Goal: Task Accomplishment & Management: Manage account settings

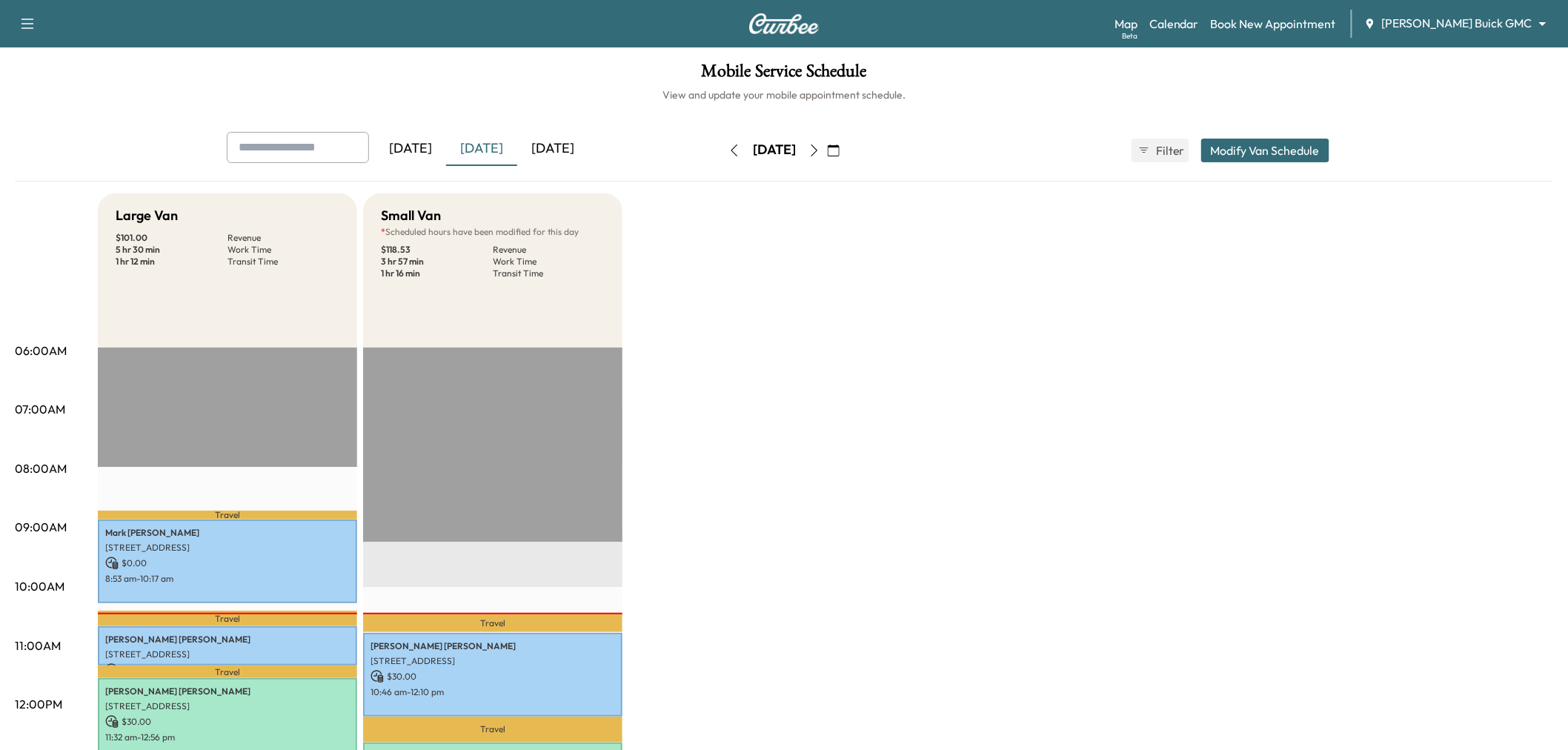
click at [472, 157] on div "[DATE]" at bounding box center [481, 149] width 71 height 34
click at [486, 151] on div "[DATE]" at bounding box center [481, 149] width 71 height 34
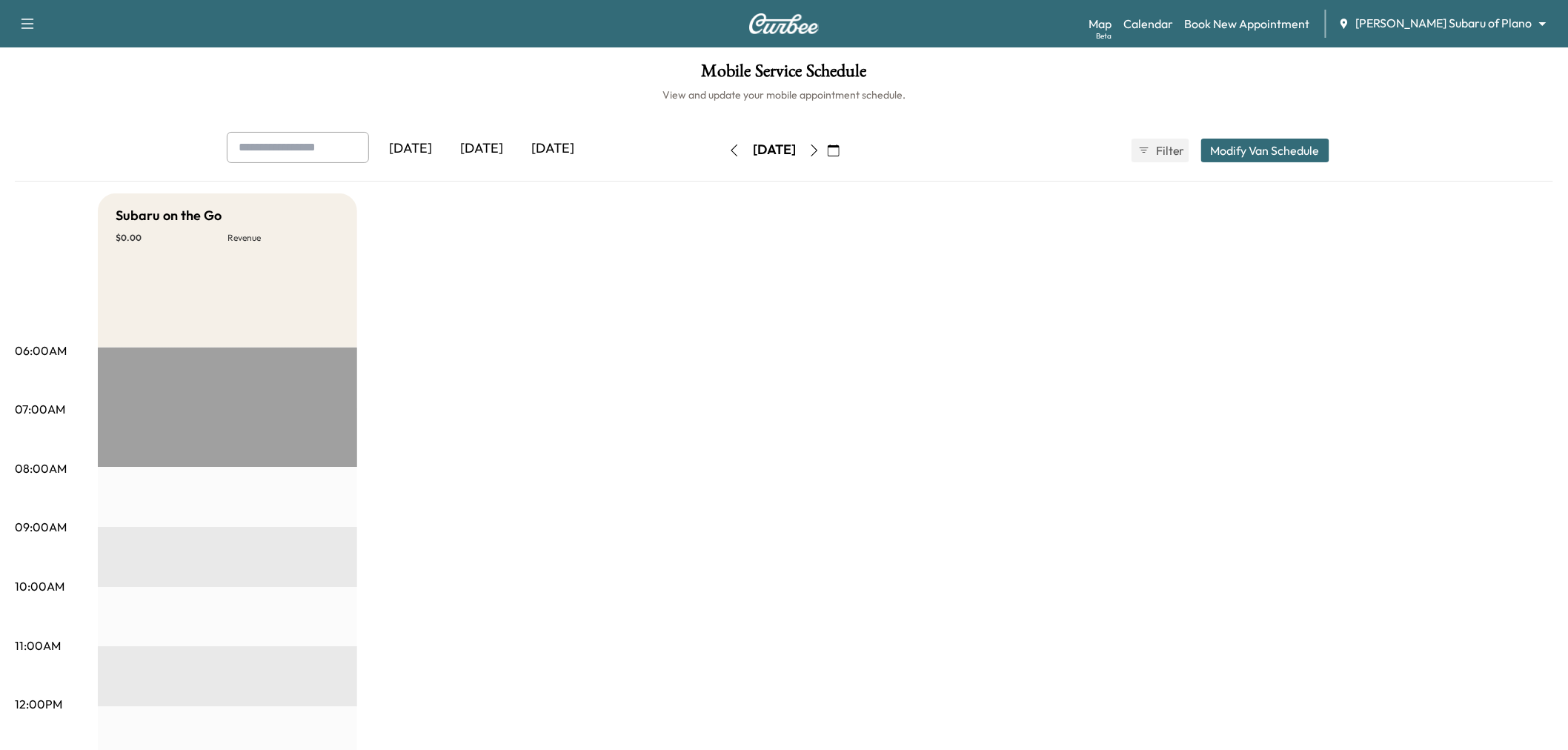
click at [596, 297] on div "Subaru on the Go $ 0.00 Revenue EST Start" at bounding box center [825, 749] width 1455 height 1111
click at [728, 153] on icon "button" at bounding box center [734, 151] width 12 height 12
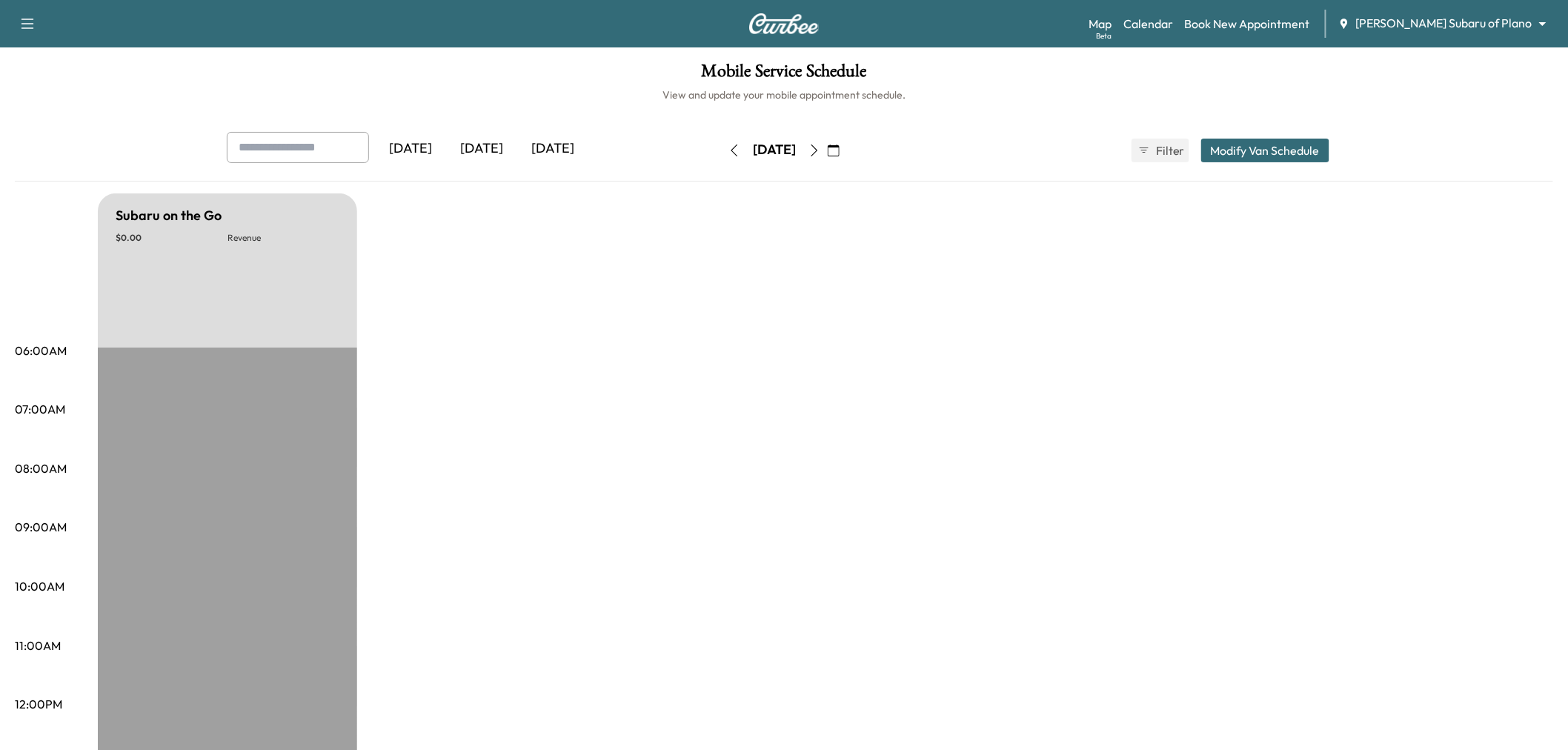
click at [818, 150] on icon "button" at bounding box center [815, 151] width 7 height 12
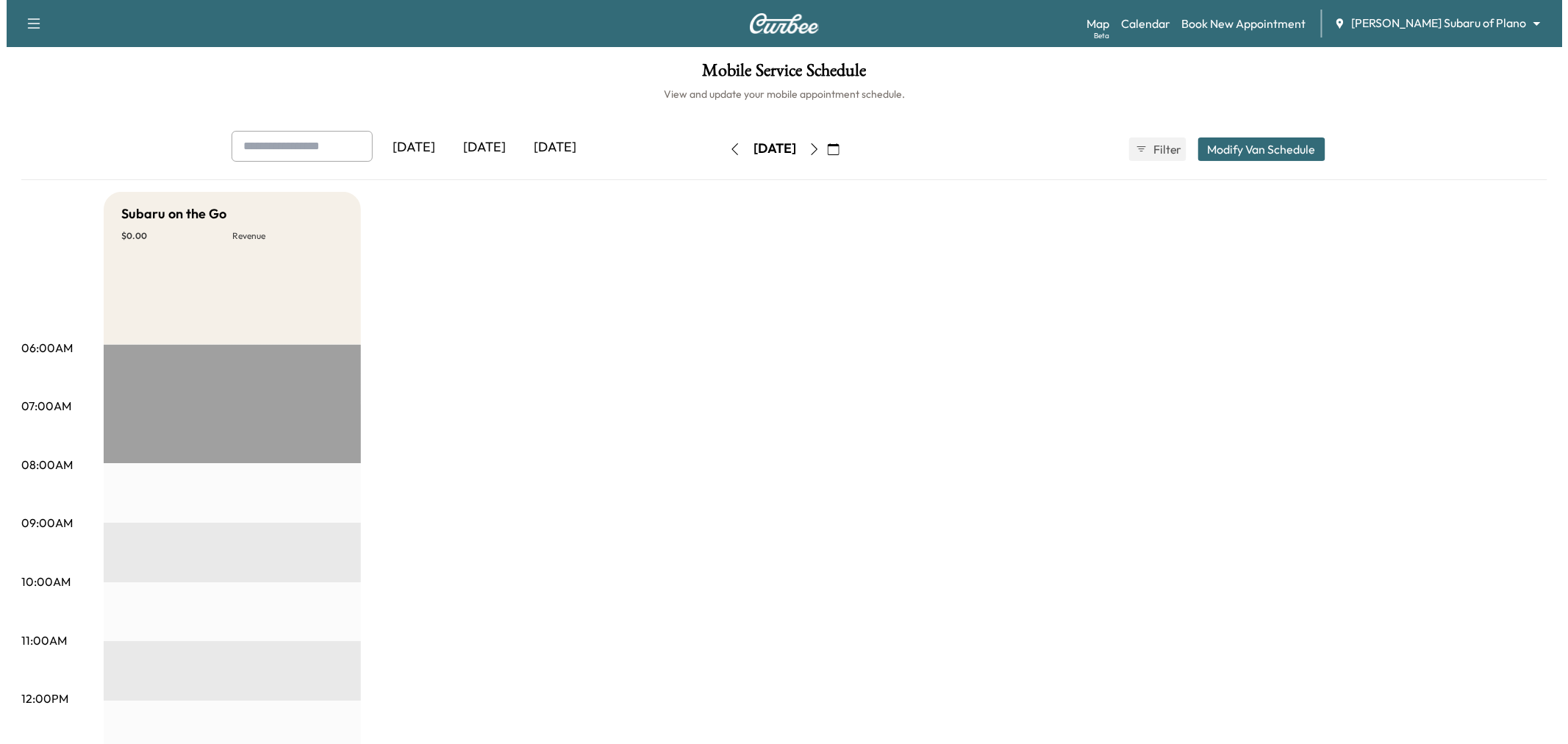
scroll to position [82, 0]
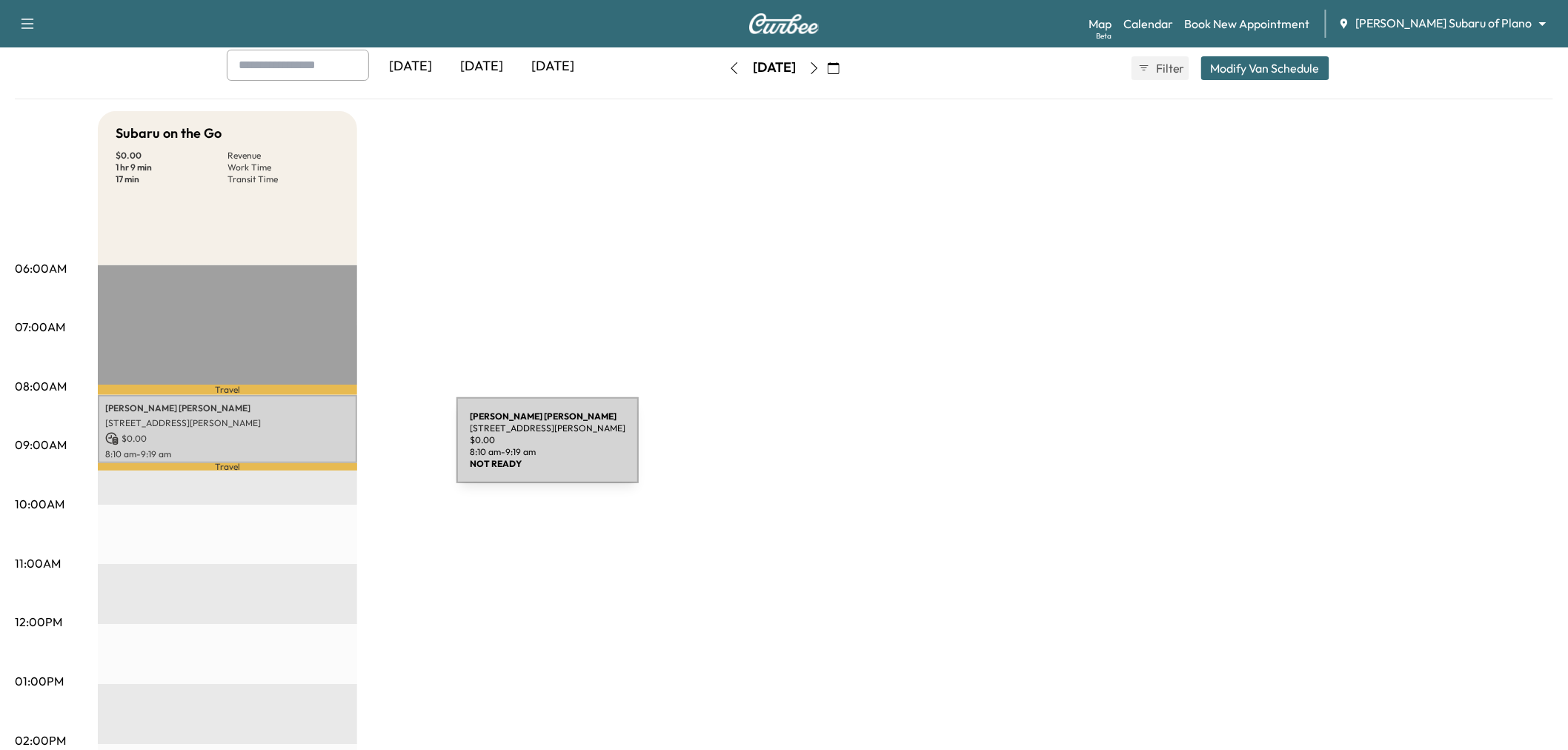
click at [322, 413] on div "Zachary Dewolfe 5945 W Parker Rd, Plano, TX 75093, USA $ 0.00 8:10 am - 9:19 am" at bounding box center [228, 429] width 259 height 69
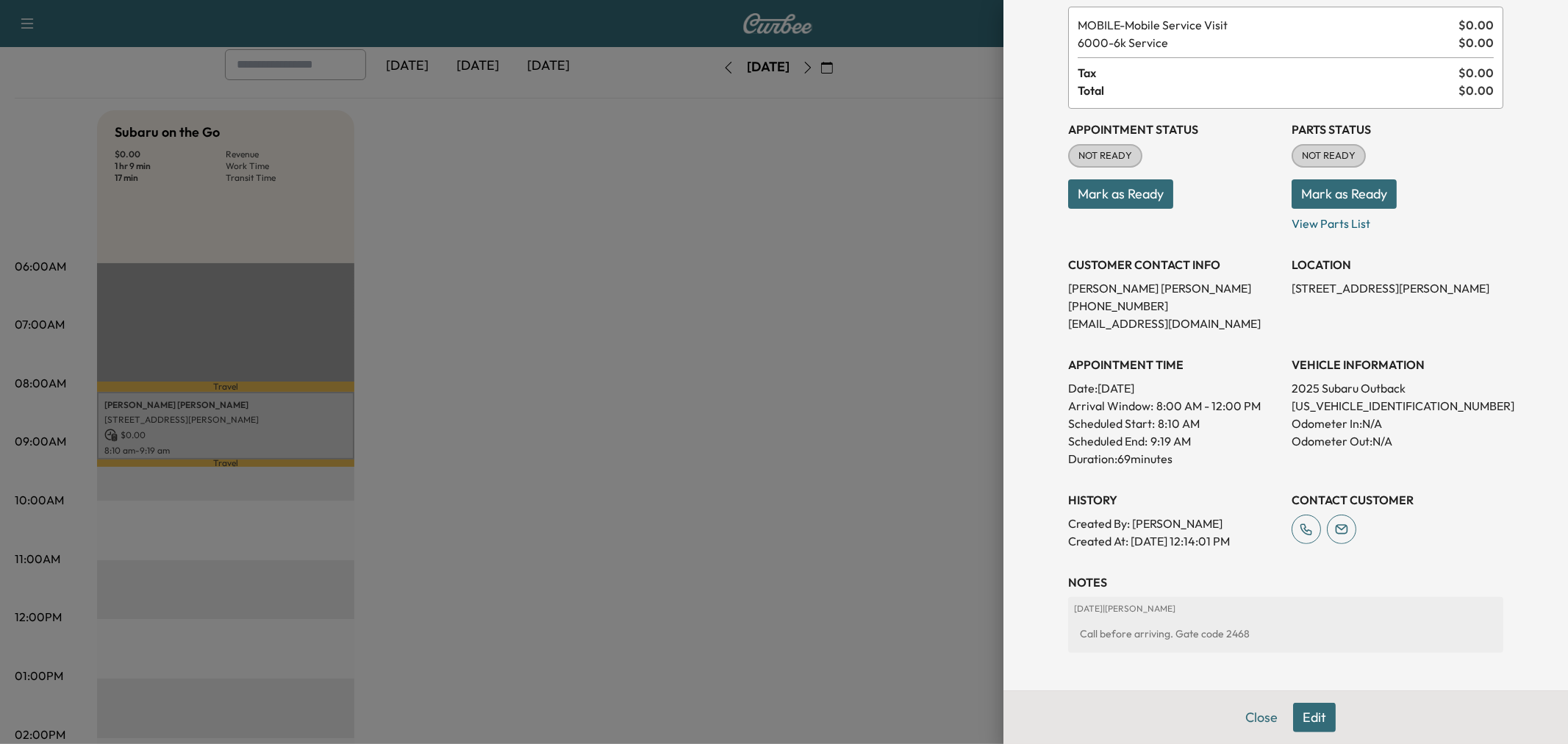
click at [602, 377] on div at bounding box center [784, 372] width 1568 height 744
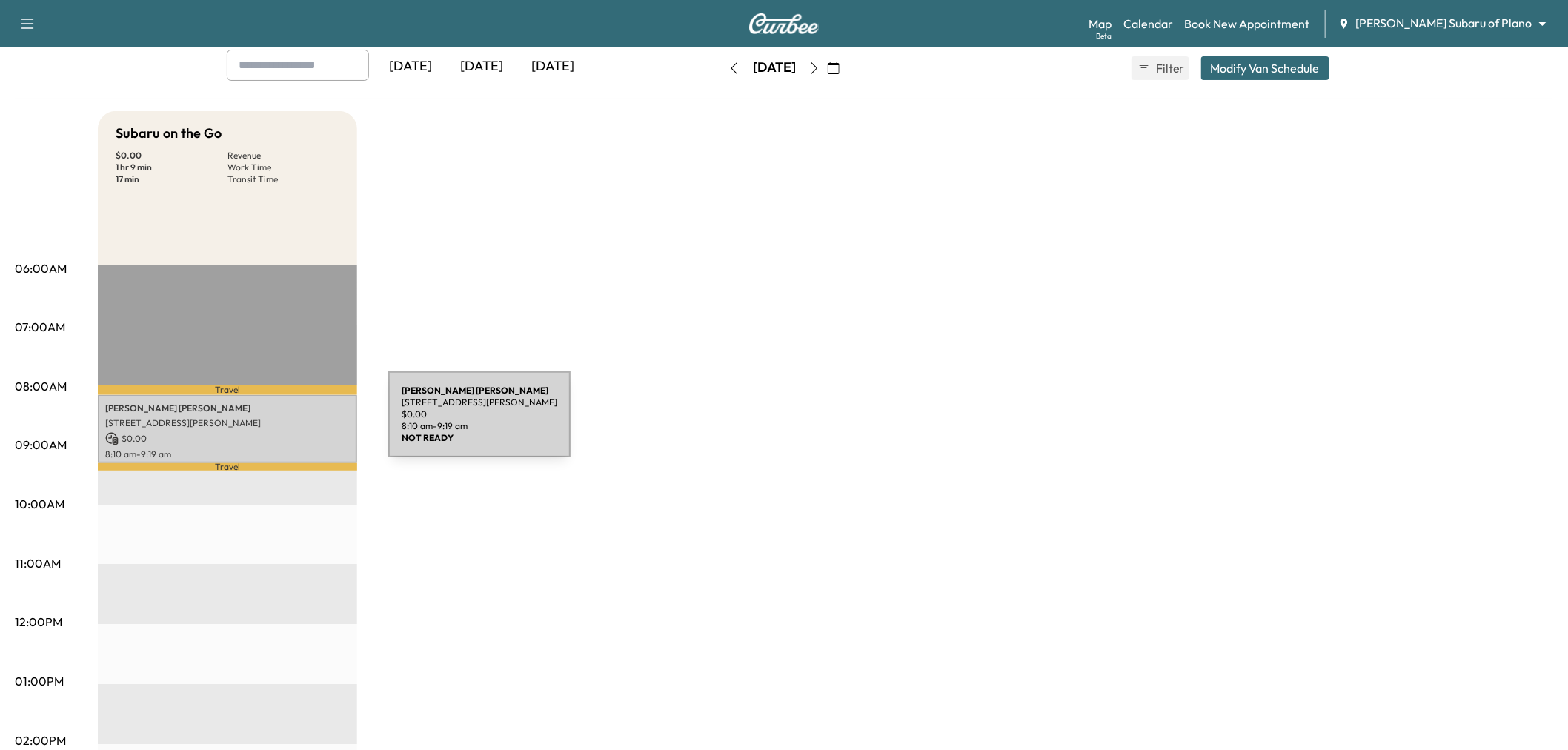
click at [261, 438] on p "$ 0.00" at bounding box center [227, 438] width 244 height 13
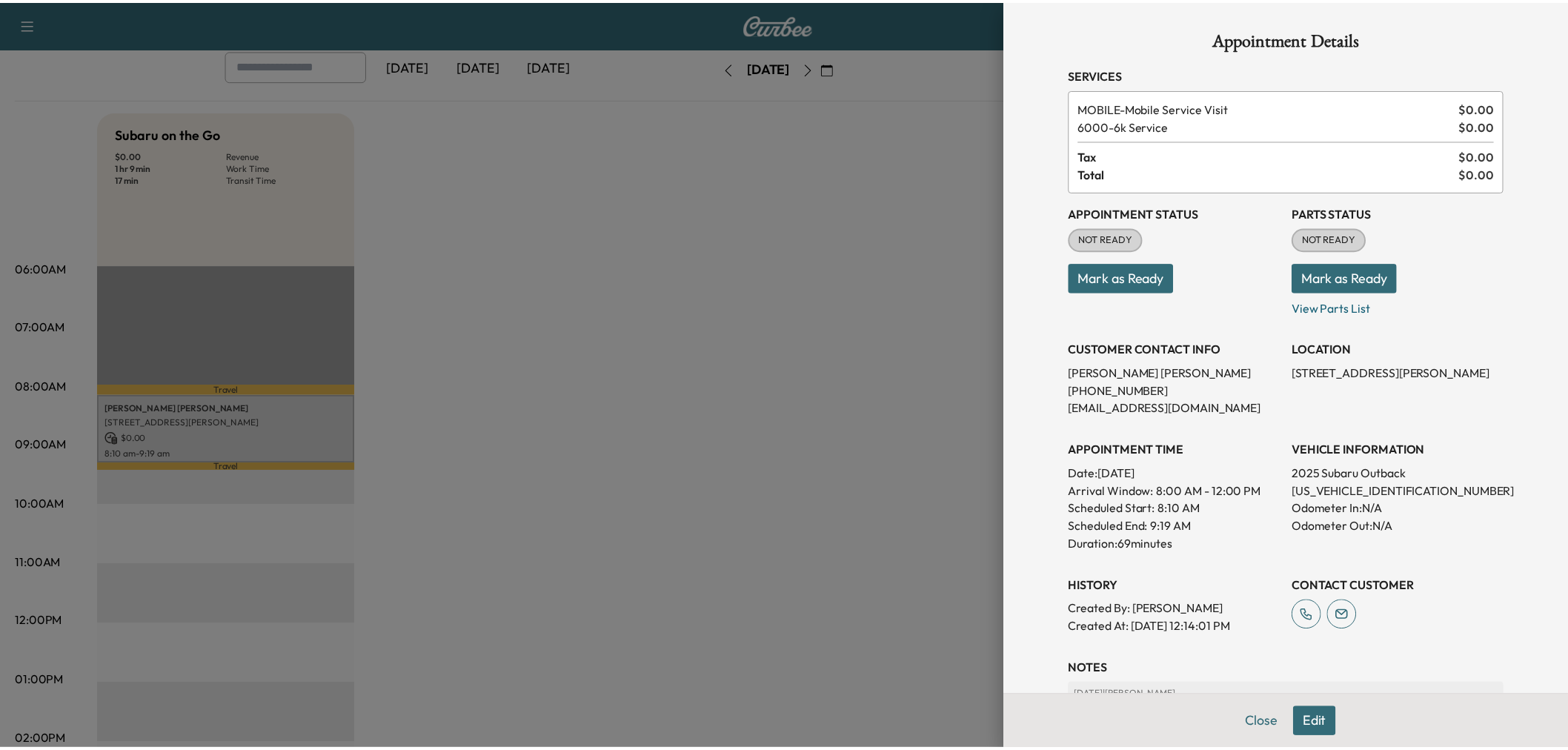
scroll to position [165, 0]
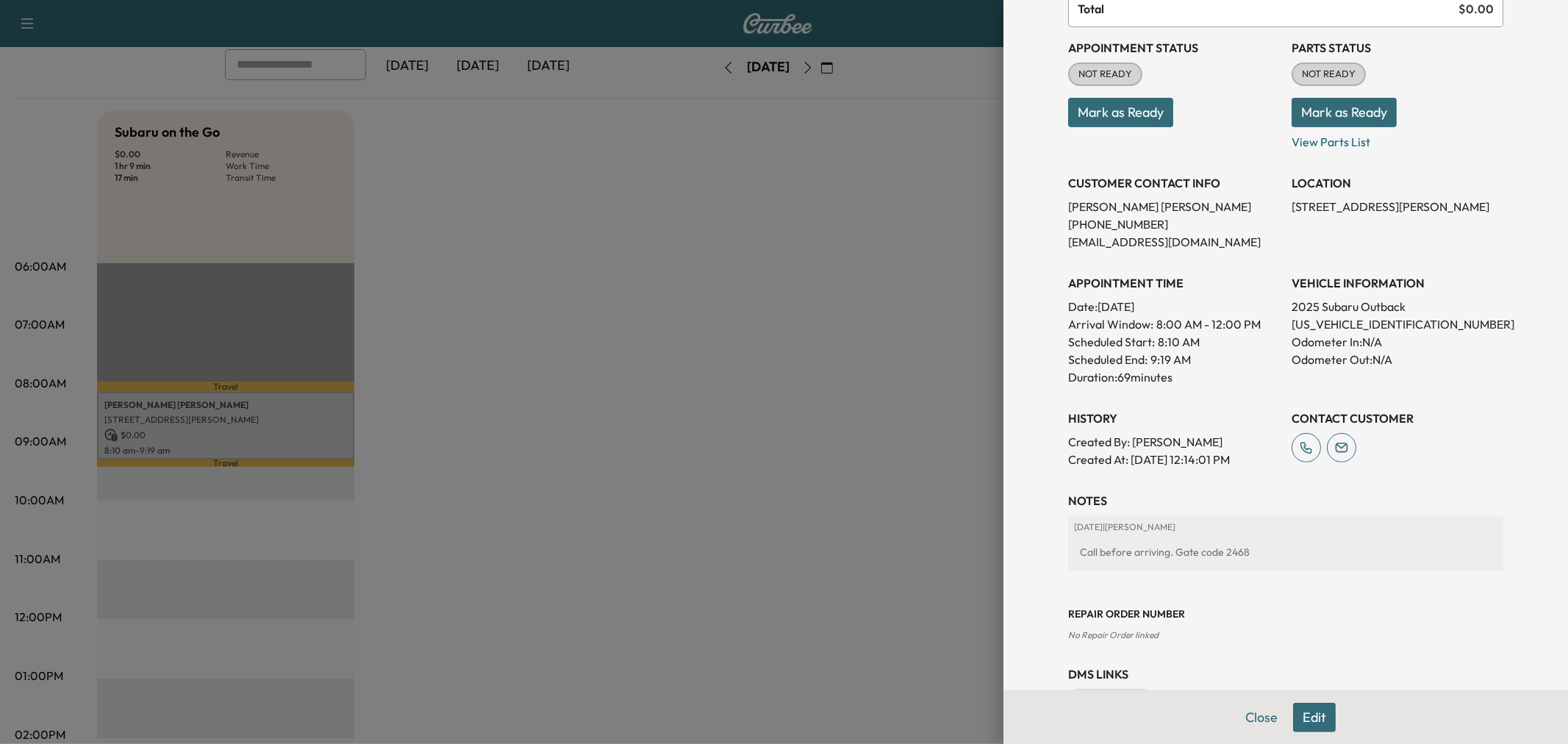
click at [656, 414] on div at bounding box center [784, 372] width 1568 height 744
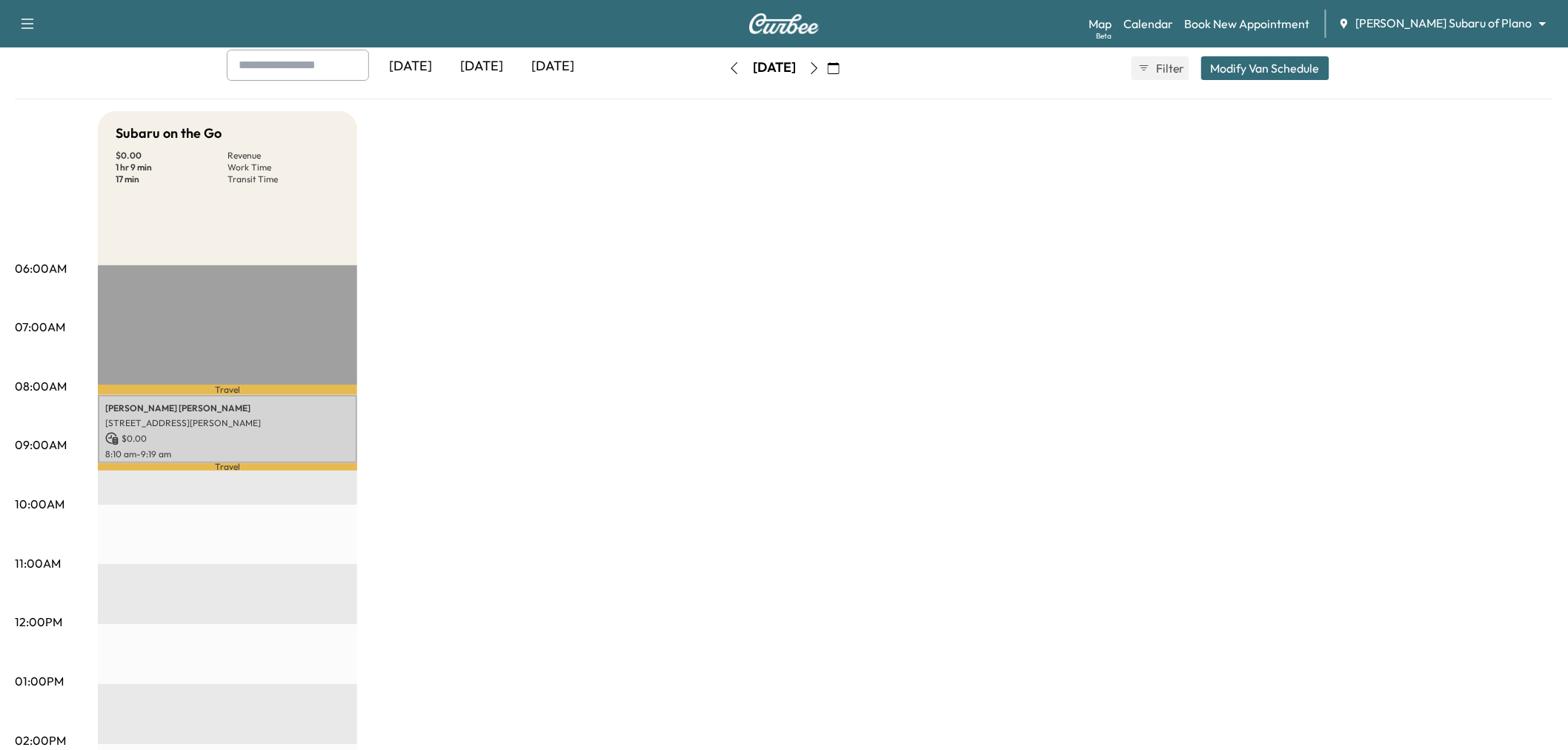
scroll to position [0, 0]
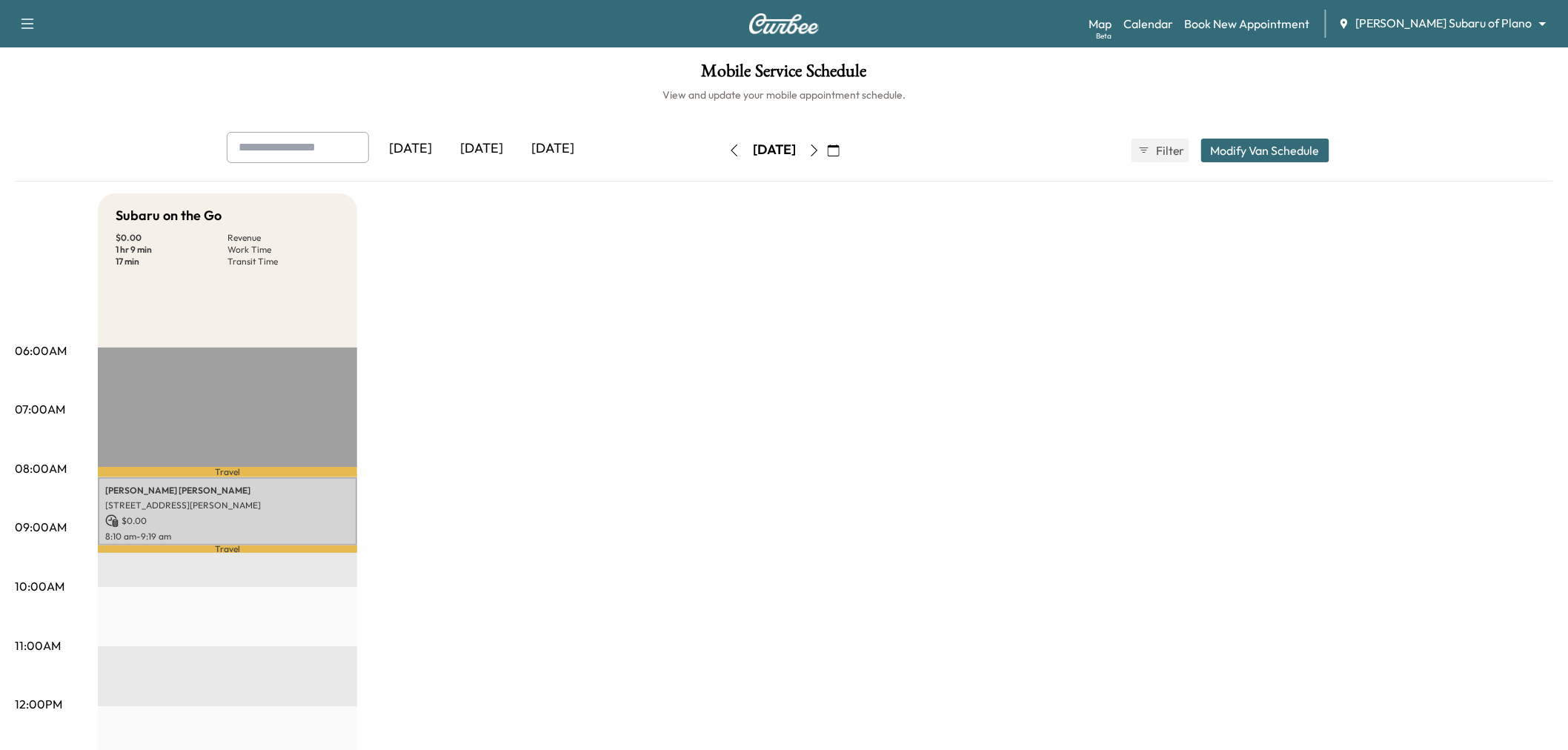
click at [597, 301] on div "Subaru on the Go $ 0.00 Revenue 1 hr 9 min Work Time 17 min Transit Time Travel…" at bounding box center [825, 749] width 1455 height 1111
click at [671, 491] on div "Subaru on the Go $ 0.00 Revenue 1 hr 9 min Work Time 17 min Transit Time Travel…" at bounding box center [825, 749] width 1455 height 1111
click at [827, 152] on button "button" at bounding box center [814, 150] width 25 height 24
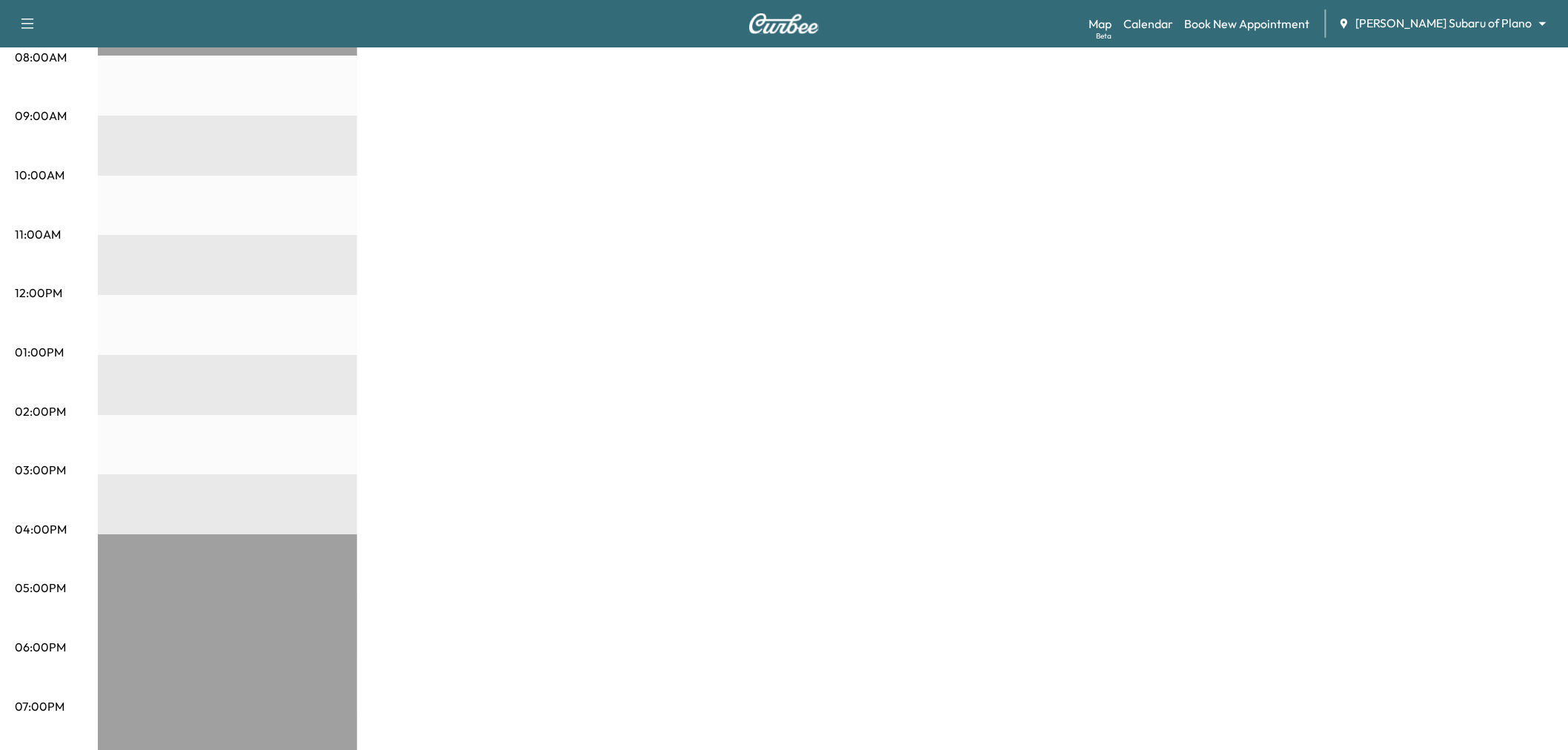
scroll to position [82, 0]
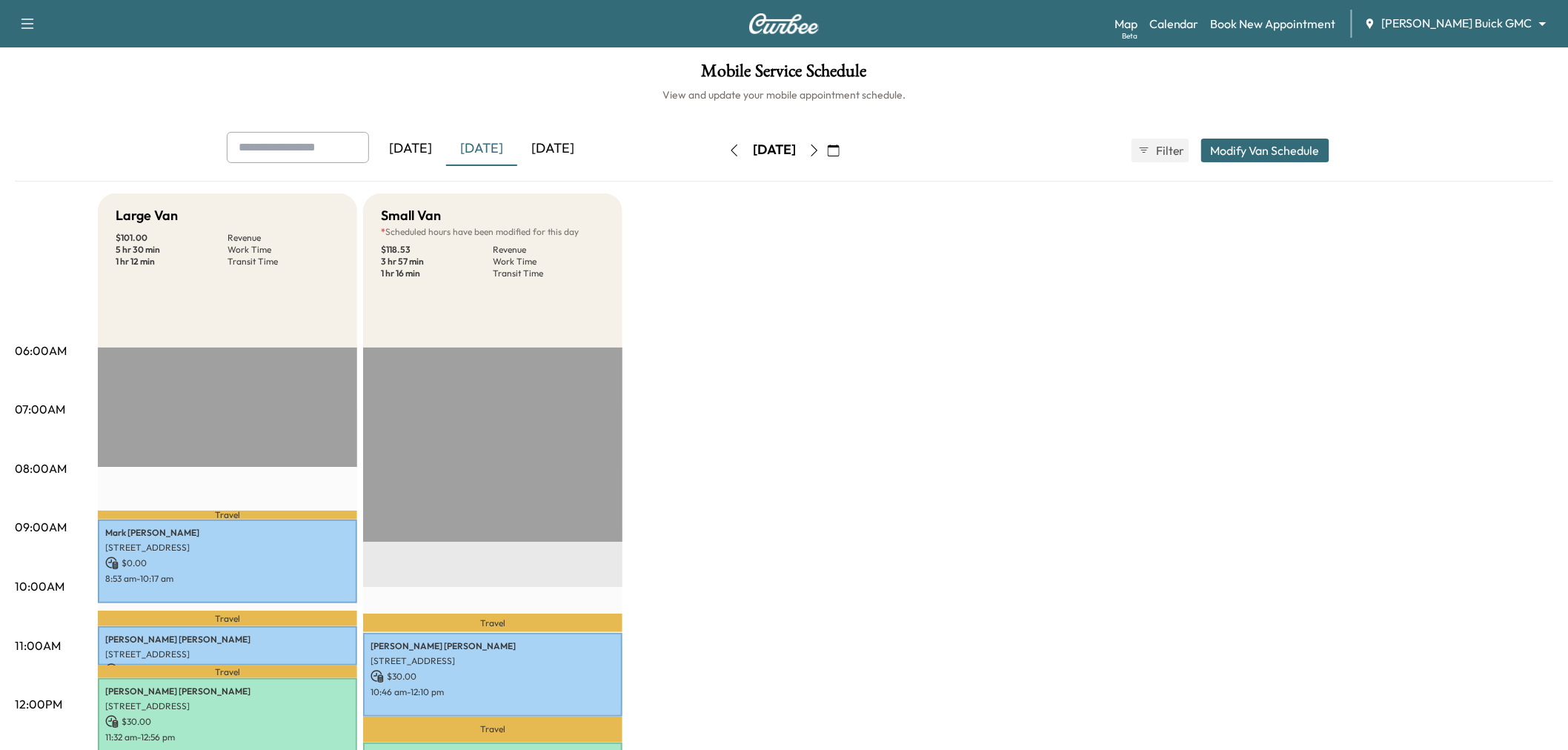
click at [476, 147] on div "[DATE]" at bounding box center [481, 149] width 71 height 34
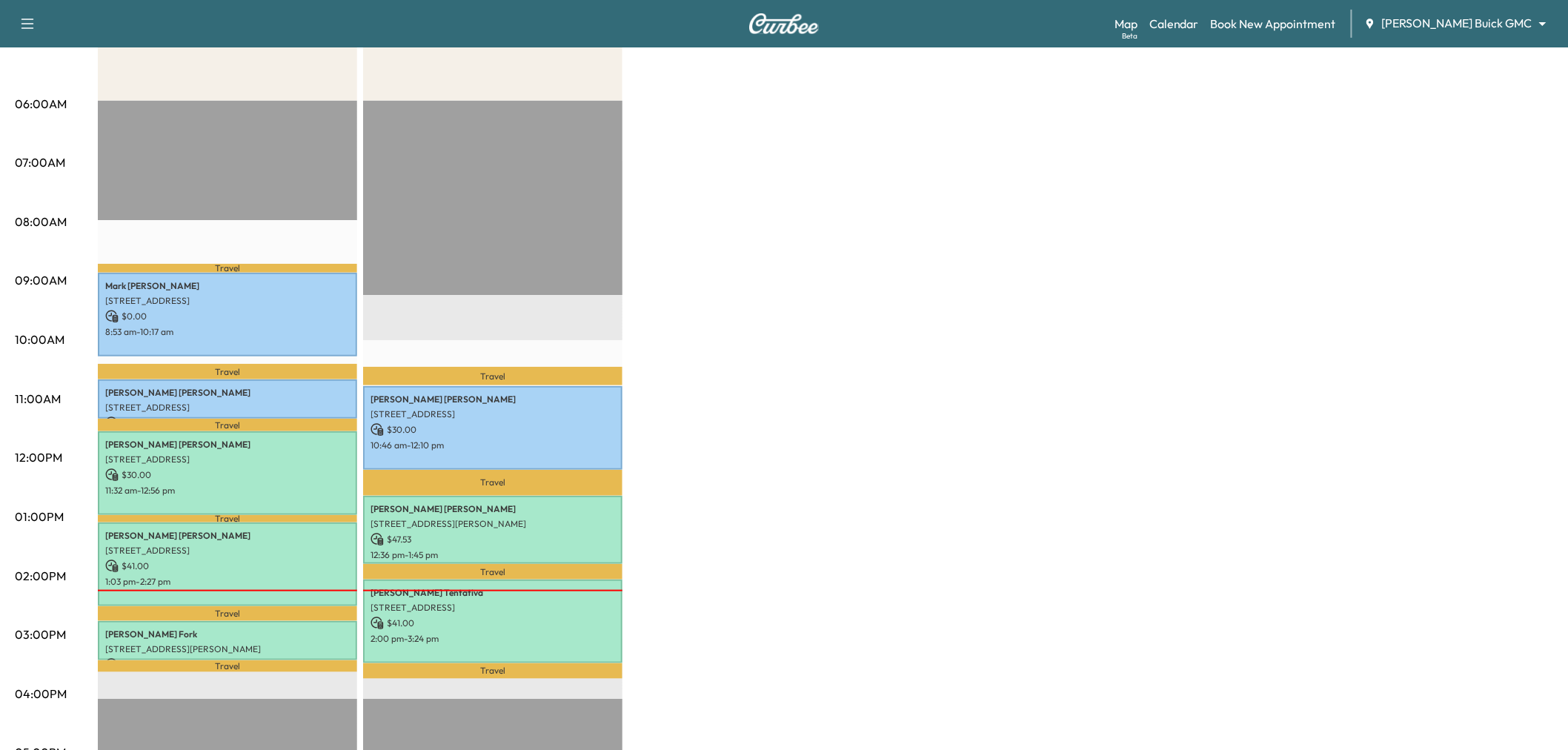
scroll to position [82, 0]
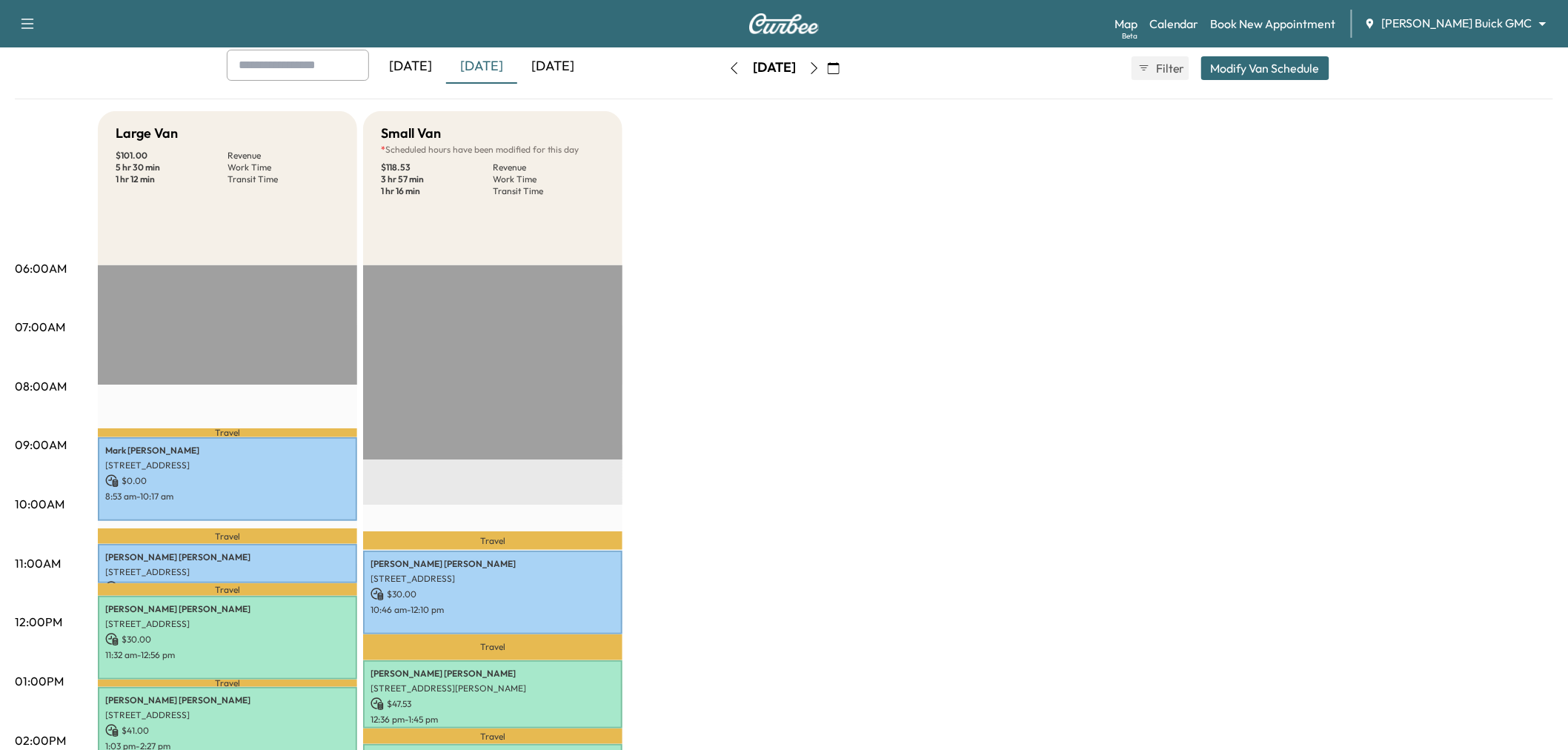
click at [818, 67] on icon "button" at bounding box center [815, 68] width 7 height 12
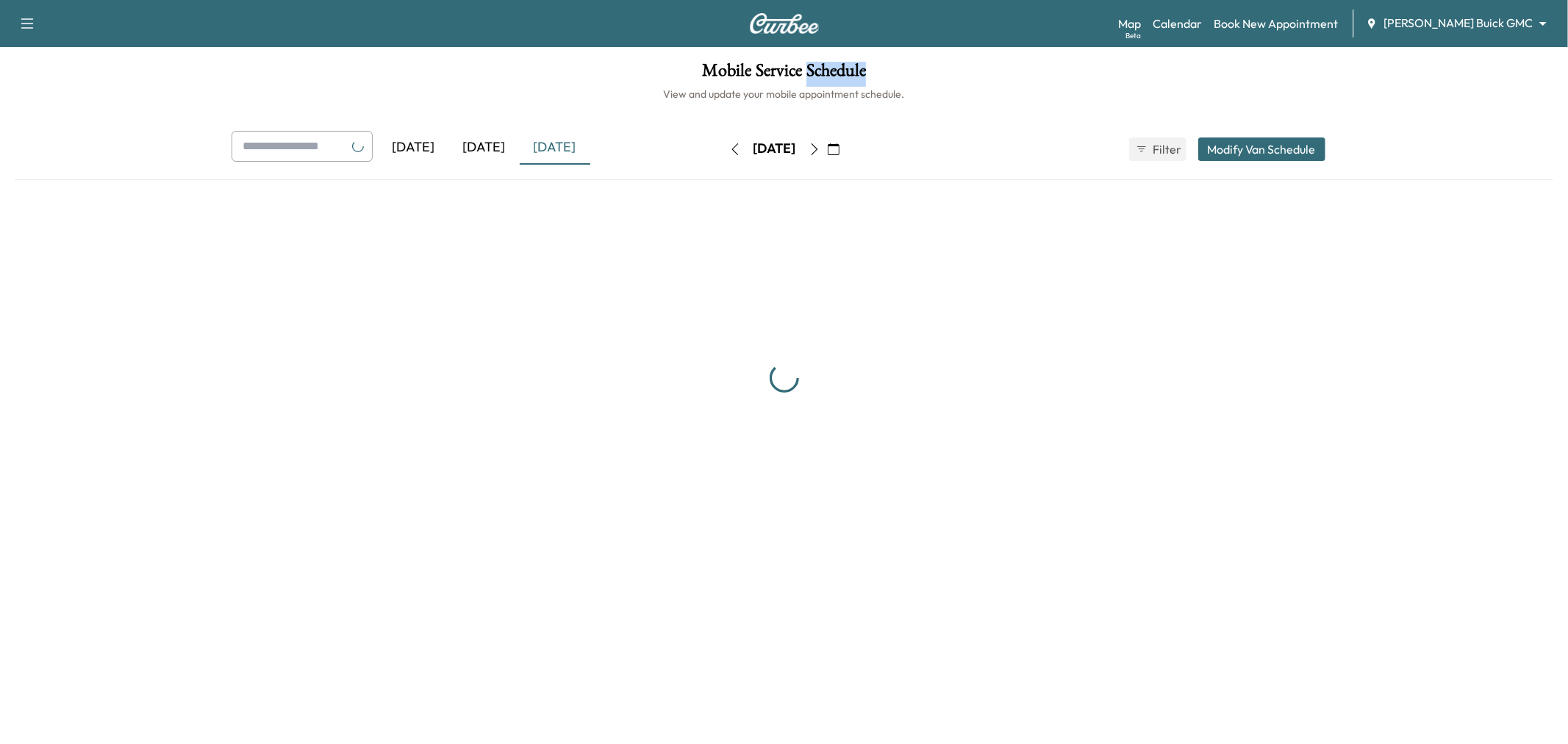
click at [841, 67] on h1 "Mobile Service Schedule" at bounding box center [784, 74] width 1538 height 25
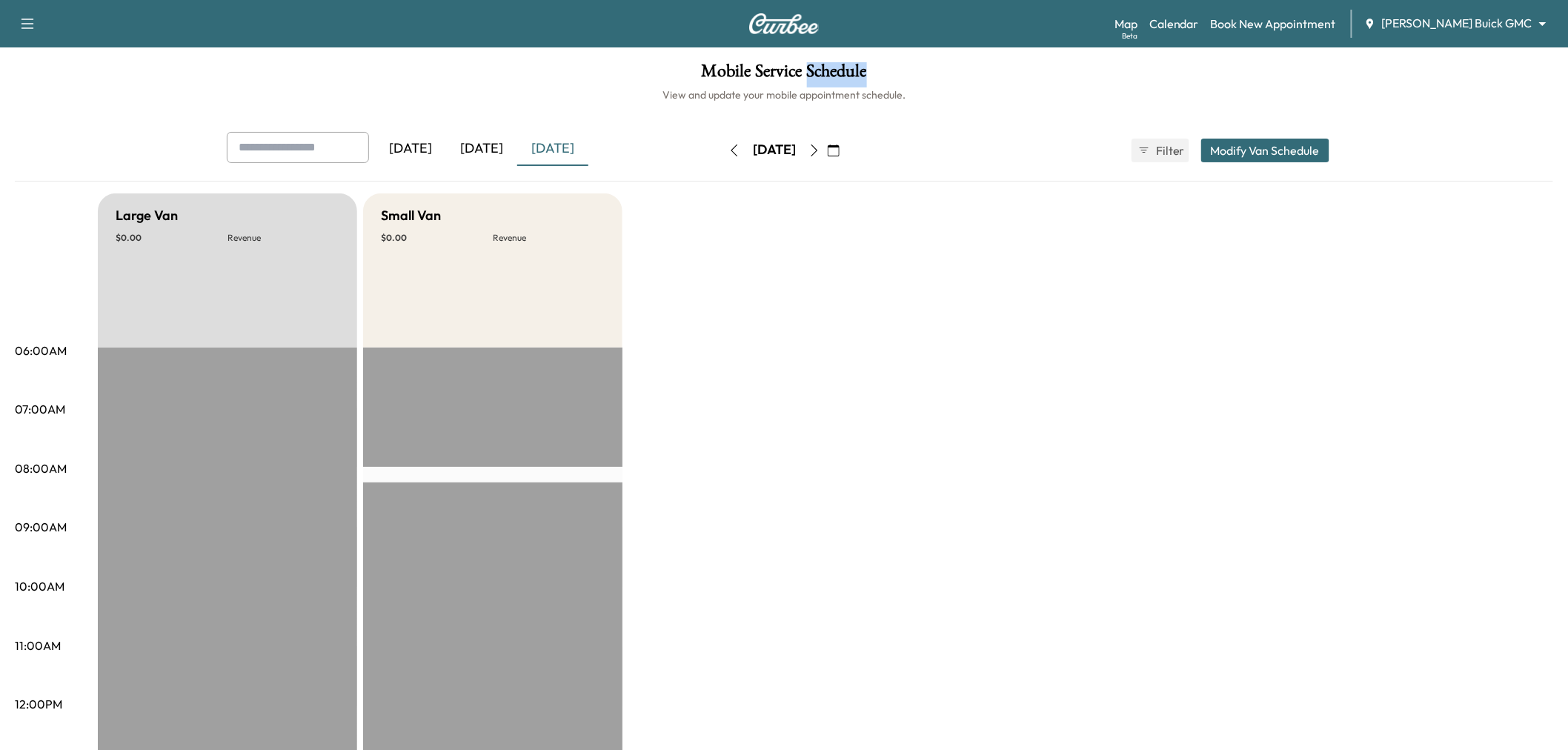
click at [820, 148] on icon "button" at bounding box center [815, 151] width 12 height 12
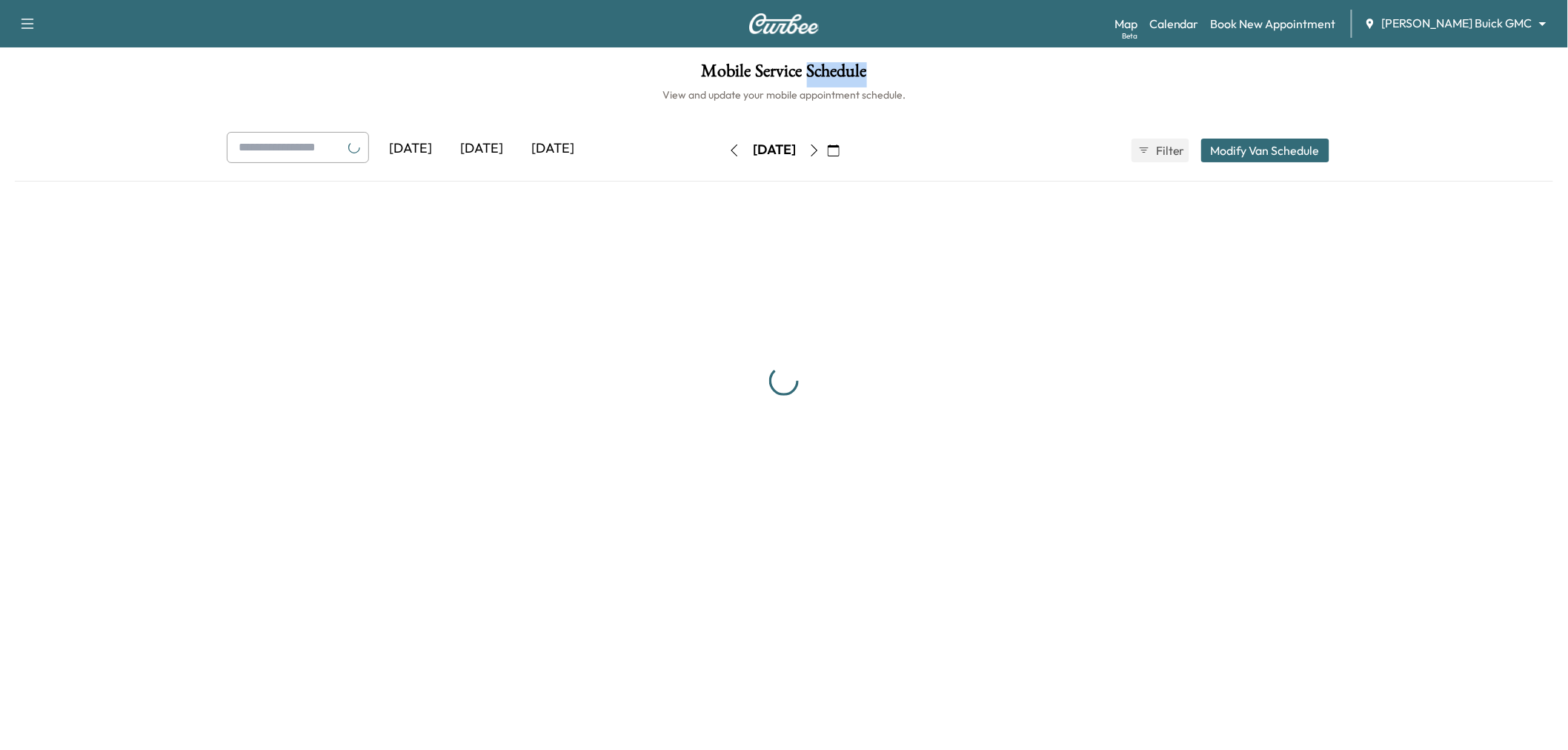
click at [820, 151] on icon "button" at bounding box center [815, 151] width 12 height 12
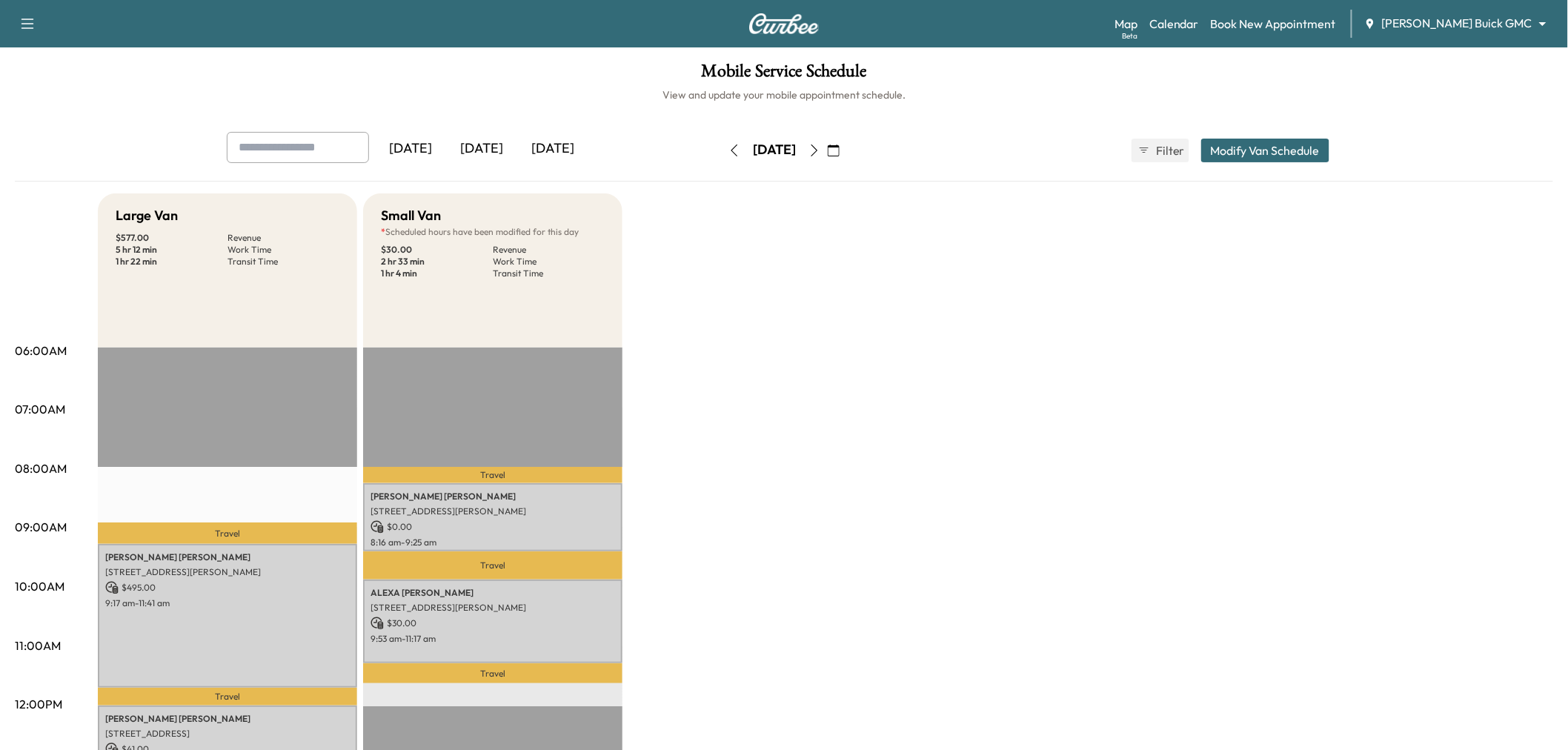
click at [793, 401] on div "Large Van $ 577.00 Revenue 5 hr 12 min Work Time 1 hr 22 min Transit Time Trave…" at bounding box center [825, 749] width 1455 height 1111
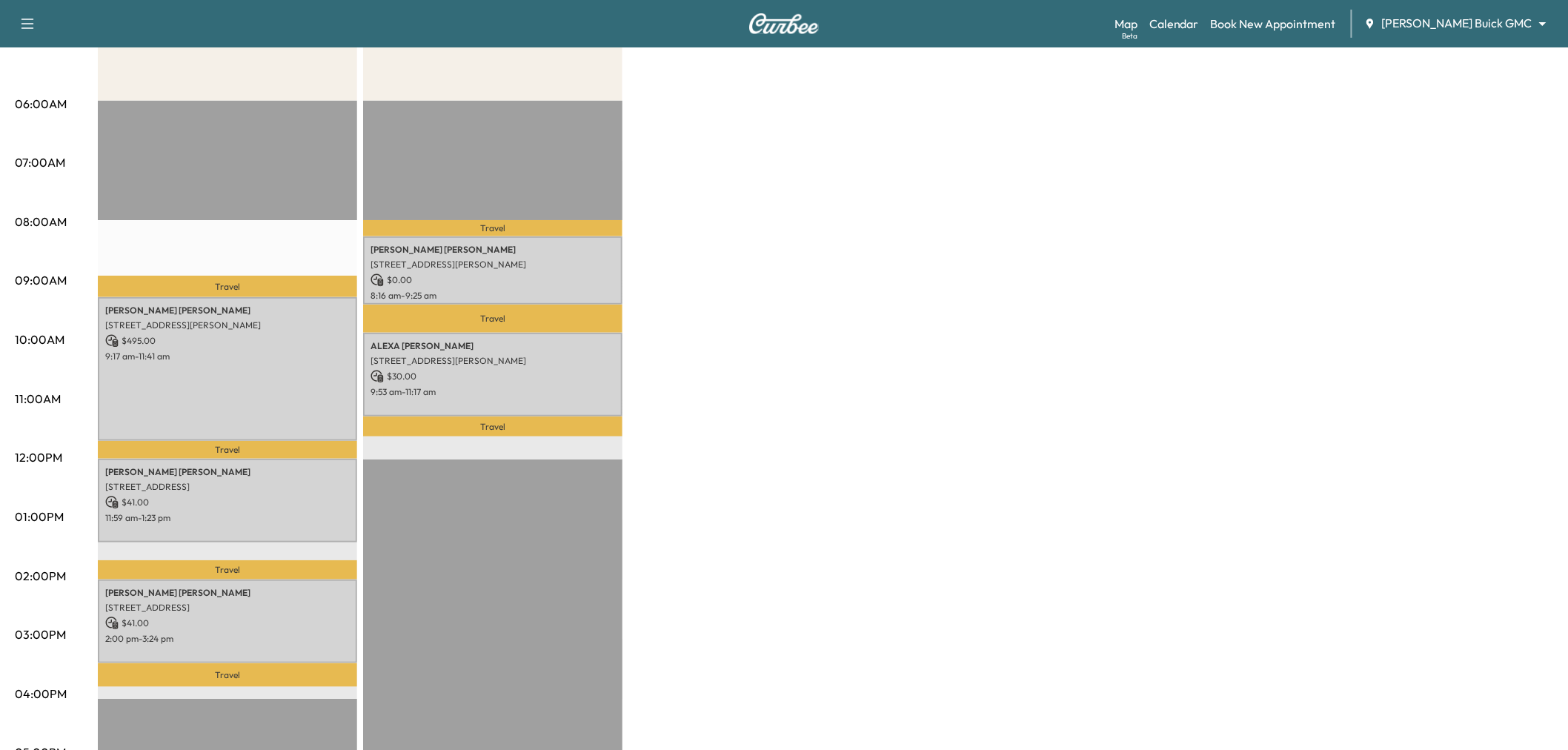
scroll to position [165, 0]
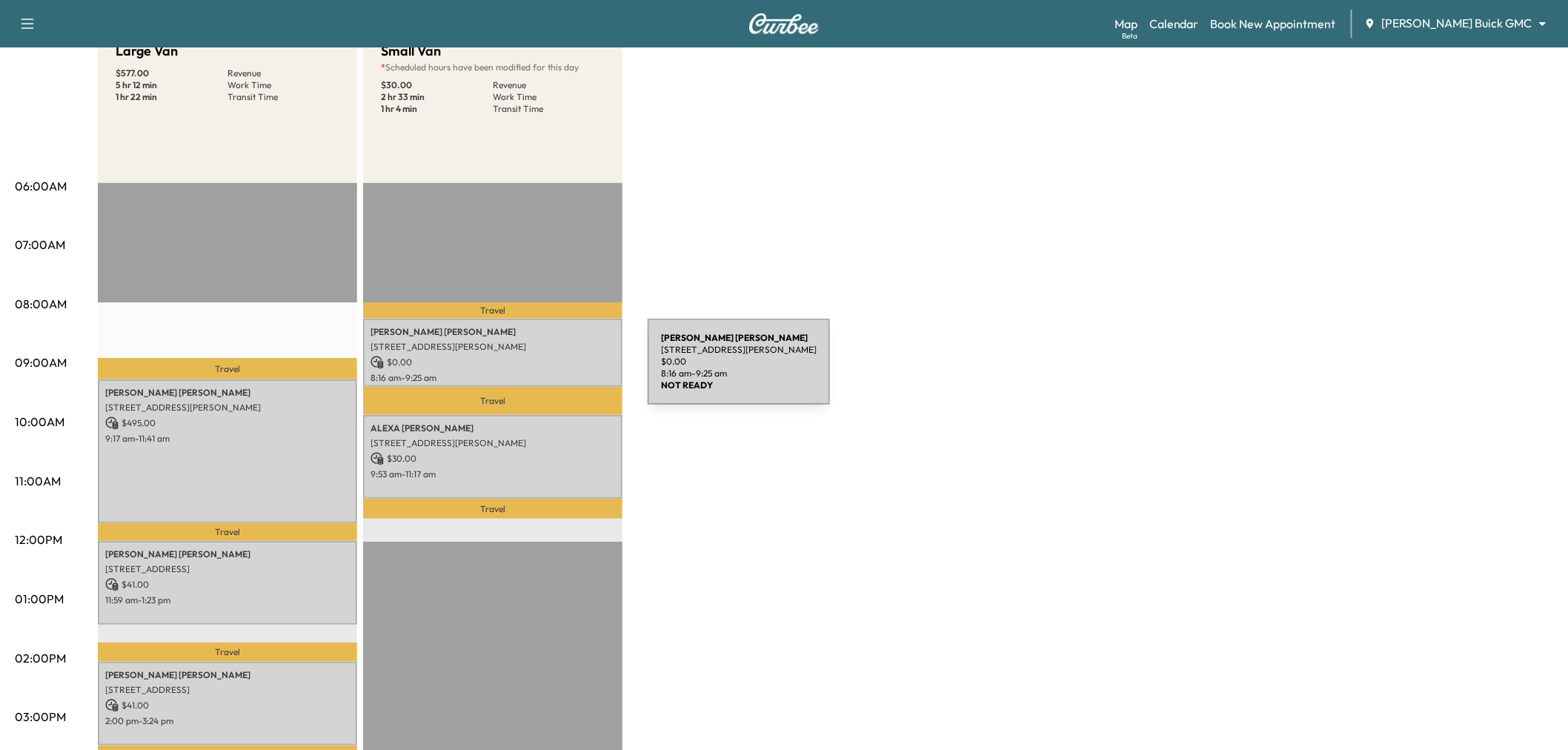
click at [536, 372] on p "8:16 am - 9:25 am" at bounding box center [492, 378] width 244 height 12
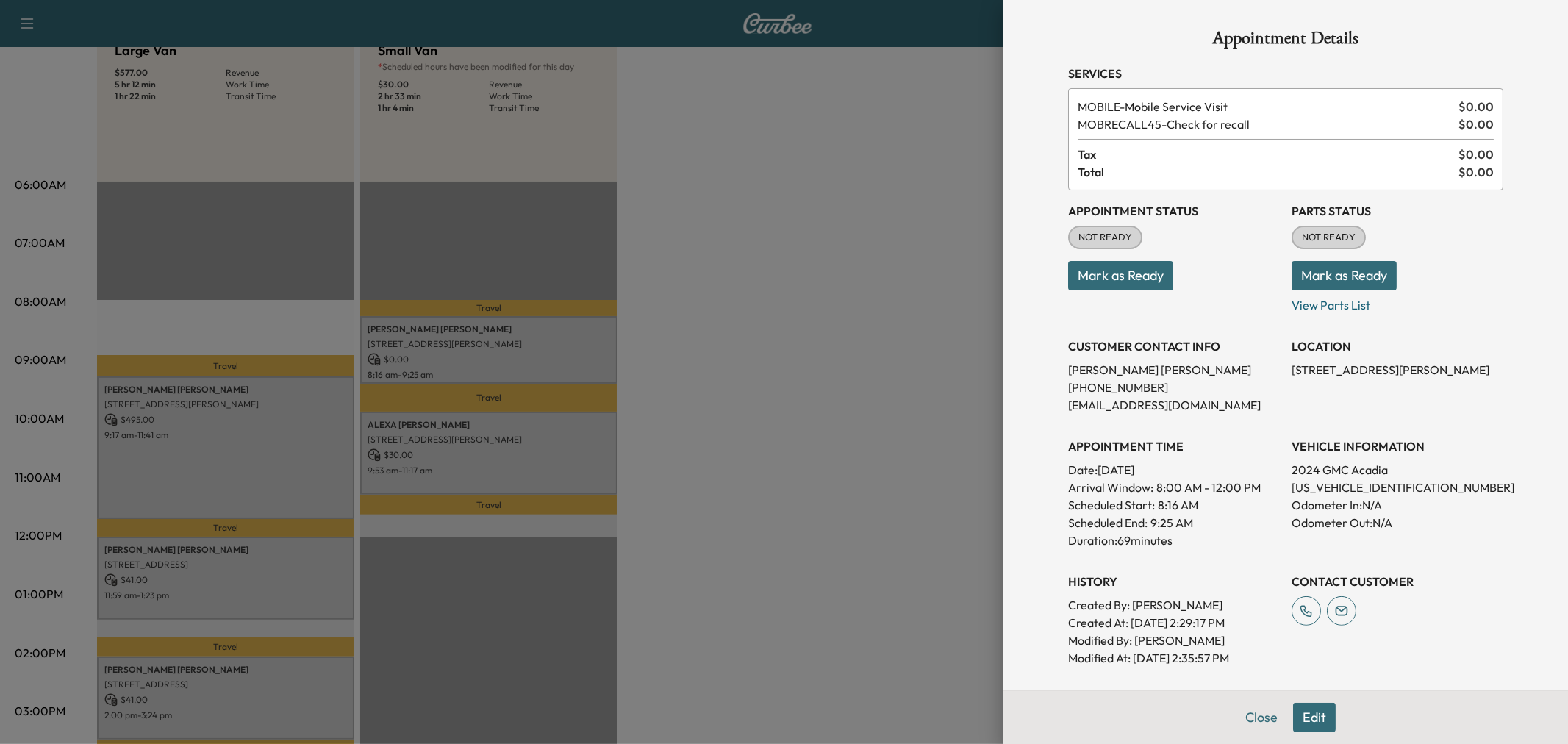
click at [562, 451] on div at bounding box center [784, 372] width 1568 height 744
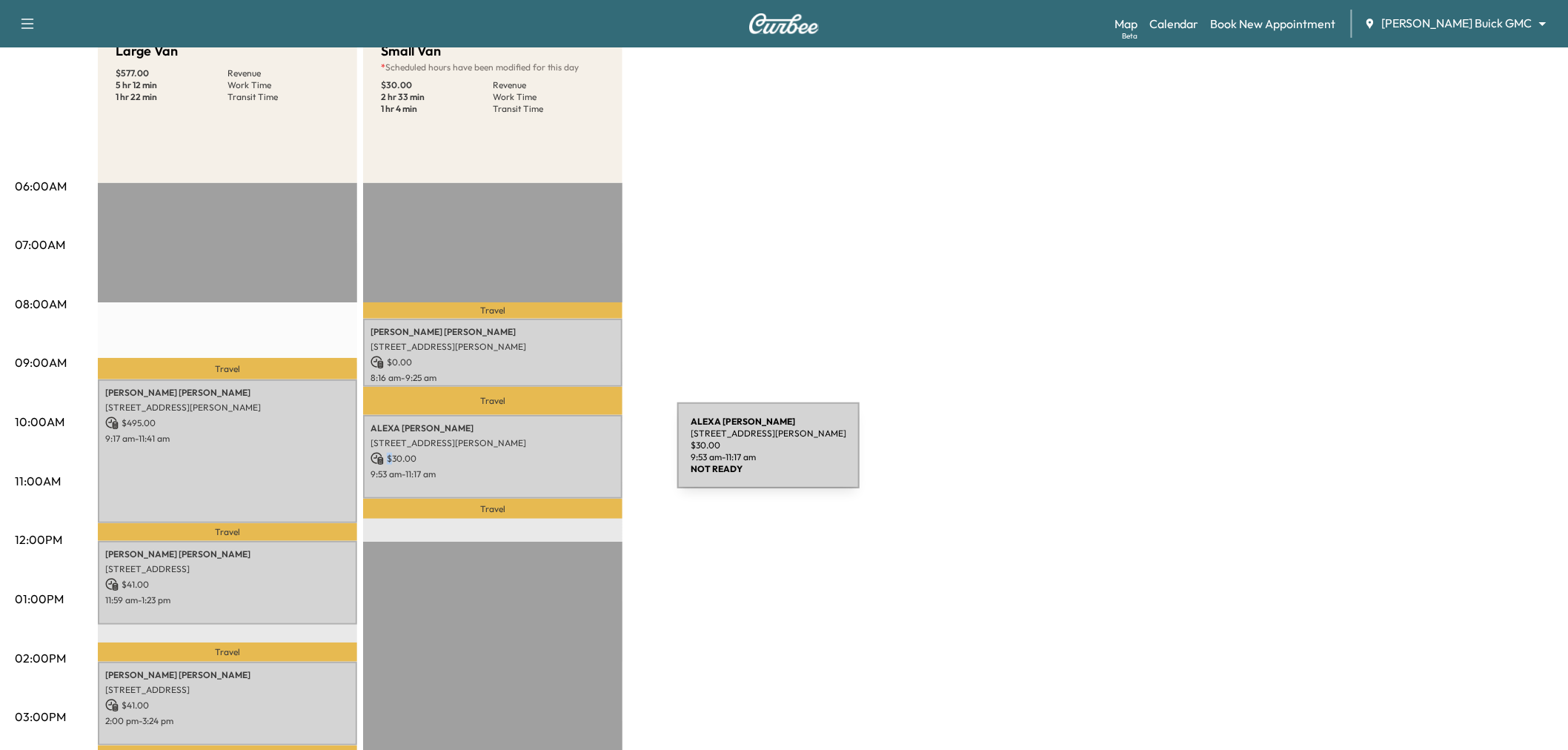
click at [566, 454] on p "$ 30.00" at bounding box center [492, 459] width 244 height 13
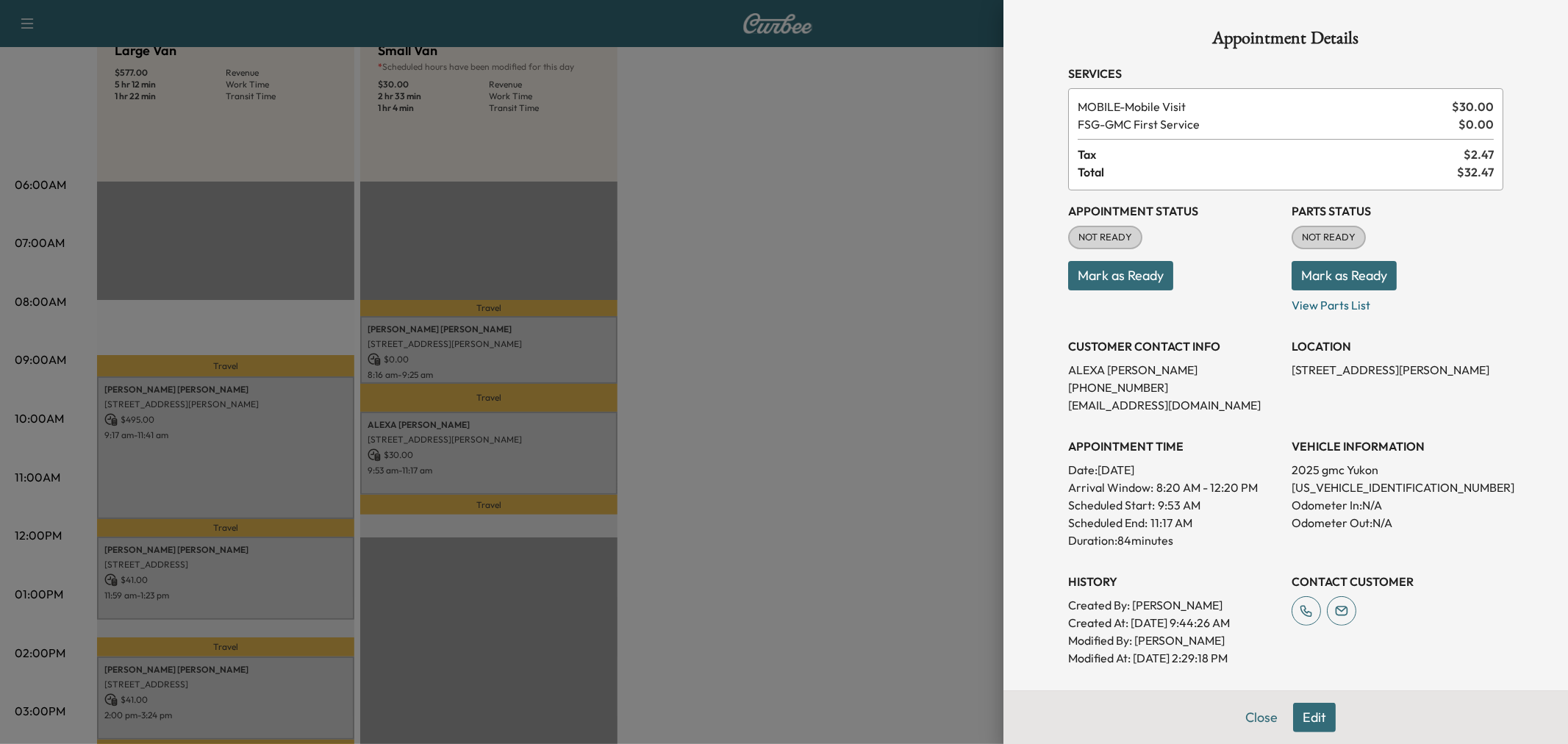
click at [721, 379] on div at bounding box center [784, 372] width 1568 height 744
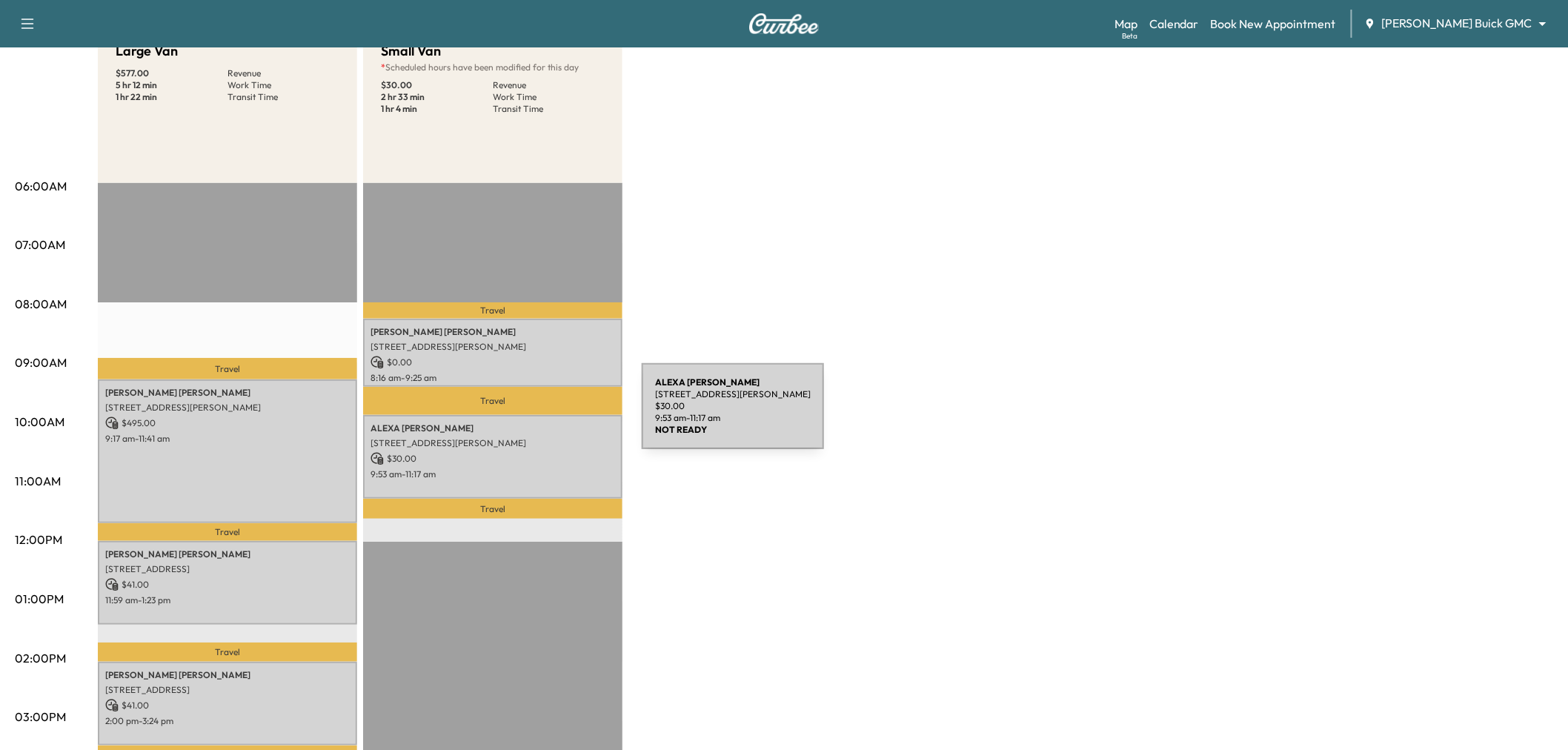
scroll to position [247, 0]
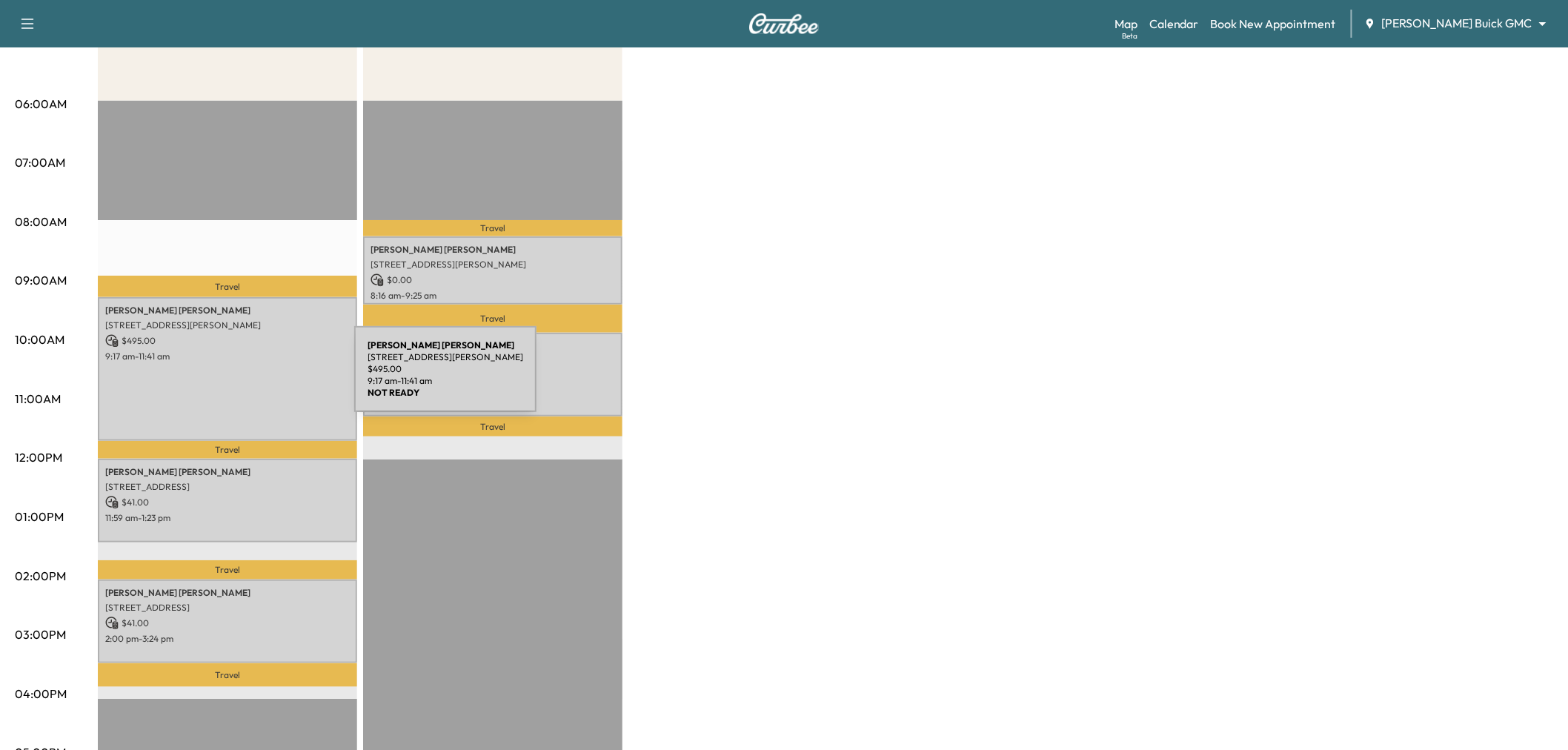
click at [243, 378] on div "[PERSON_NAME] [STREET_ADDRESS][PERSON_NAME] $ 495.00 9:17 am - 11:41 am" at bounding box center [228, 369] width 259 height 144
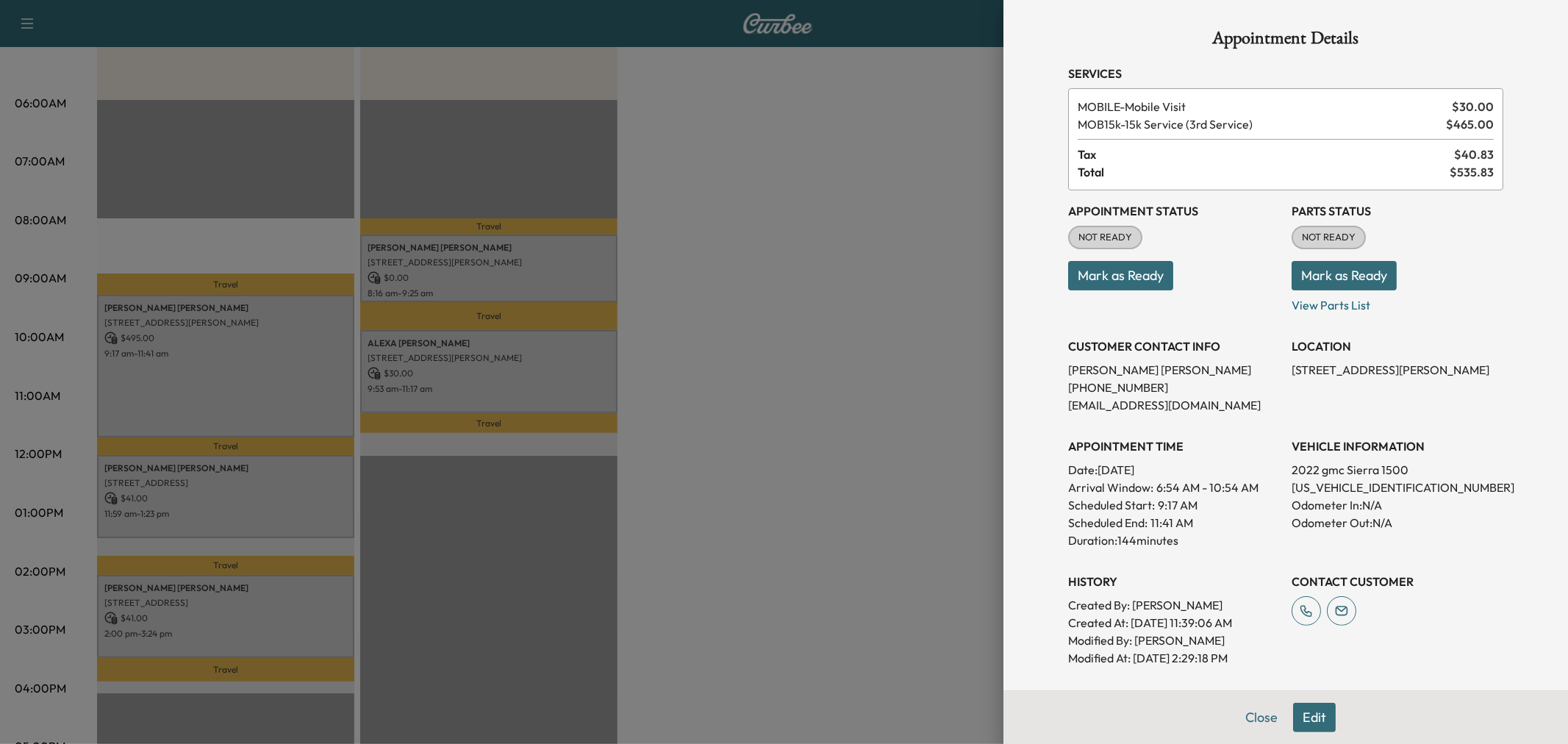
click at [804, 319] on div at bounding box center [784, 372] width 1568 height 744
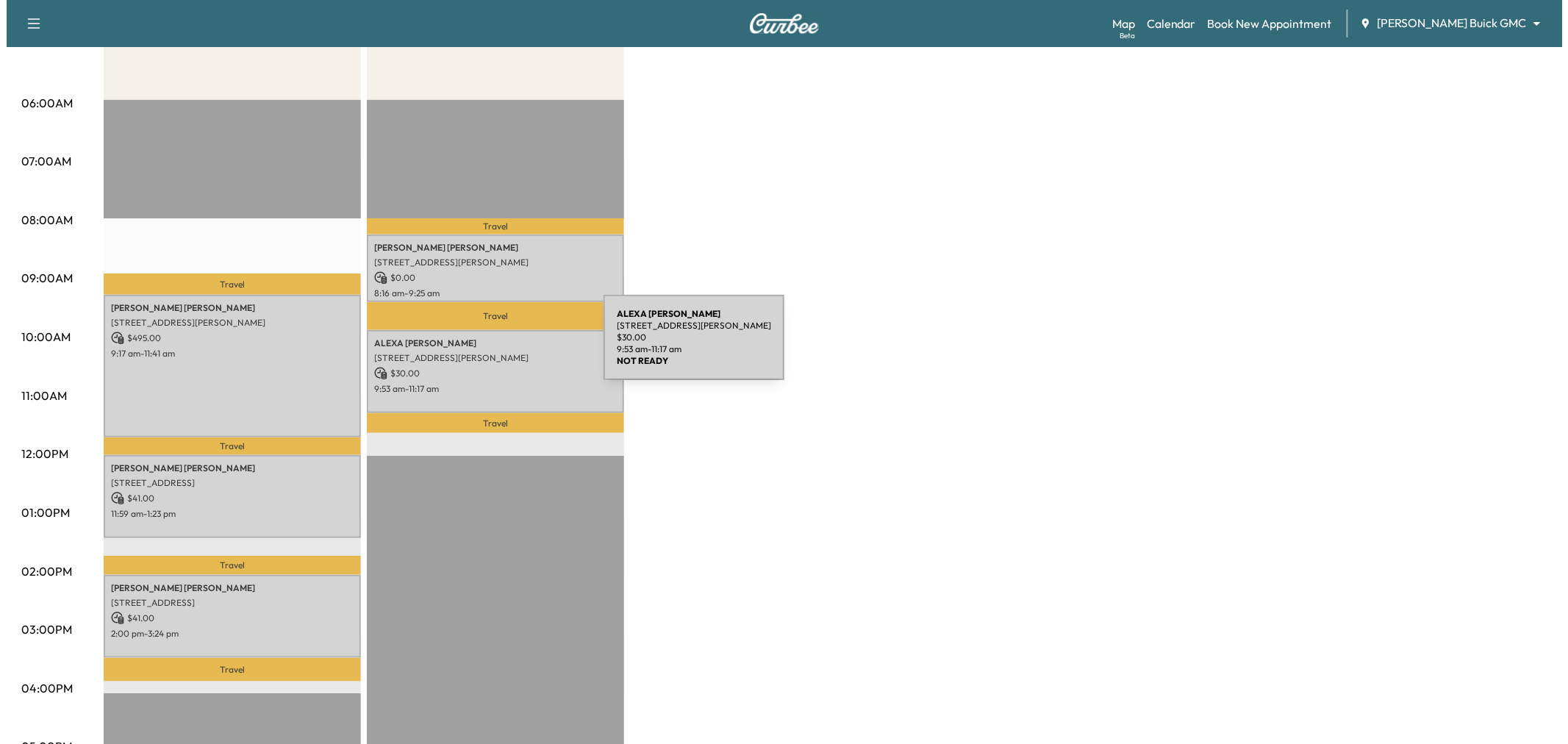
scroll to position [82, 0]
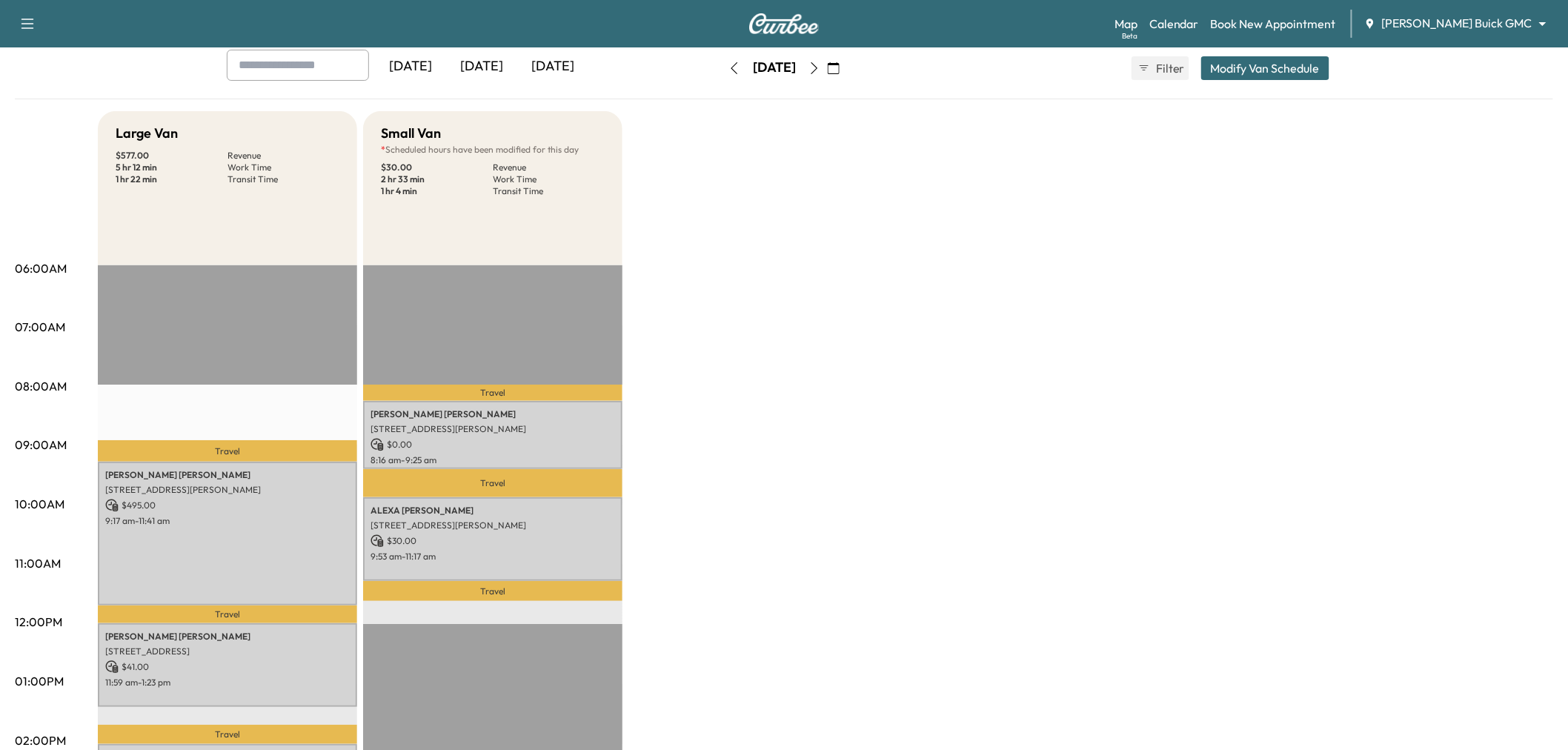
click at [1280, 92] on div "[DATE] [DATE] [DATE] [DATE] August 2025 S M T W T F S 27 28 29 30 31 1 2 3 4 5 …" at bounding box center [784, 74] width 1538 height 50
click at [1279, 84] on div "[DATE] [DATE] [DATE] [DATE] August 2025 S M T W T F S 27 28 29 30 31 1 2 3 4 5 …" at bounding box center [784, 68] width 1138 height 37
click at [1274, 74] on button "Modify Van Schedule" at bounding box center [1265, 67] width 128 height 24
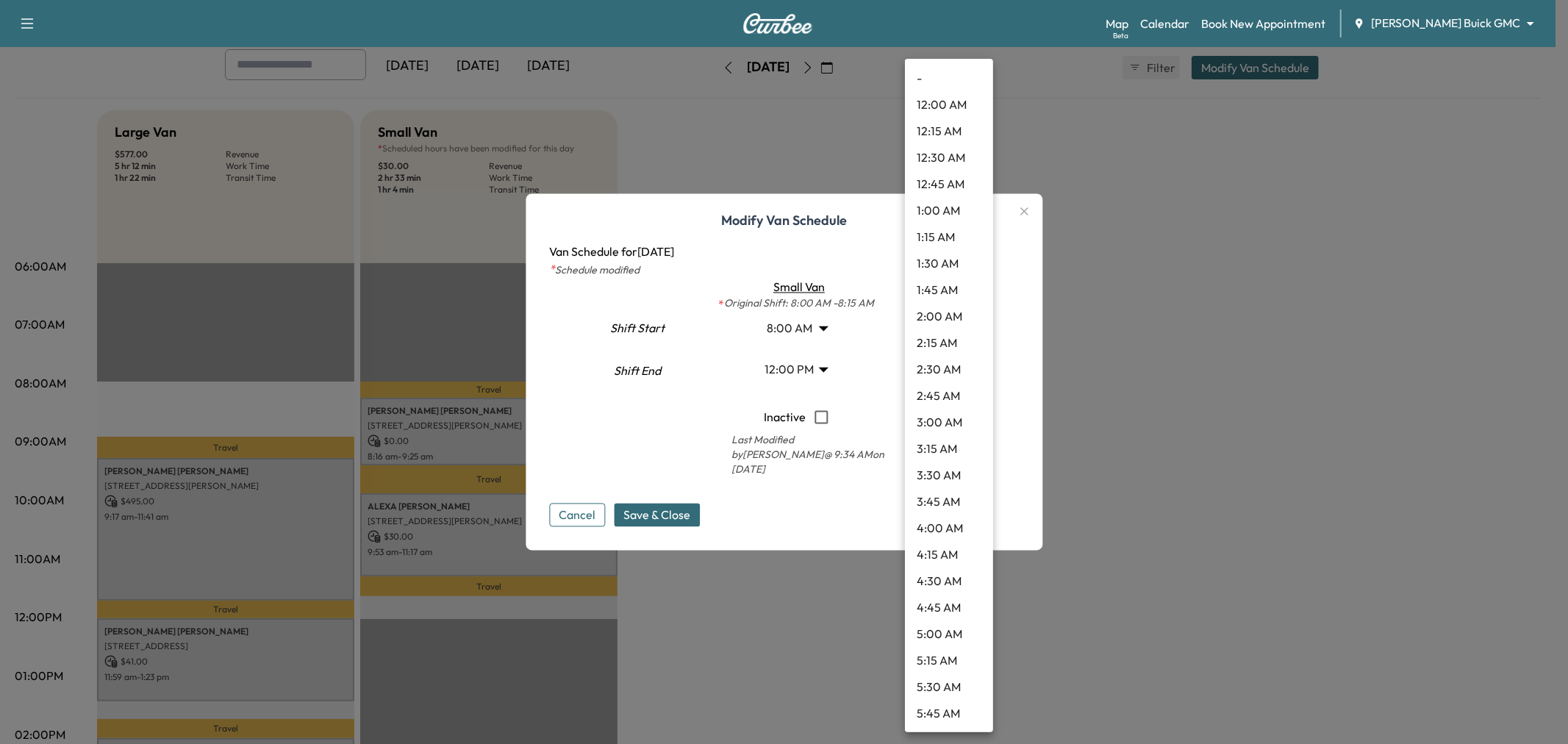
click at [949, 325] on body "Support Log Out Map Beta Calendar Book New Appointment [PERSON_NAME] Buick GMC …" at bounding box center [784, 290] width 1568 height 744
click at [942, 496] on li "9:00 AM" at bounding box center [949, 502] width 89 height 26
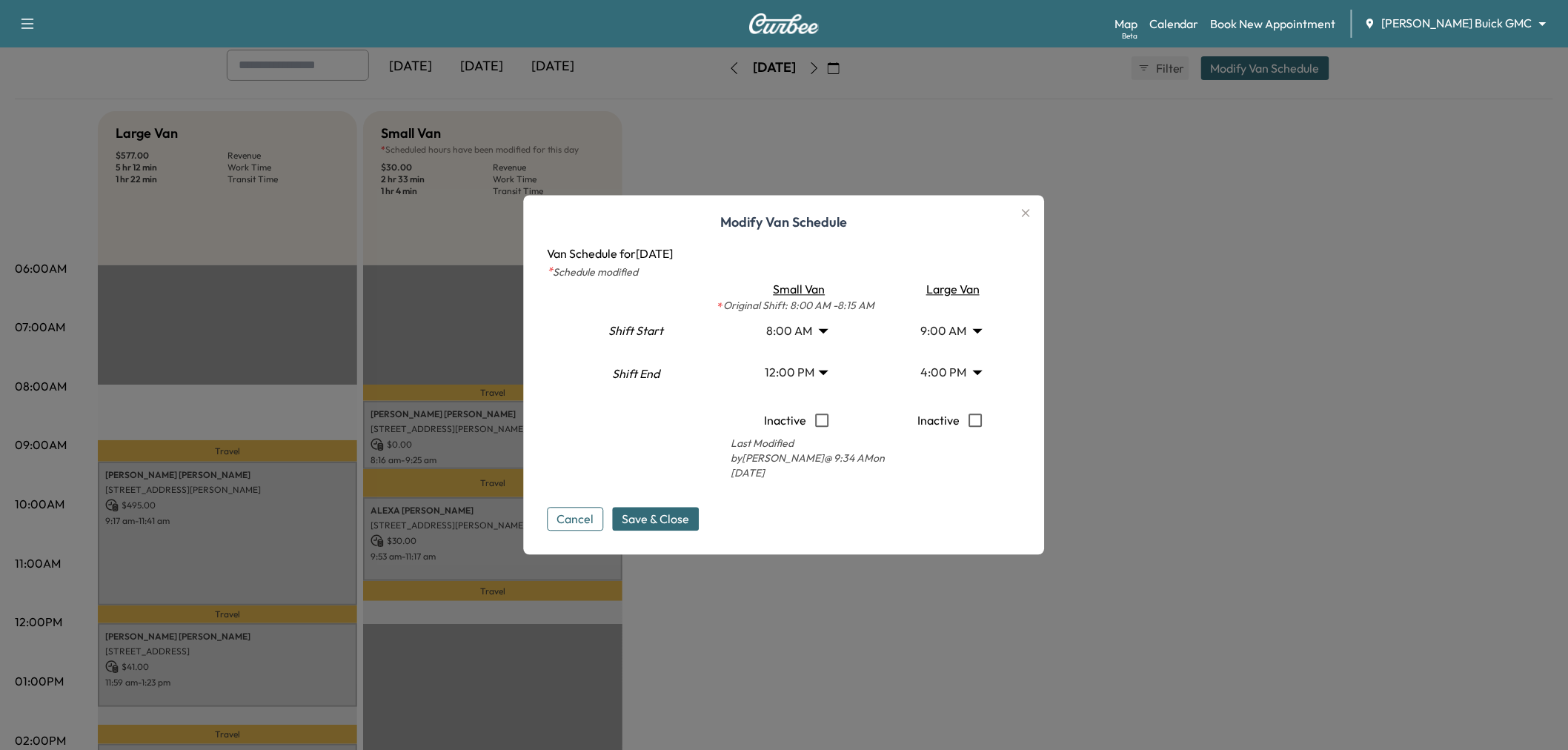
click at [959, 324] on body "Support Log Out Map Beta Calendar Book New Appointment [PERSON_NAME] Buick GMC …" at bounding box center [784, 292] width 1568 height 750
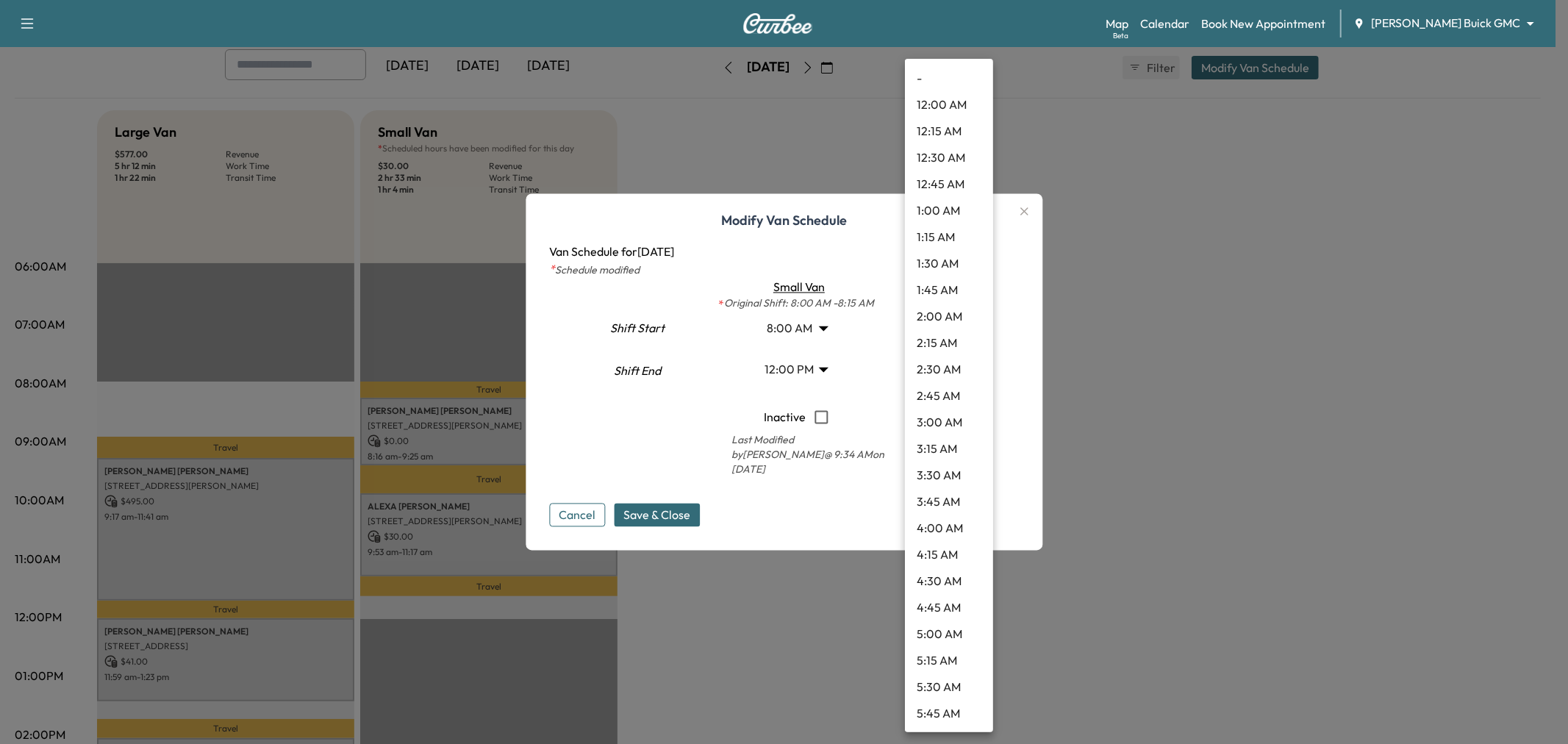
scroll to position [662, 0]
click at [939, 449] on li "9:30 AM" at bounding box center [949, 448] width 89 height 26
type input "***"
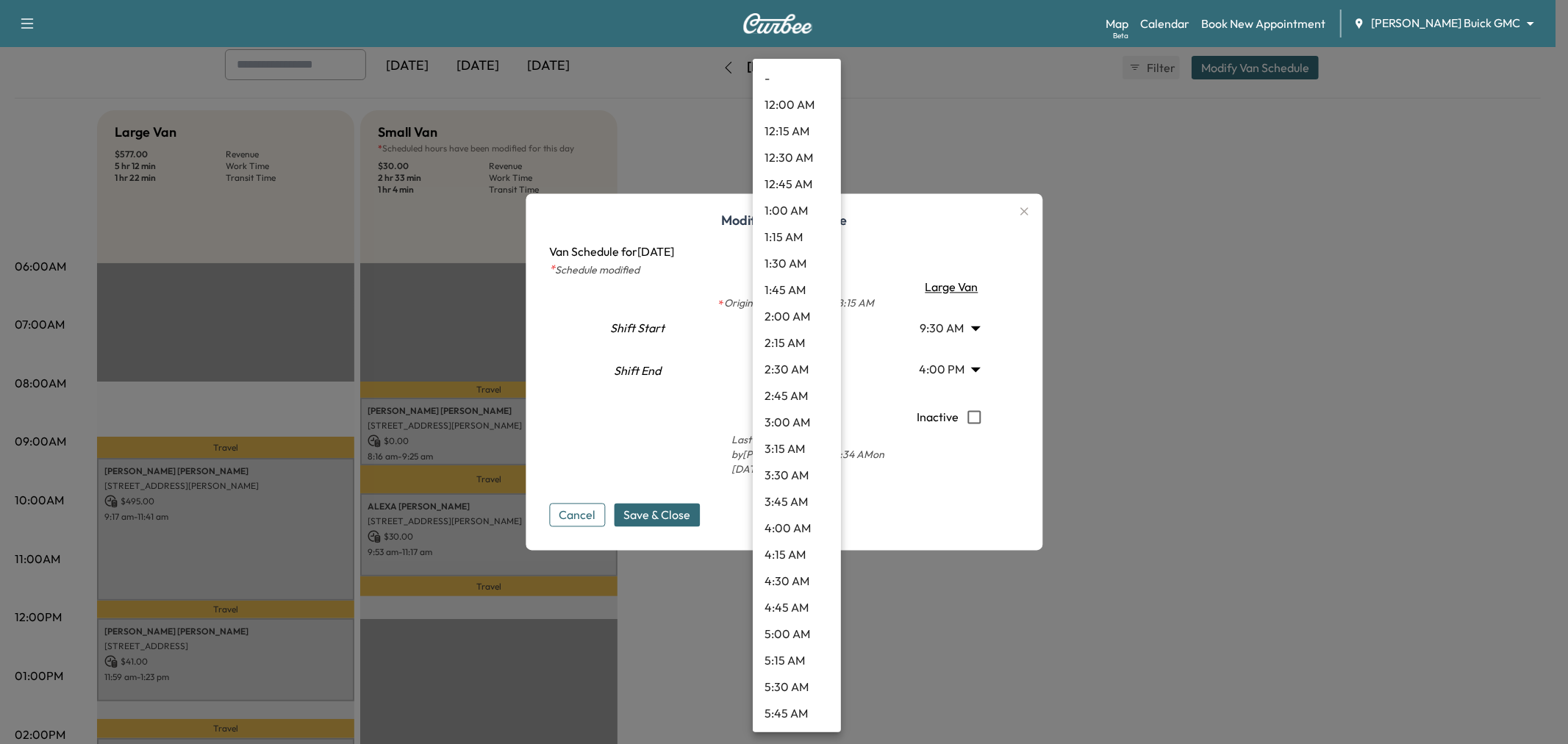
click at [807, 367] on body "Support Log Out Map Beta Calendar Book New Appointment [PERSON_NAME] Buick GMC …" at bounding box center [784, 290] width 1568 height 744
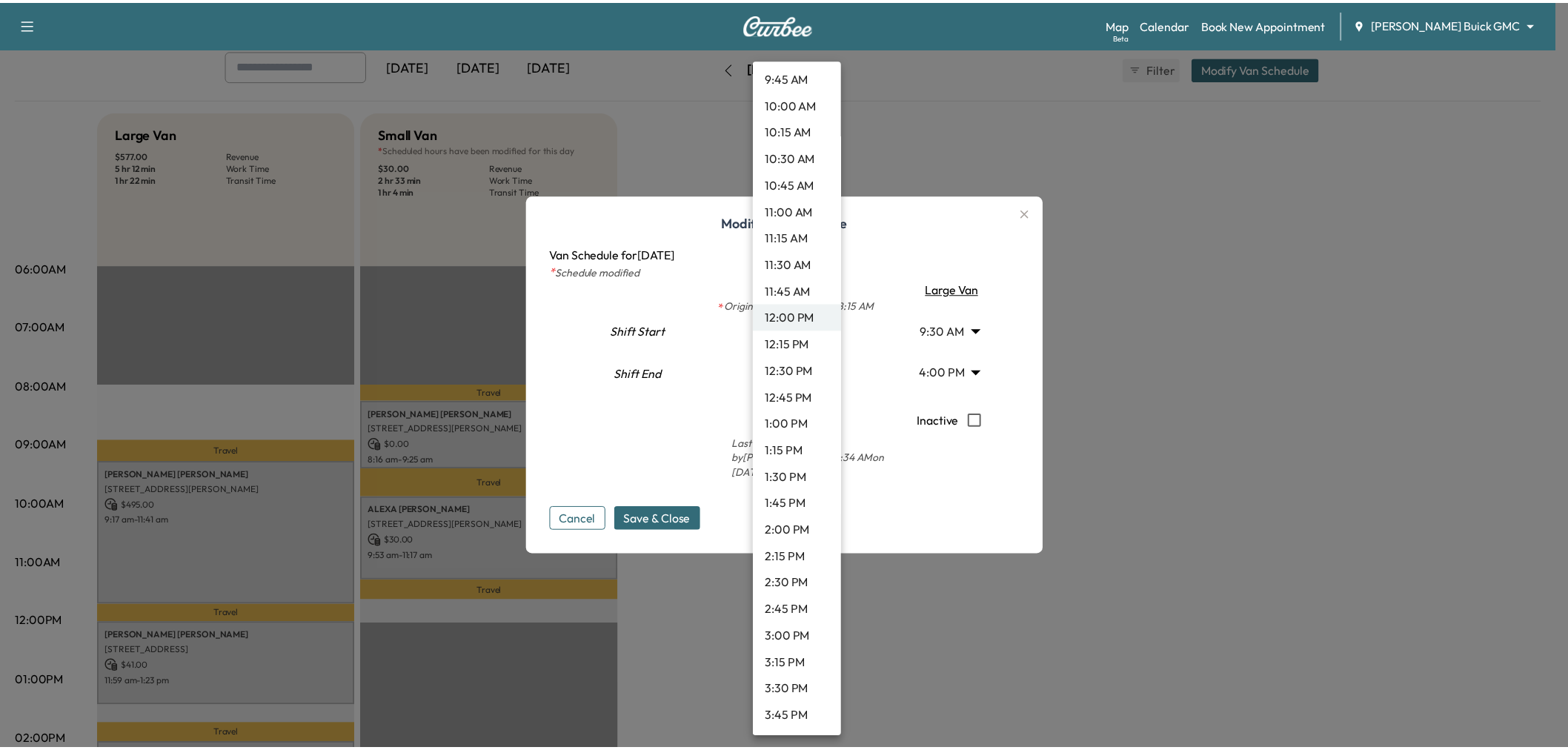
scroll to position [1151, 0]
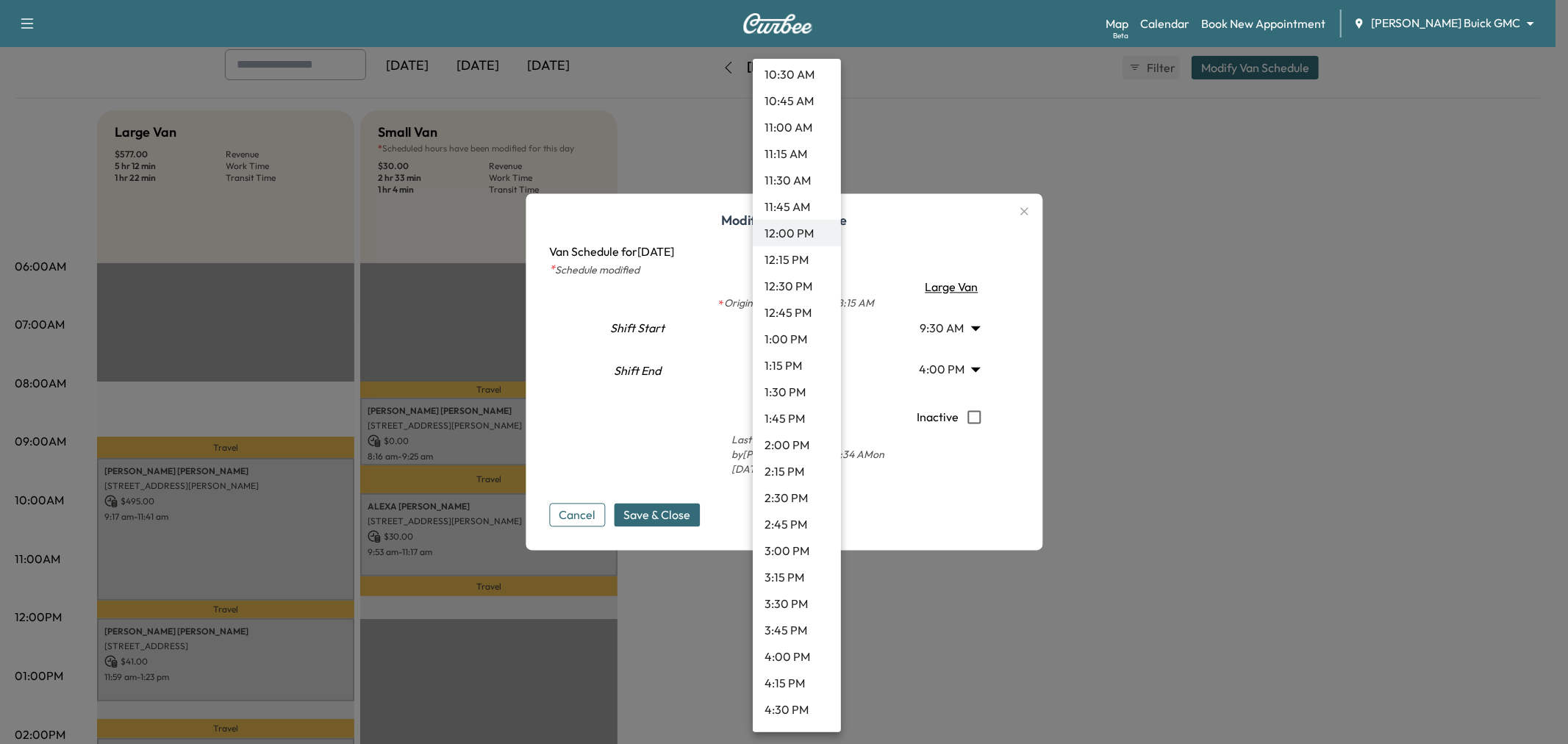
click at [791, 653] on li "4:00 PM" at bounding box center [797, 656] width 89 height 26
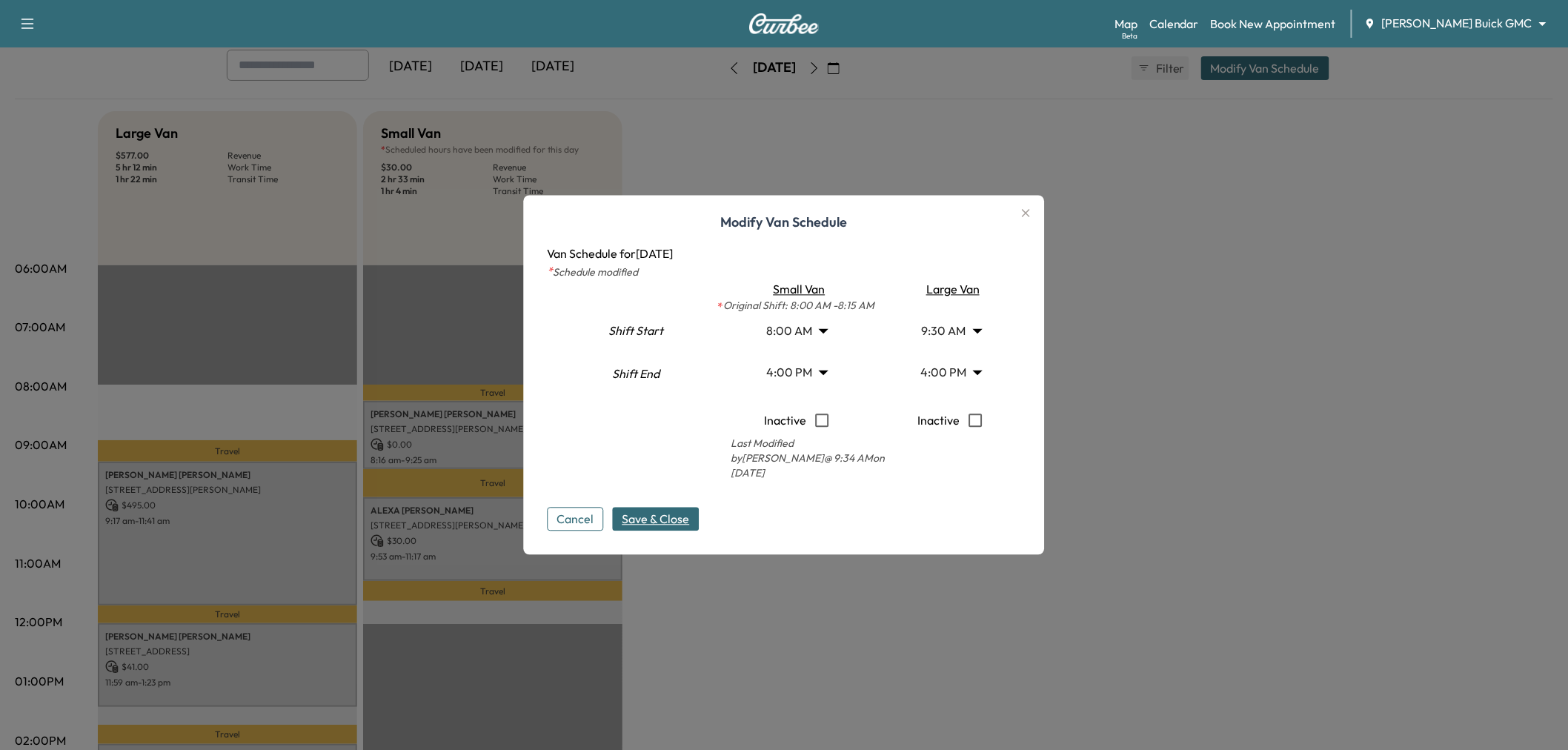
click at [642, 515] on span "Save & Close" at bounding box center [655, 519] width 67 height 18
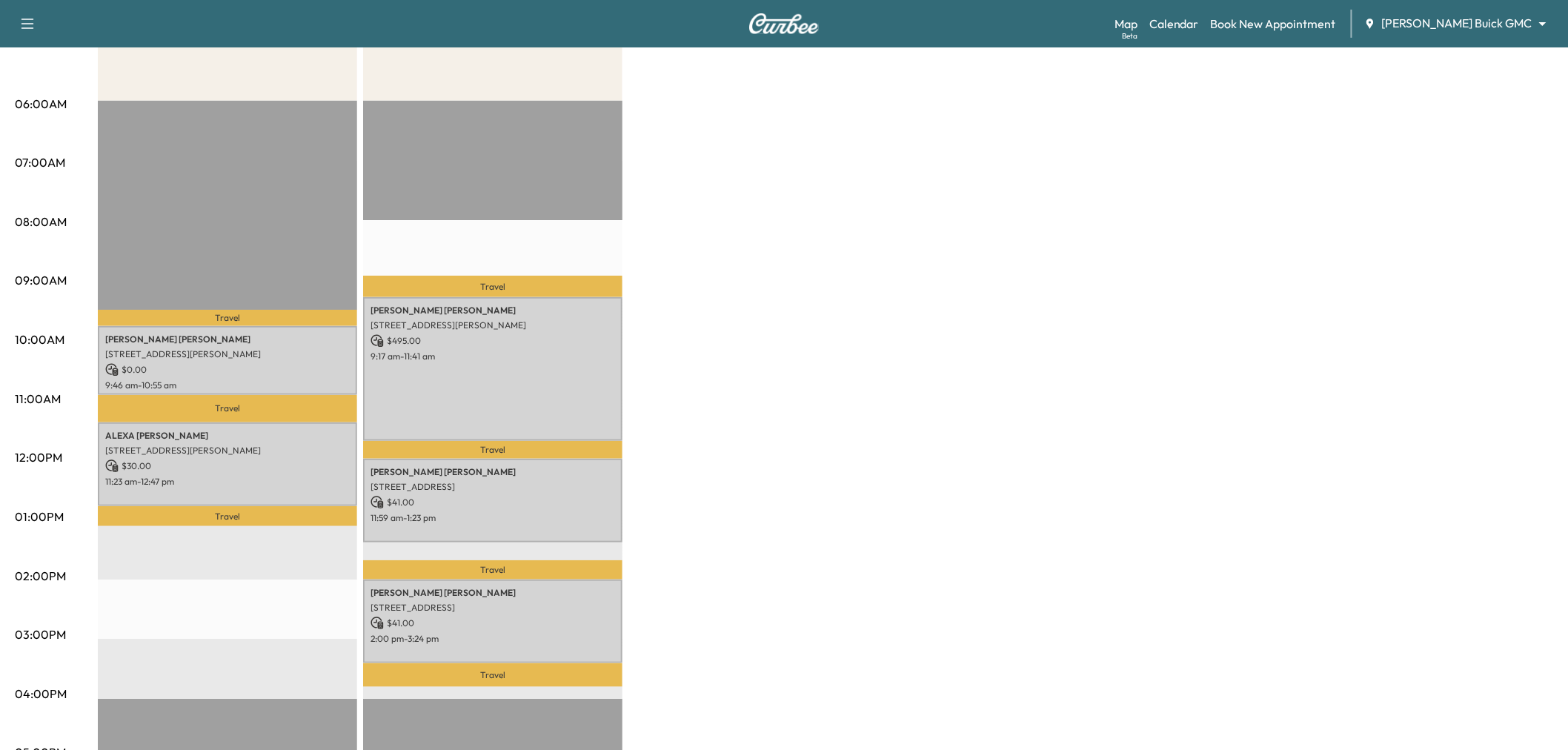
scroll to position [329, 0]
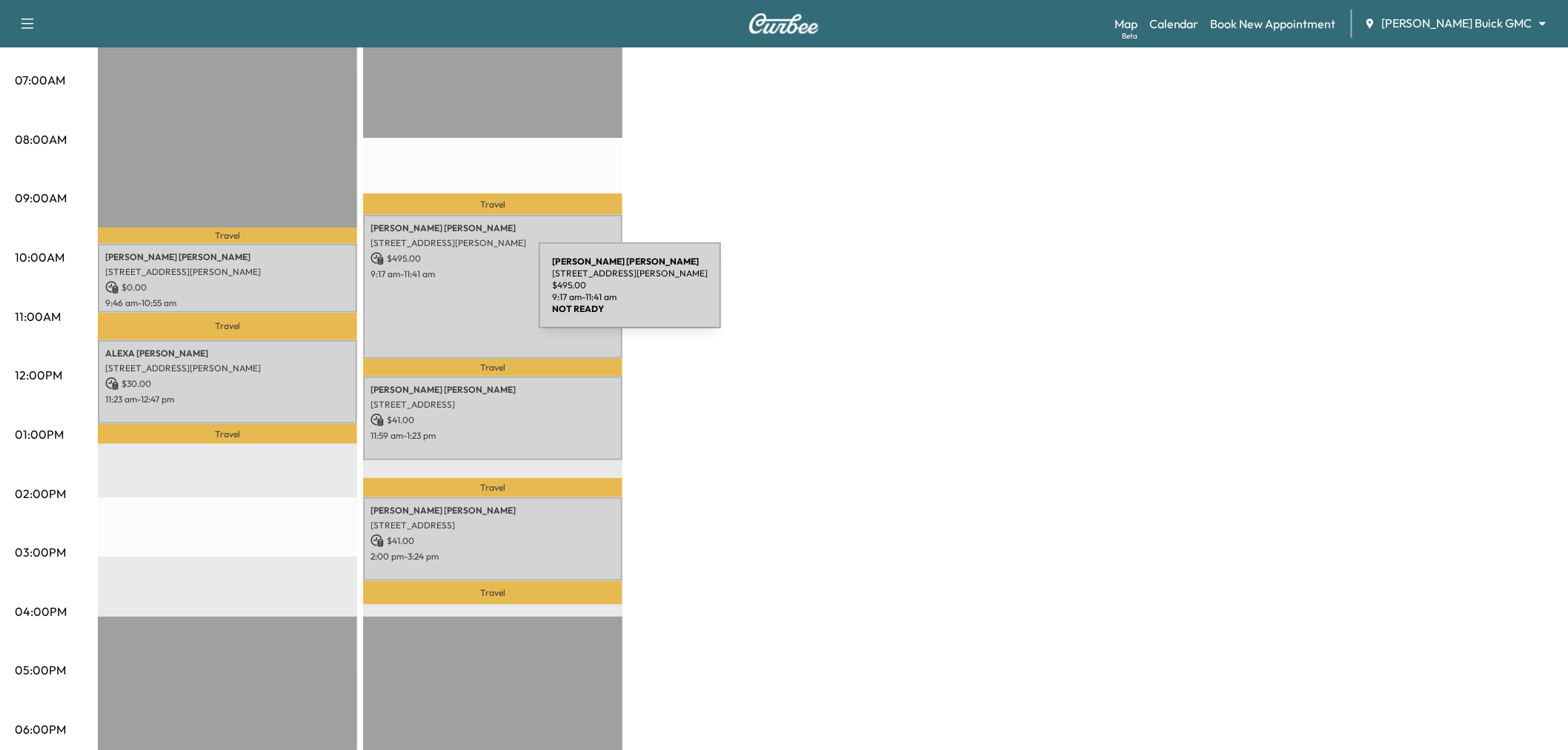
click at [430, 292] on div "[PERSON_NAME] [STREET_ADDRESS][PERSON_NAME] $ 495.00 9:17 am - 11:41 am" at bounding box center [493, 287] width 259 height 144
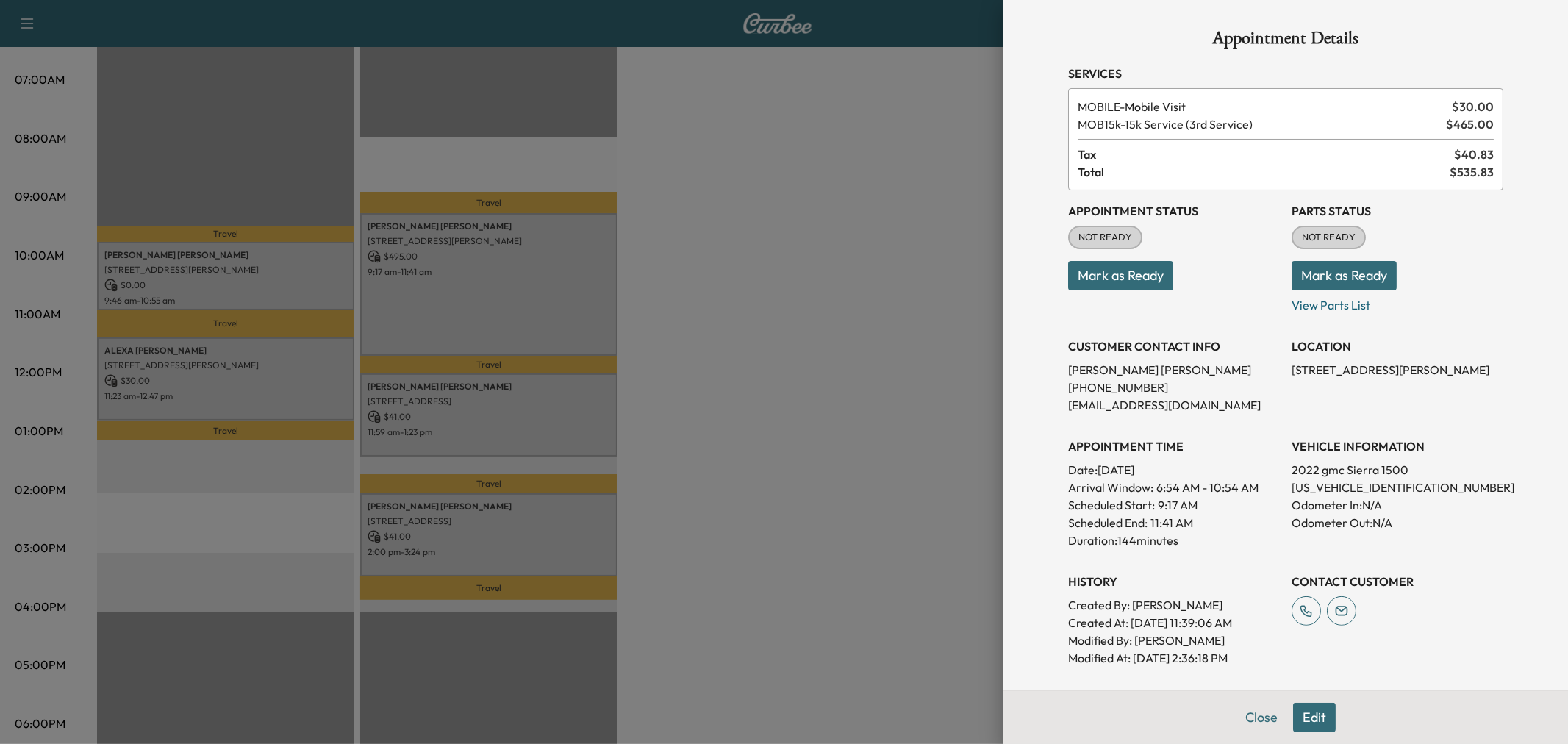
click at [255, 267] on div at bounding box center [784, 372] width 1568 height 744
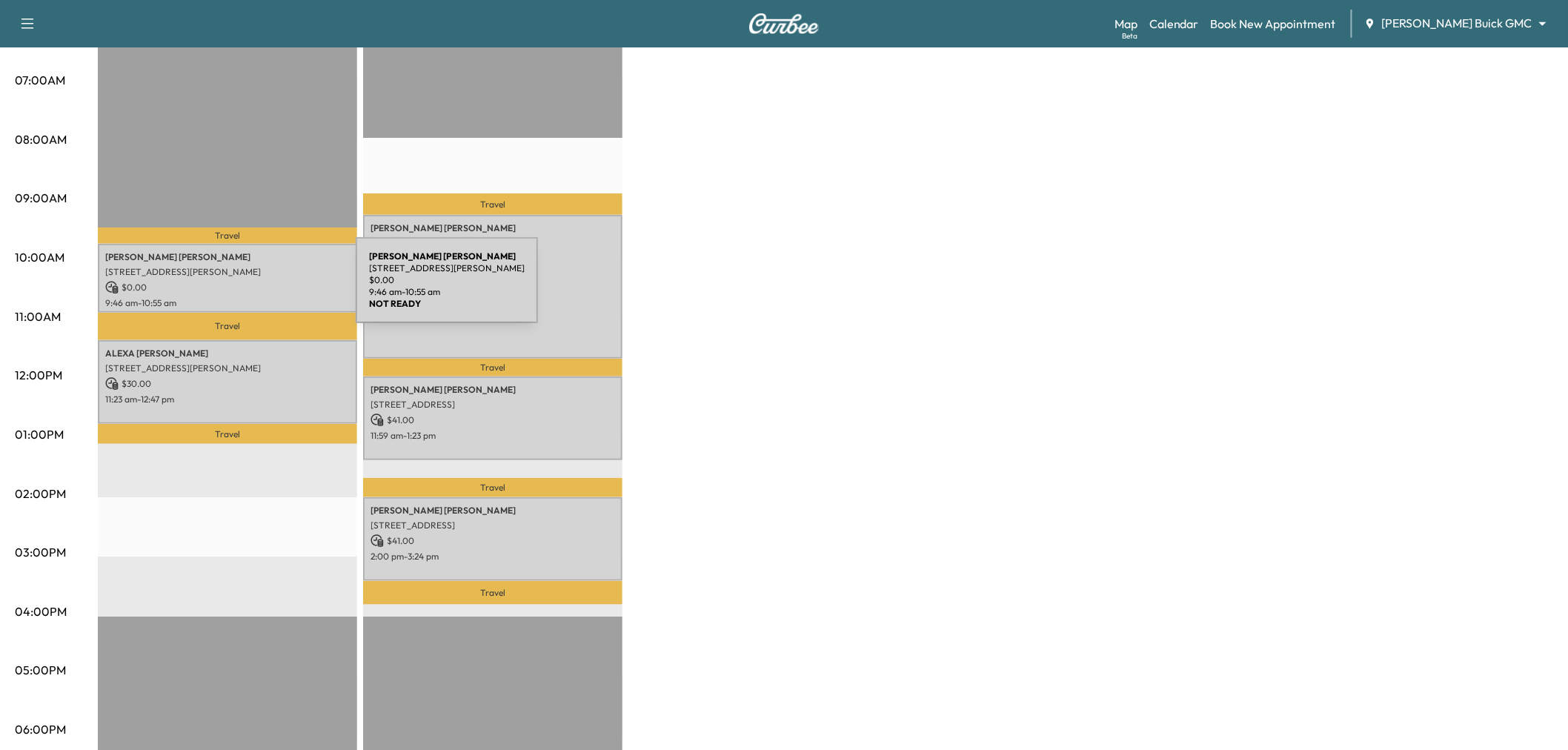
click at [244, 289] on p "$ 0.00" at bounding box center [227, 287] width 244 height 13
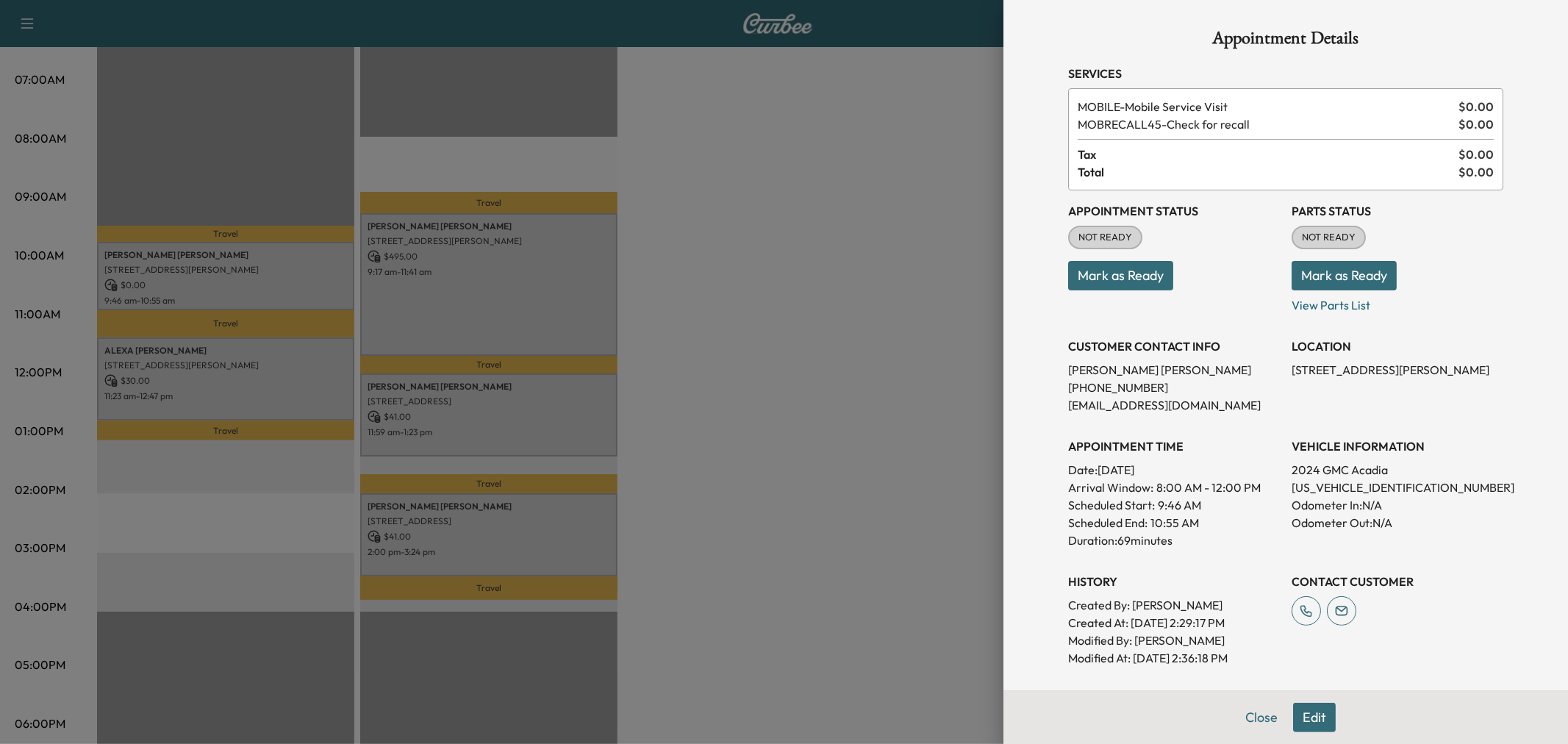
click at [242, 285] on div at bounding box center [784, 372] width 1568 height 744
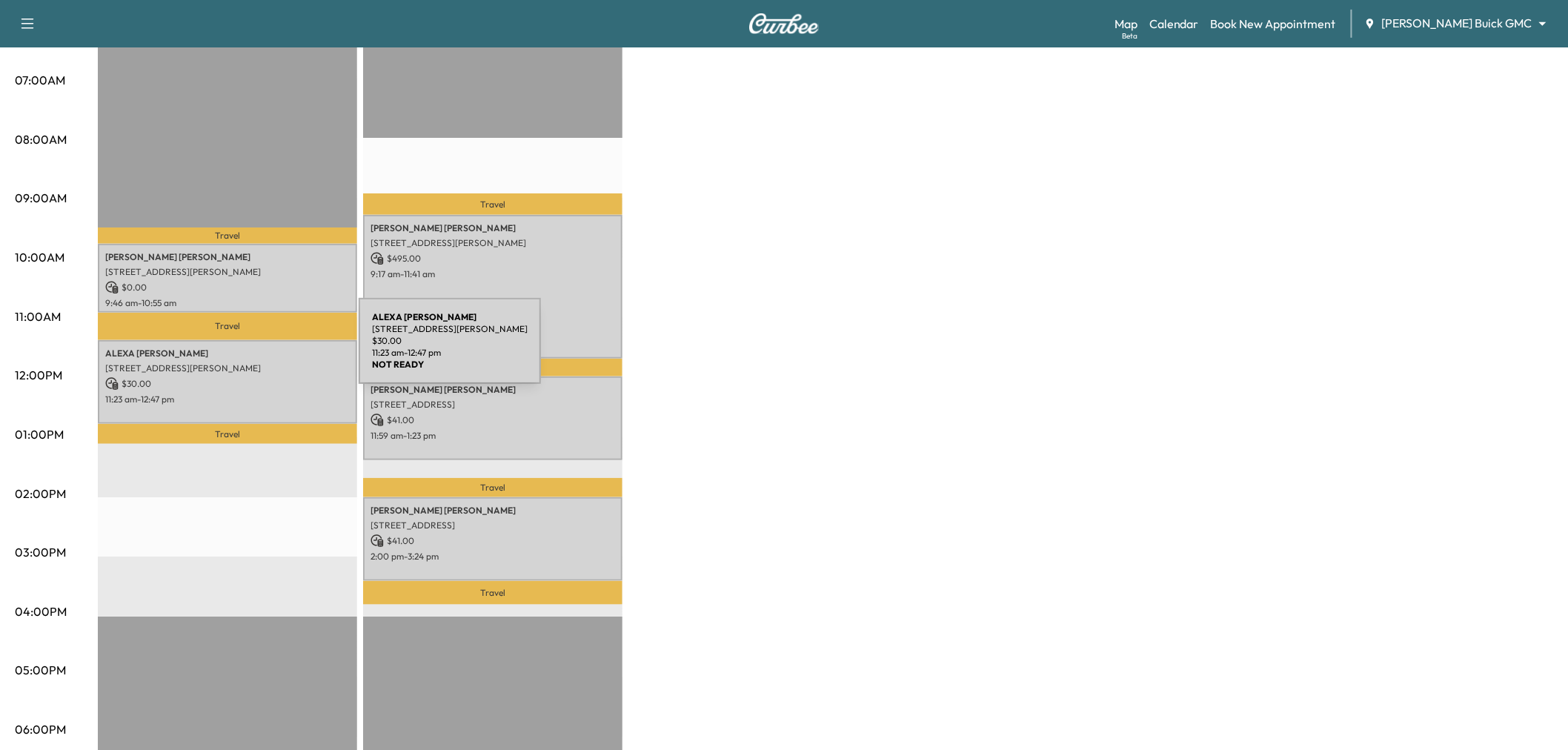
click at [246, 362] on p "[STREET_ADDRESS][PERSON_NAME]" at bounding box center [227, 368] width 244 height 12
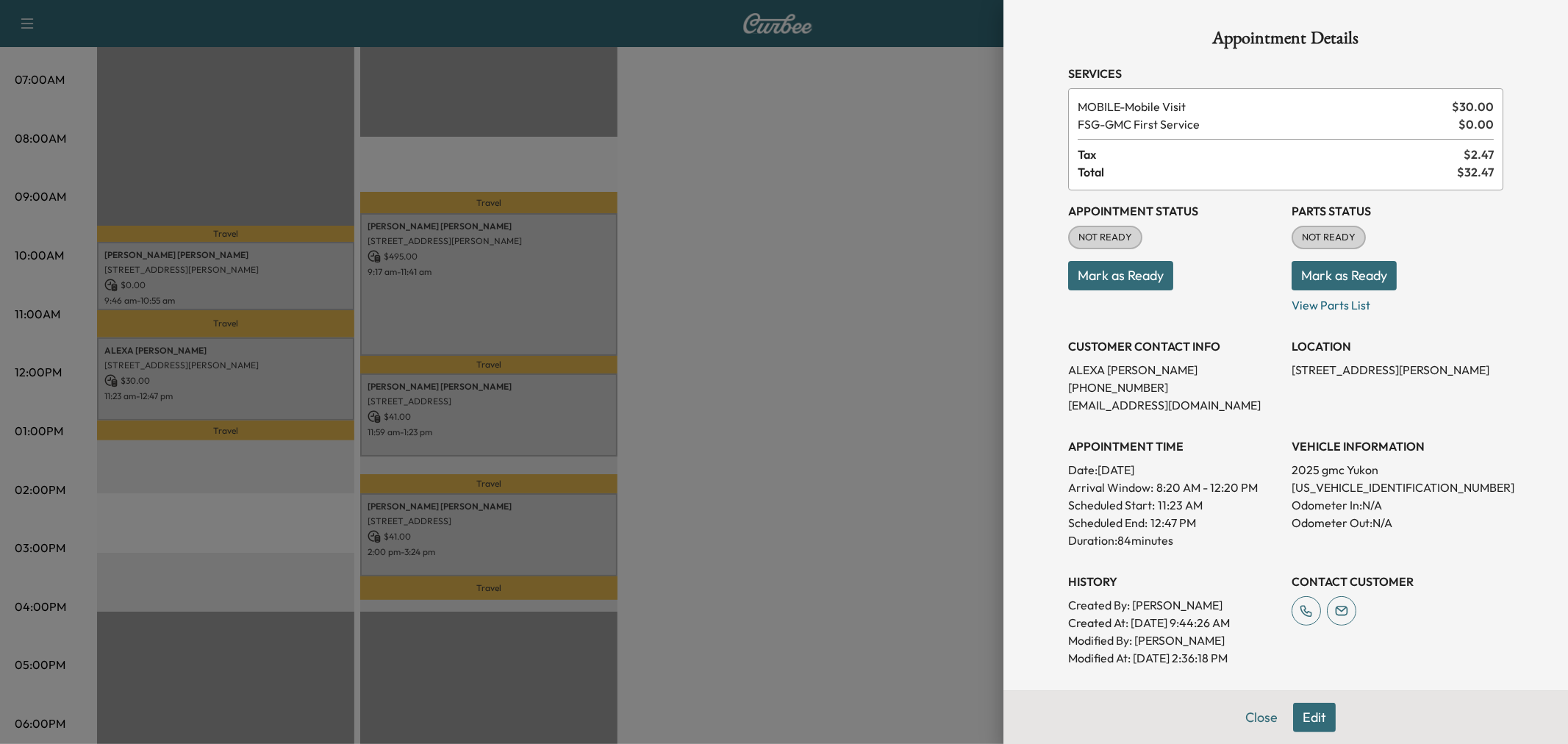
click at [244, 358] on div at bounding box center [784, 372] width 1568 height 744
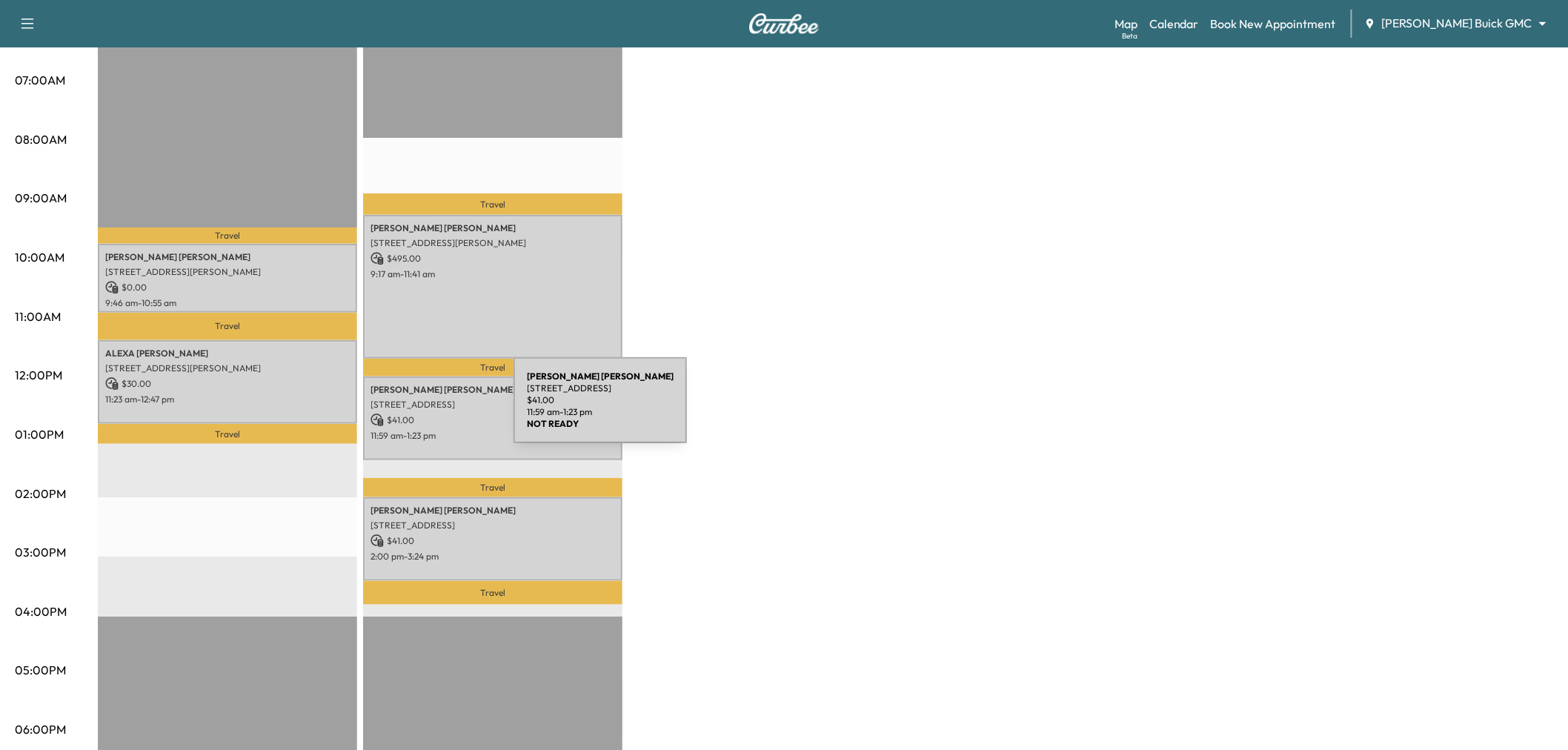
click at [402, 413] on p "$ 41.00" at bounding box center [492, 419] width 244 height 13
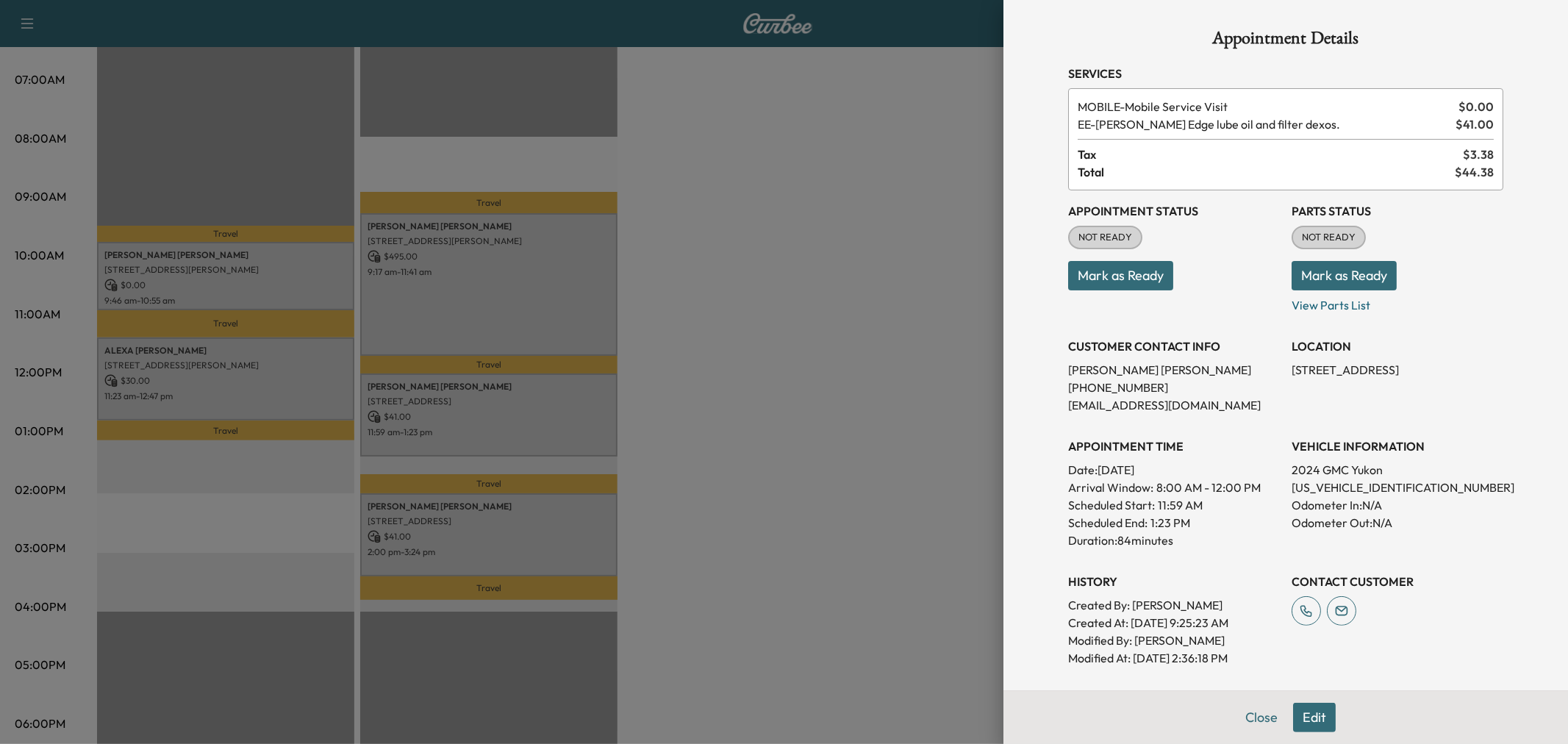
click at [400, 409] on div at bounding box center [784, 372] width 1568 height 744
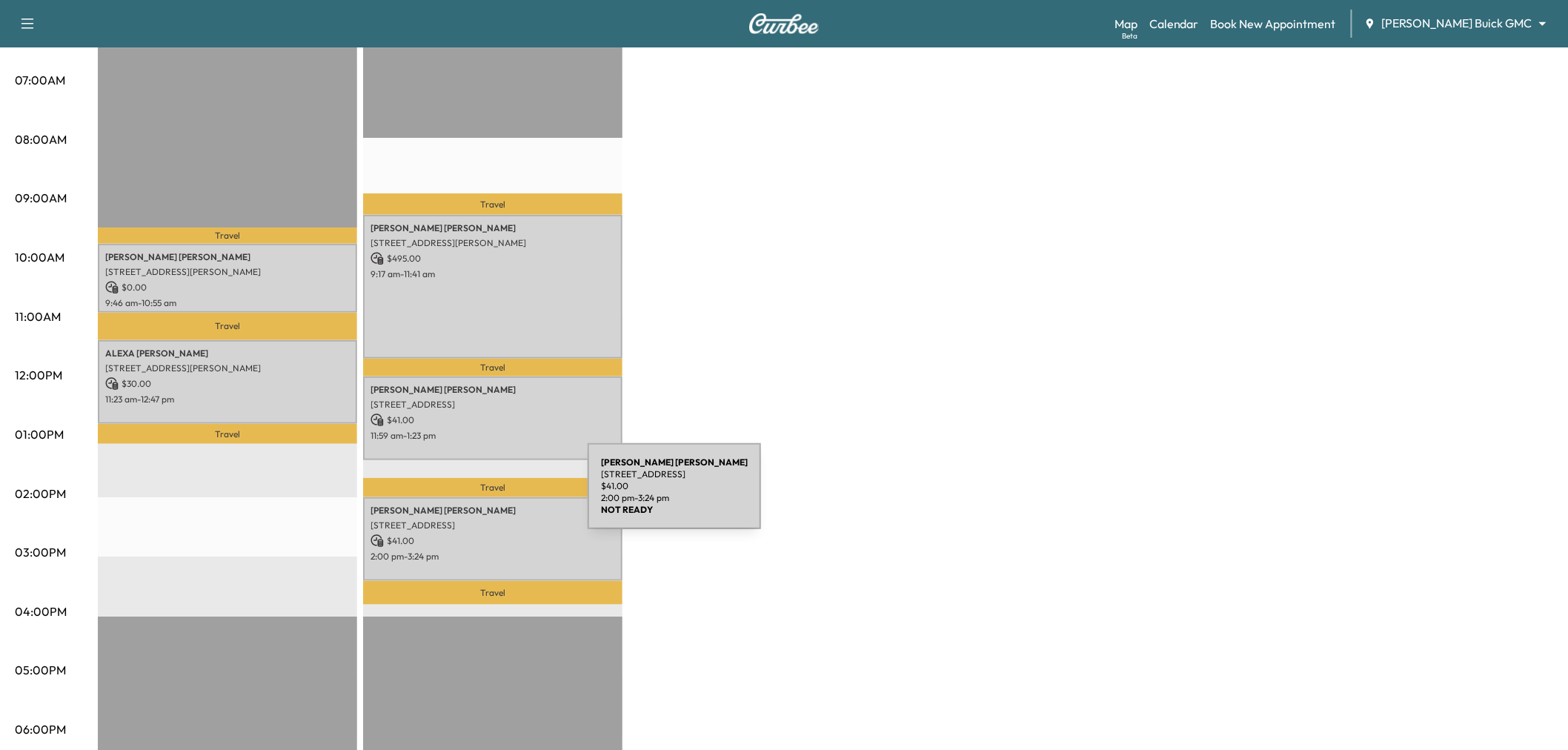
click at [476, 497] on div "[PERSON_NAME] [STREET_ADDRESS][PERSON_NAME] $ 41.00 2:00 pm - 3:24 pm" at bounding box center [493, 539] width 259 height 84
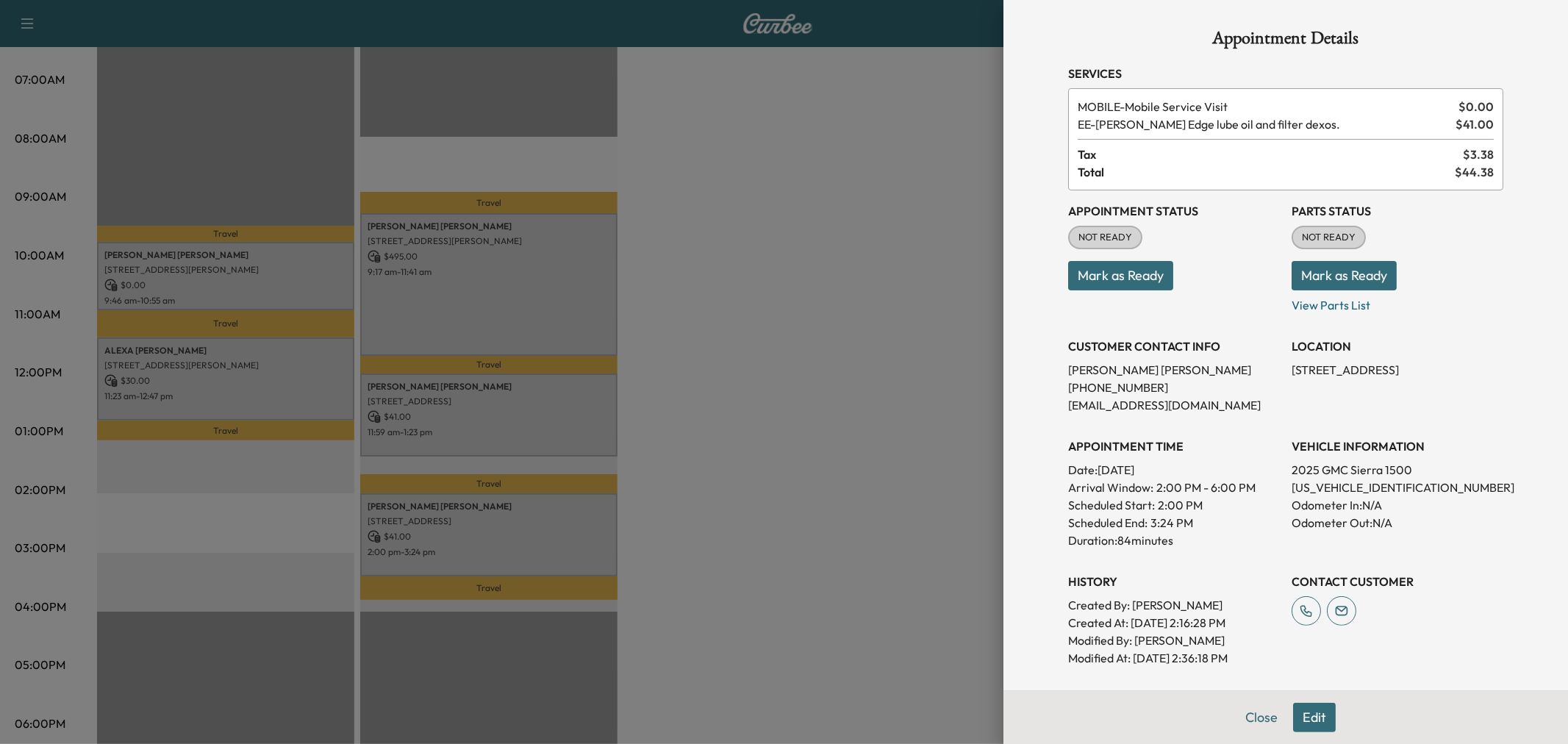
click at [479, 509] on div at bounding box center [784, 372] width 1568 height 744
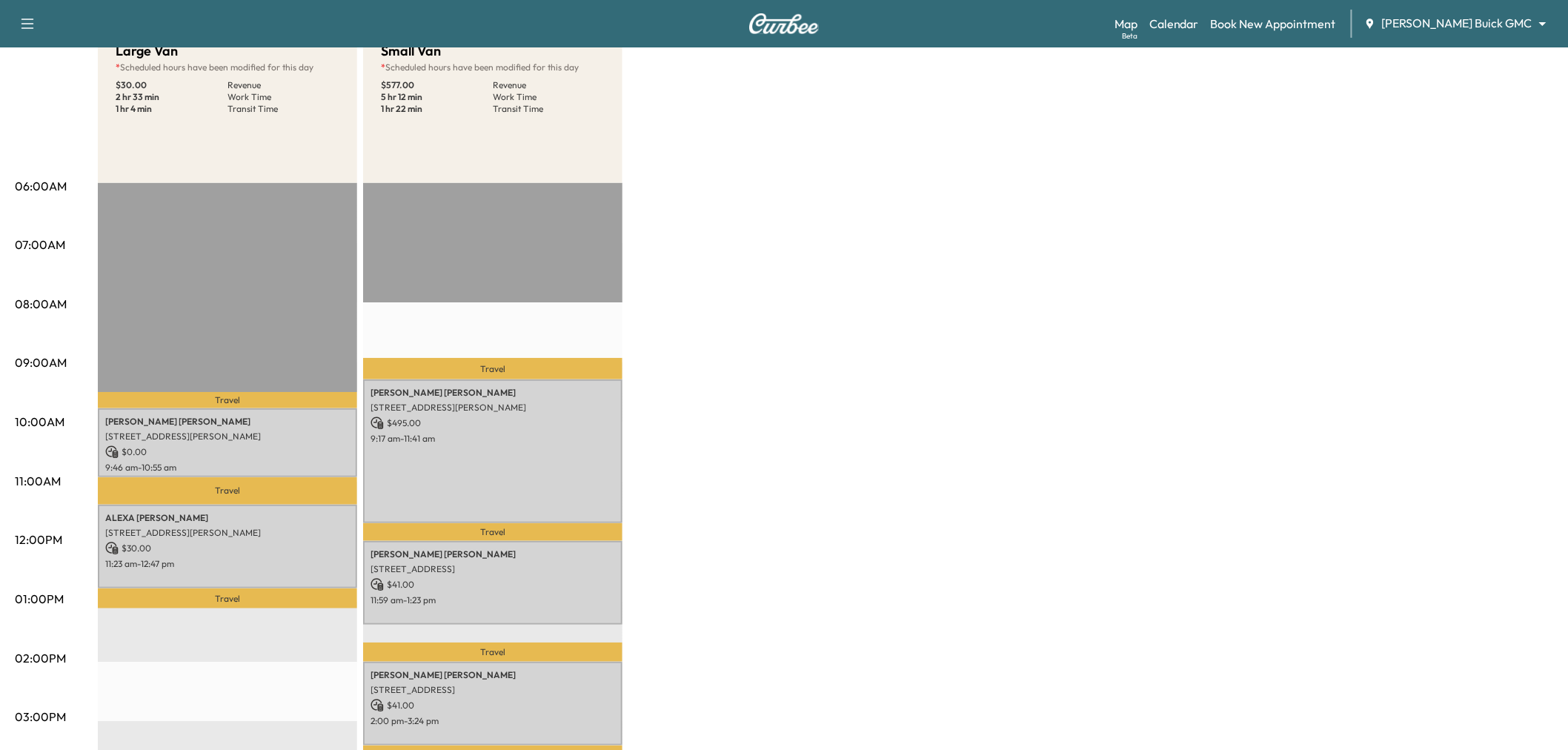
scroll to position [0, 0]
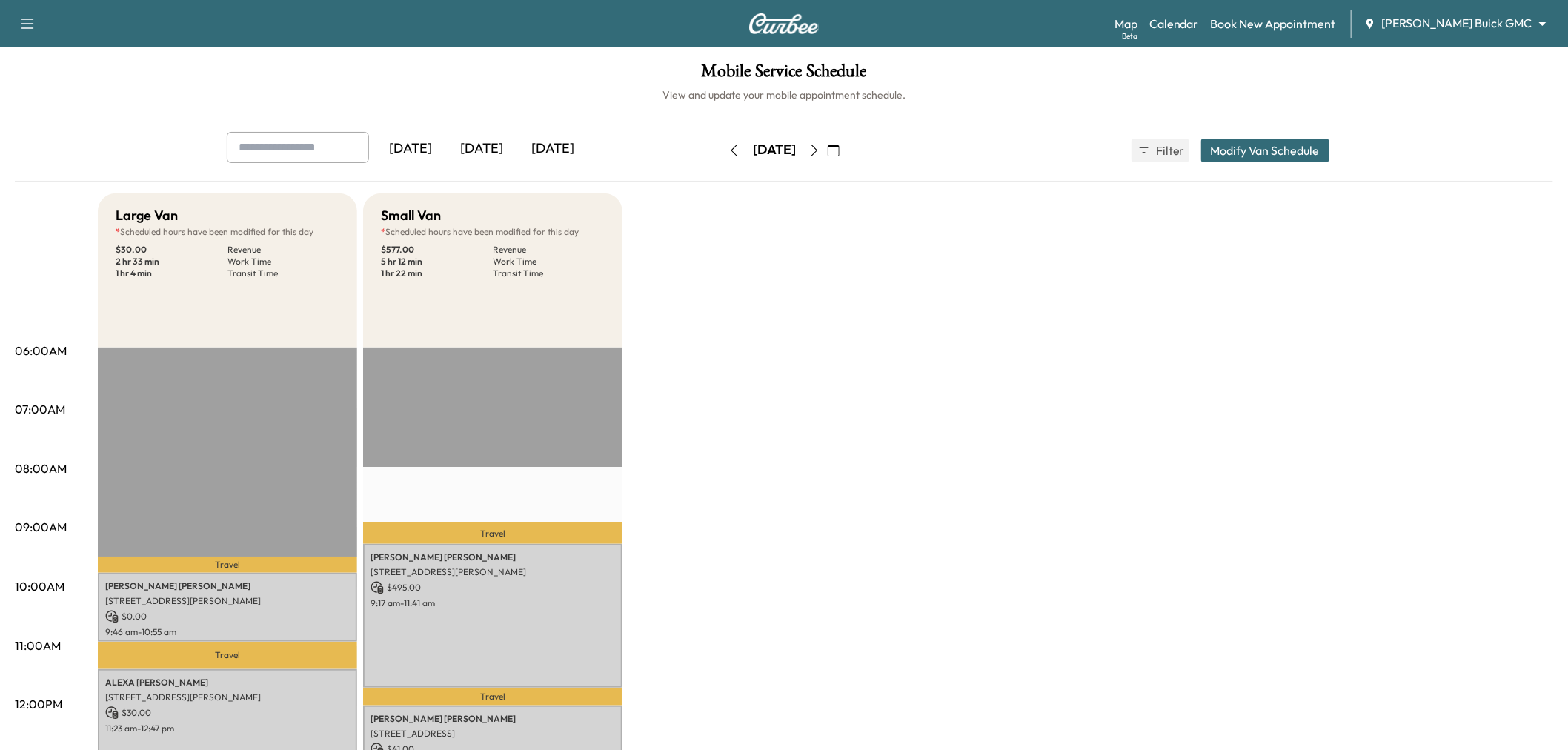
click at [492, 152] on div "[DATE]" at bounding box center [481, 149] width 71 height 34
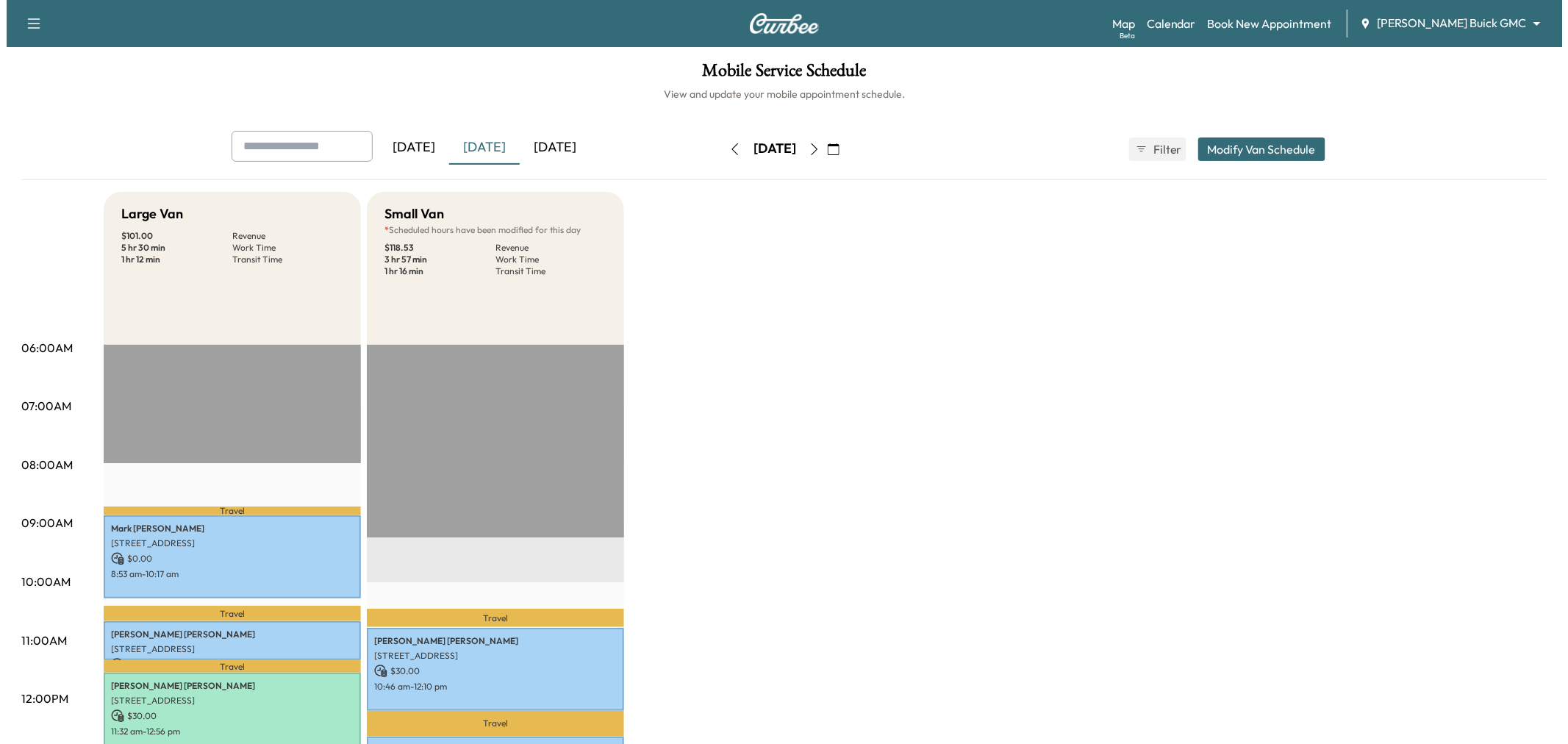
scroll to position [326, 0]
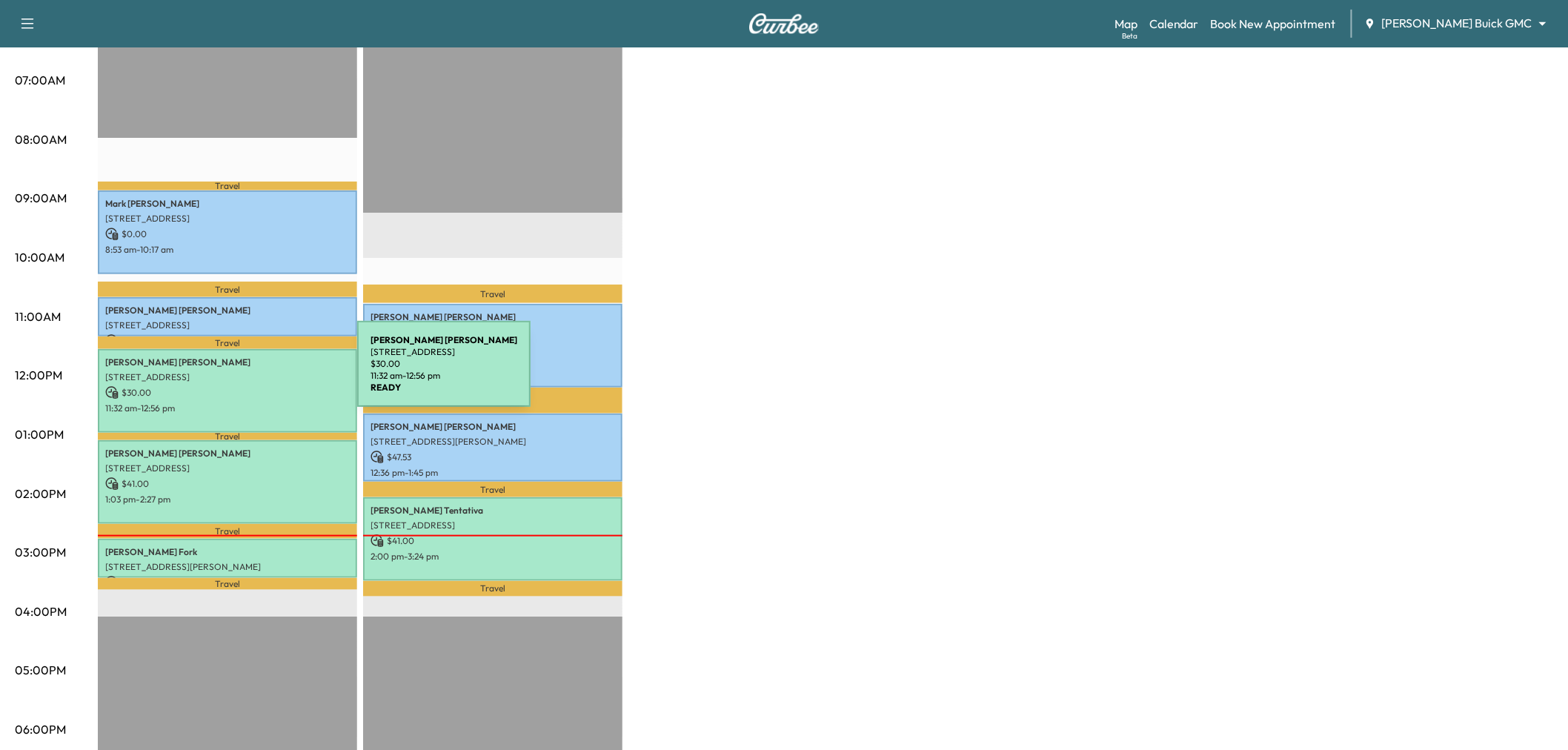
click at [246, 373] on p "[STREET_ADDRESS]" at bounding box center [227, 377] width 244 height 12
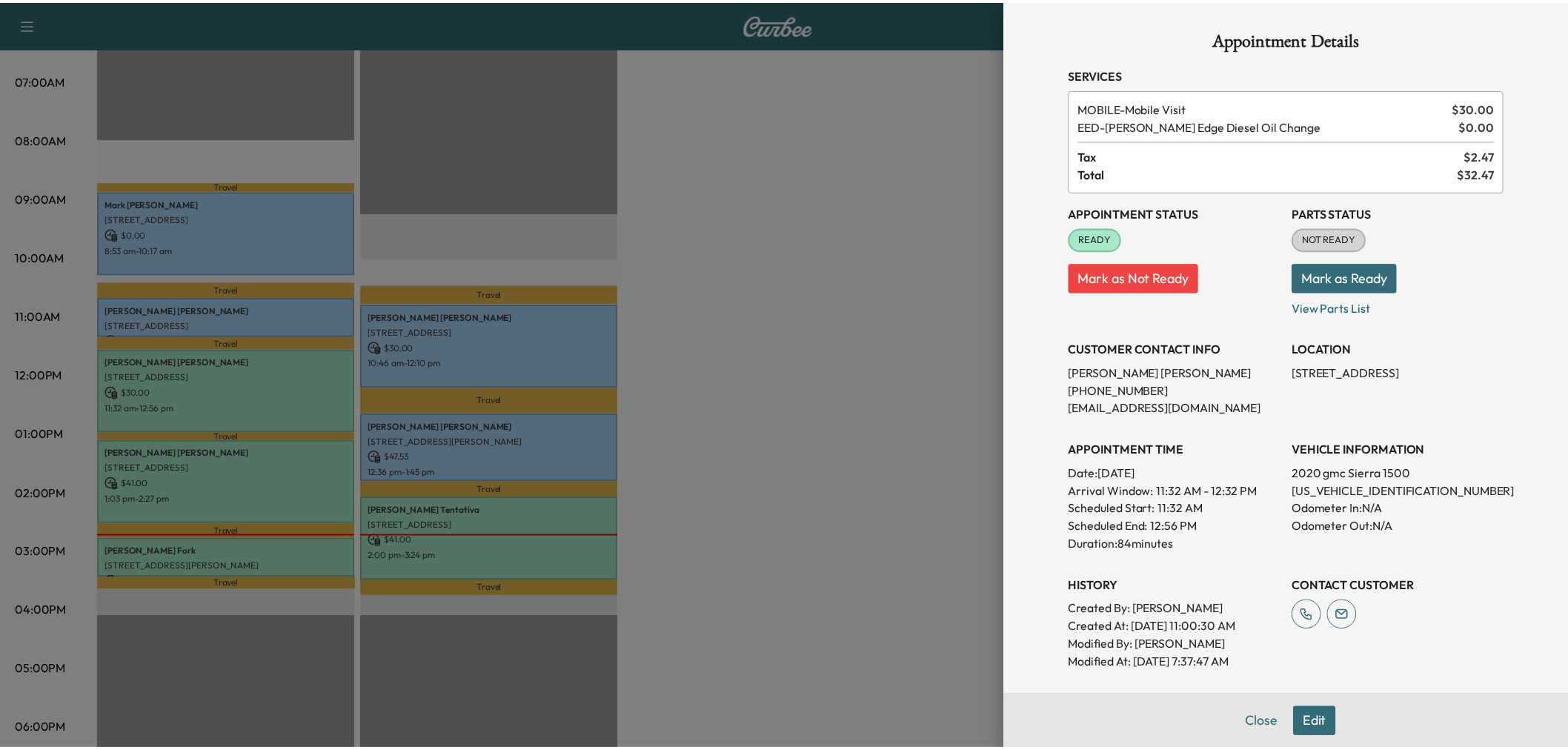
scroll to position [249, 0]
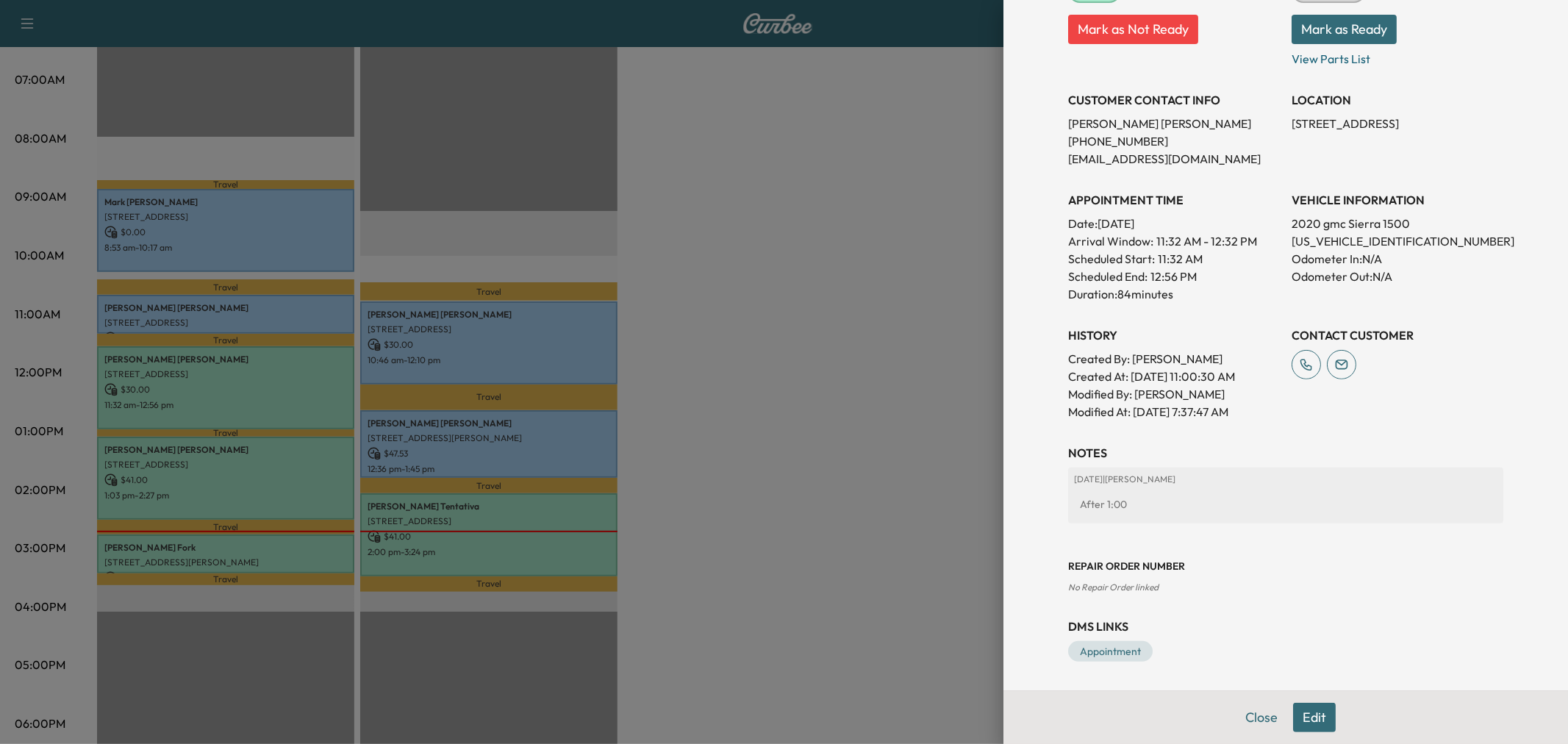
click at [769, 364] on div at bounding box center [784, 372] width 1568 height 744
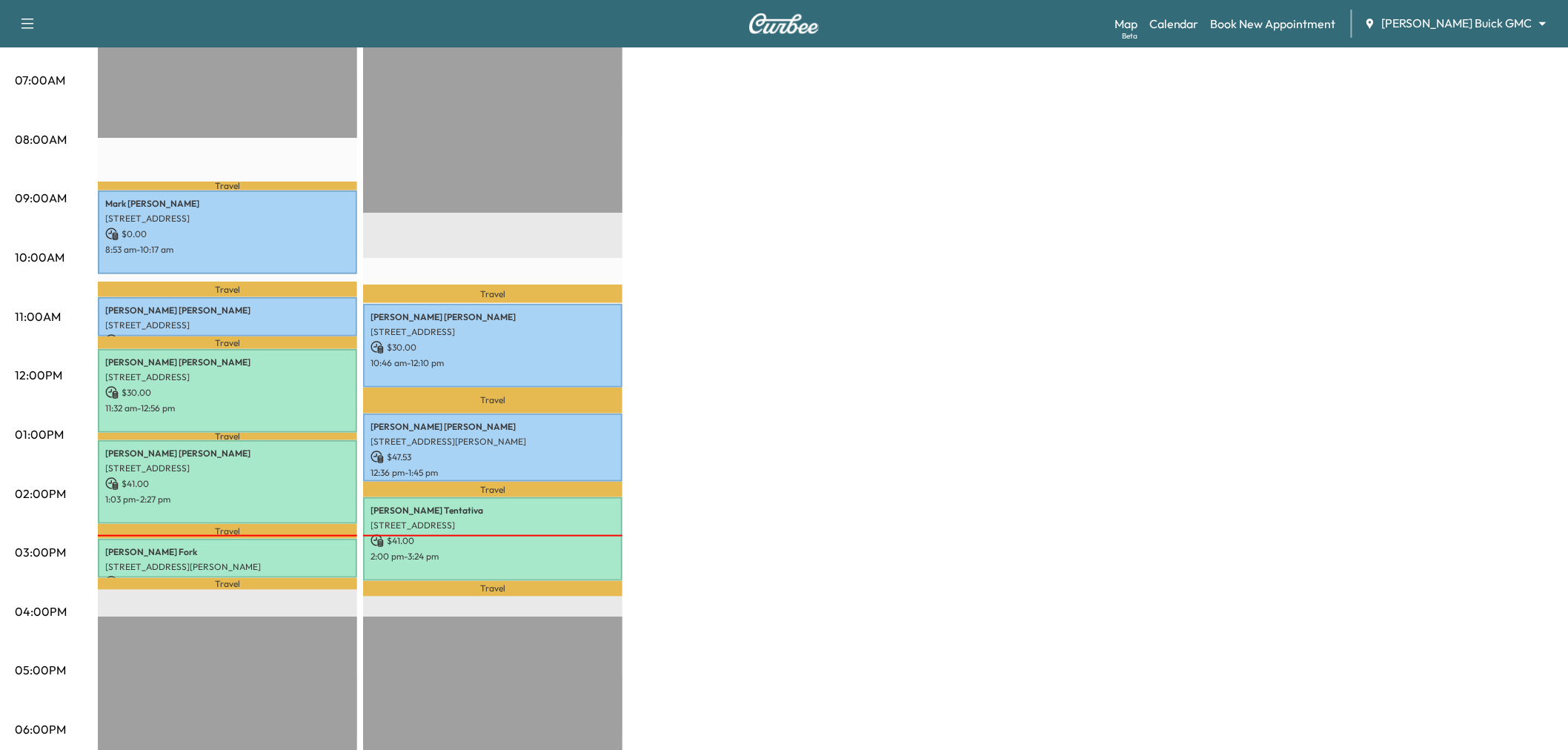
scroll to position [247, 0]
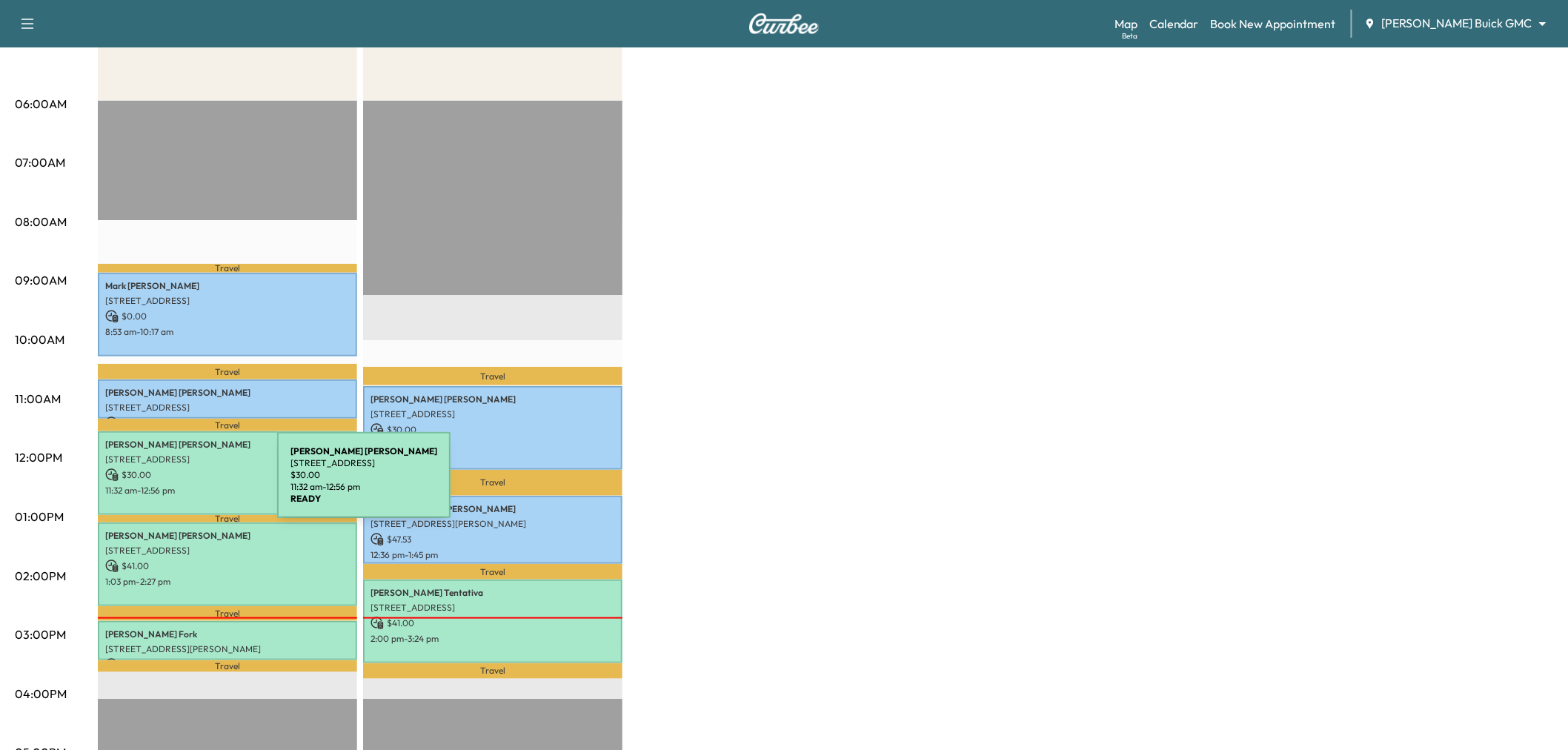
click at [171, 485] on p "11:32 am - 12:56 pm" at bounding box center [227, 491] width 244 height 12
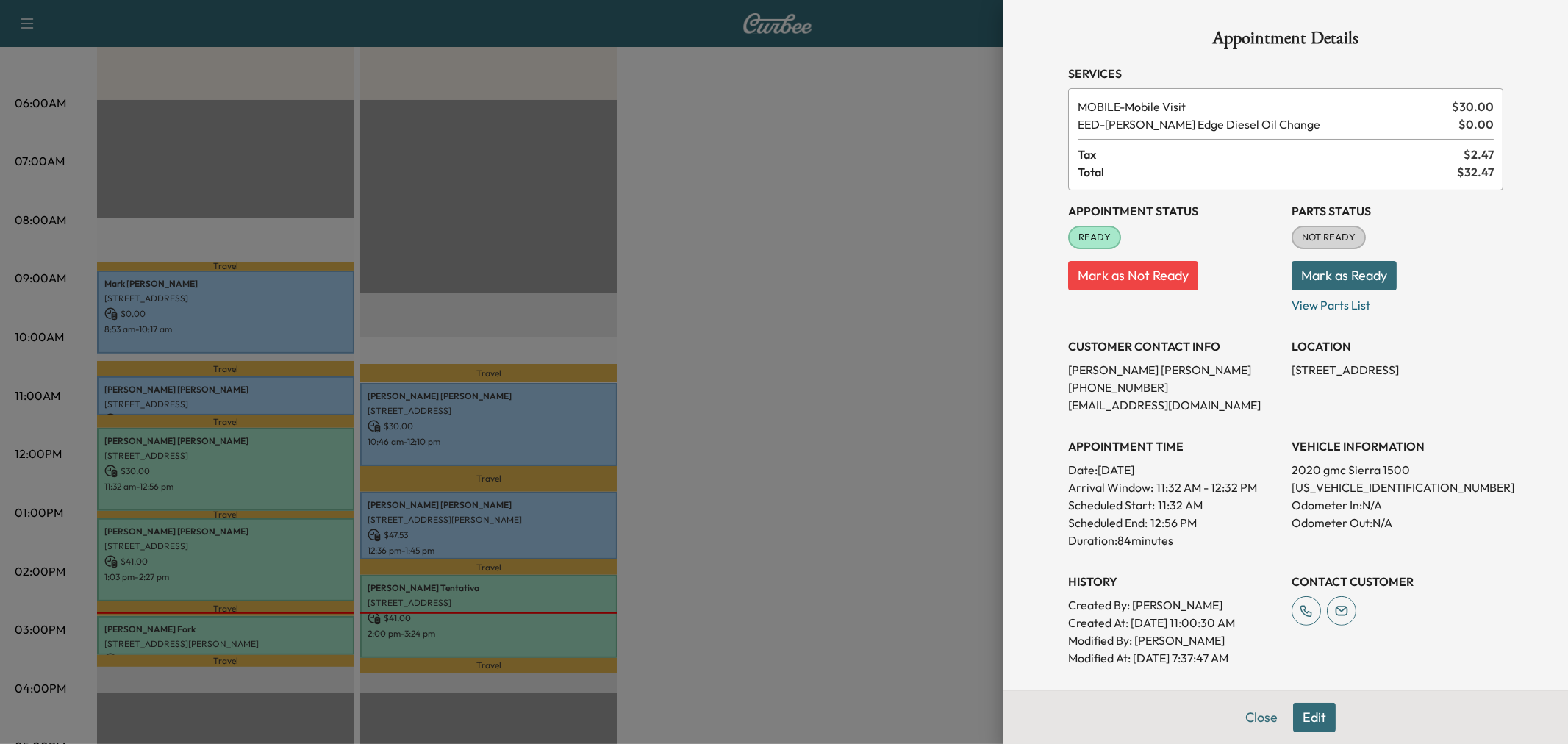
click at [890, 408] on div at bounding box center [784, 372] width 1568 height 744
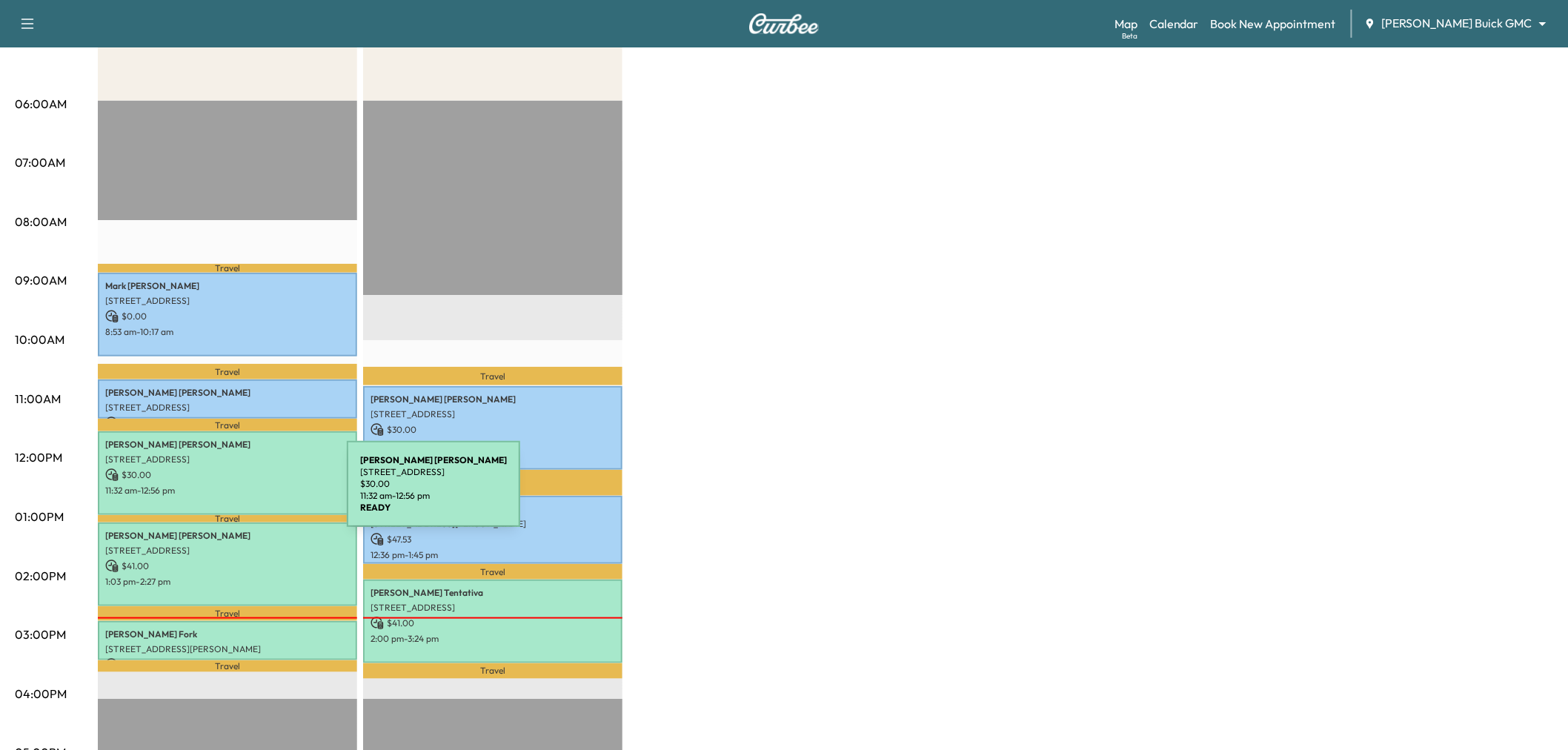
click at [235, 493] on div "[PERSON_NAME] [STREET_ADDRESS] $ 30.00 11:32 am - 12:56 pm" at bounding box center [228, 473] width 259 height 84
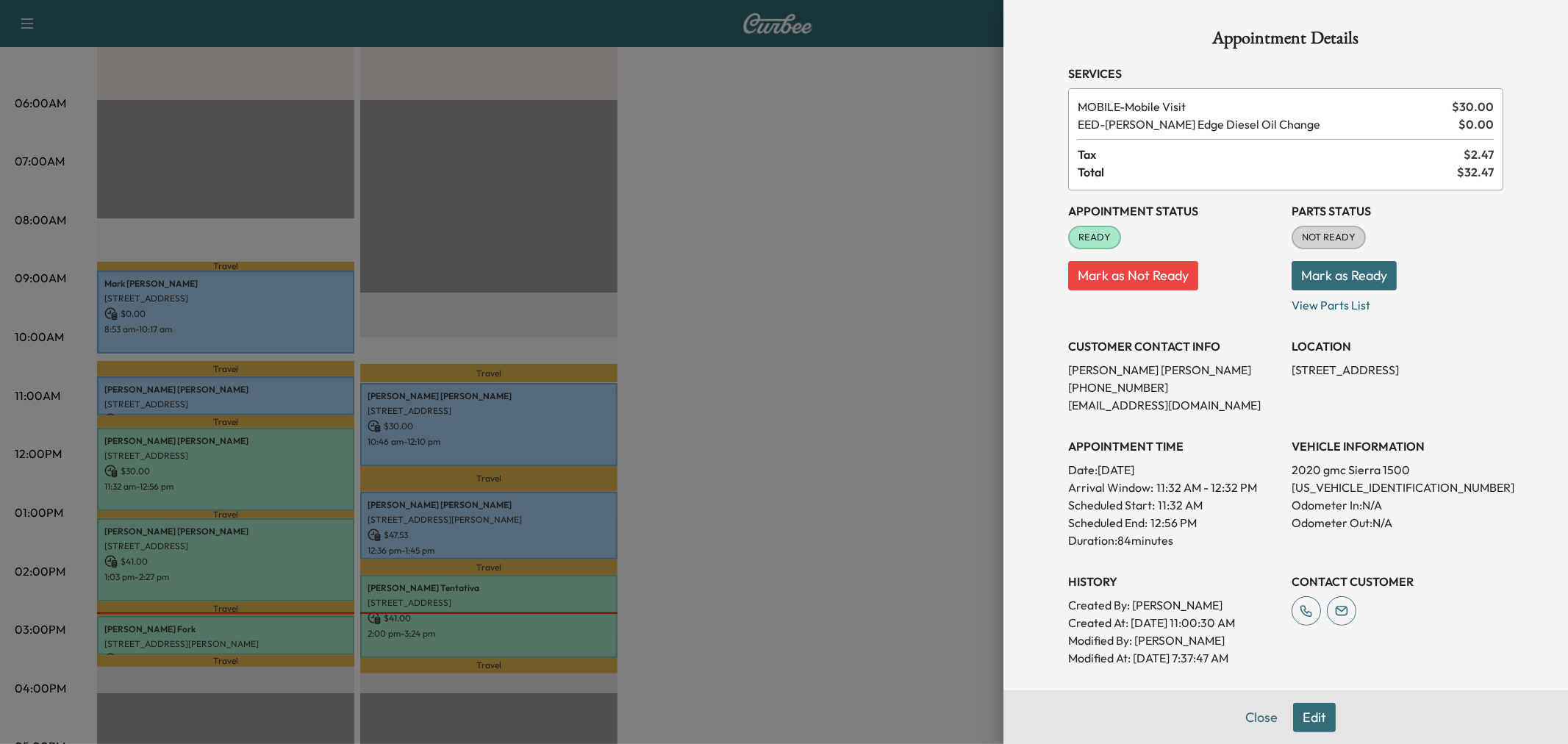
click at [856, 309] on div at bounding box center [784, 372] width 1568 height 744
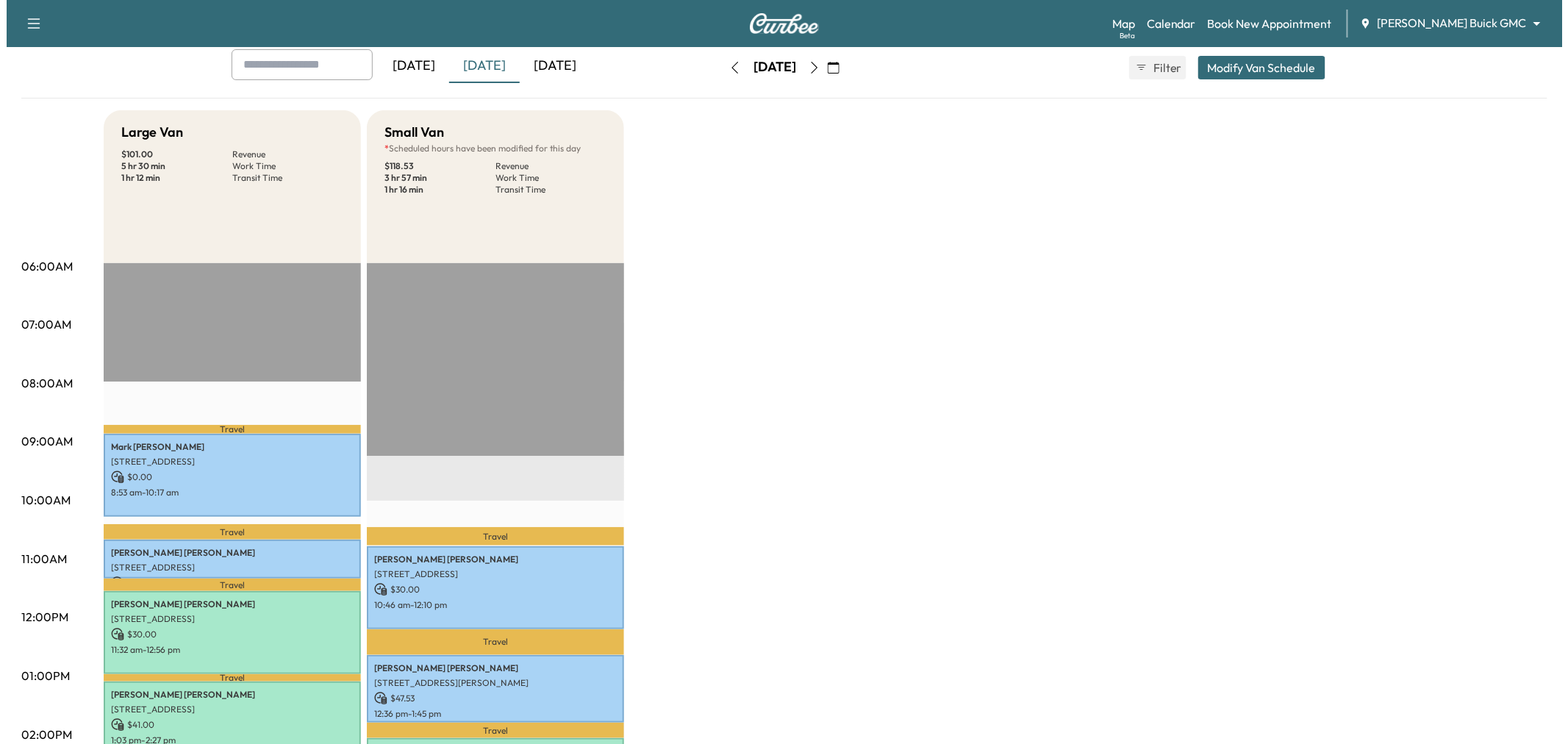
scroll to position [0, 0]
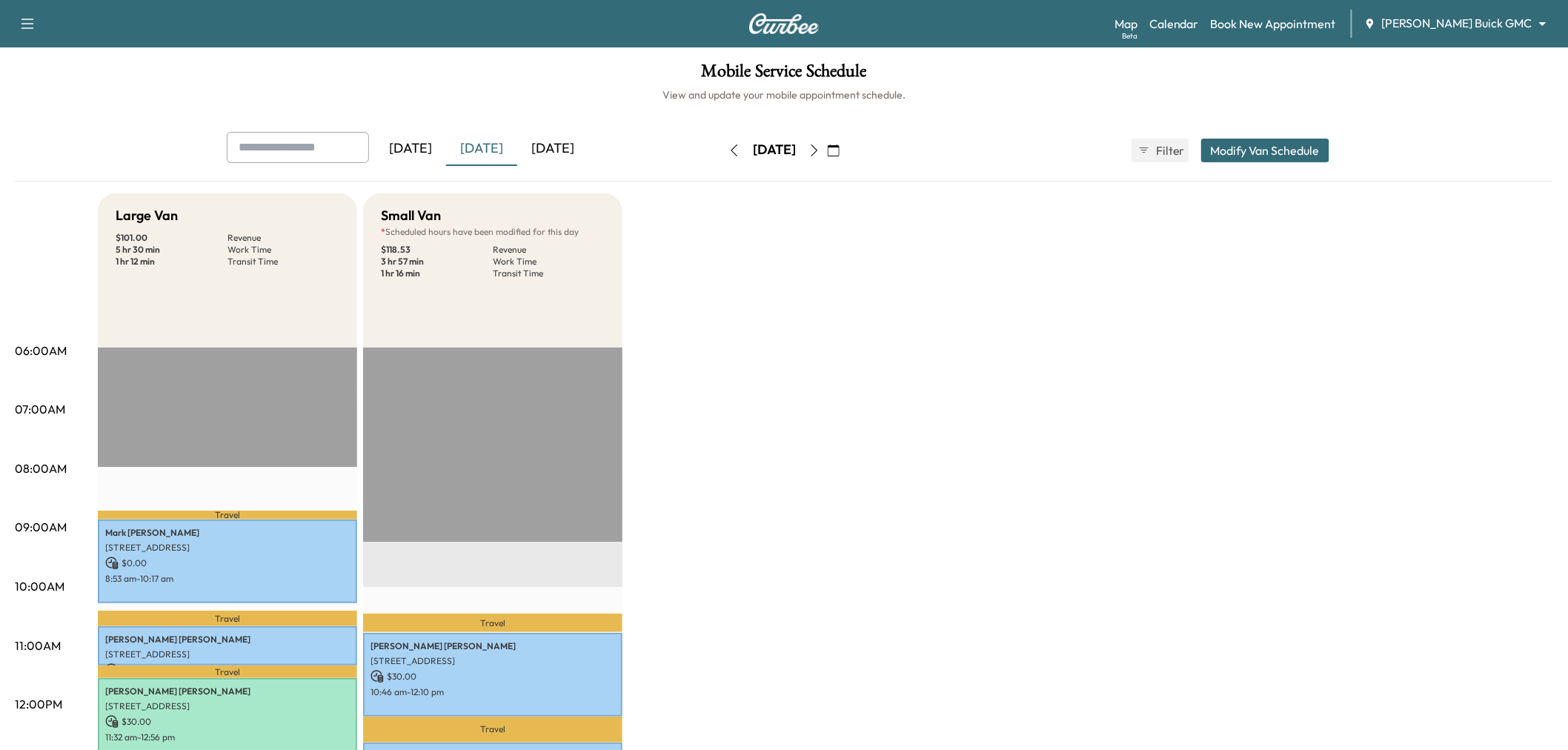
click at [827, 158] on button "button" at bounding box center [814, 150] width 25 height 24
click at [834, 158] on div "[DATE]" at bounding box center [780, 150] width 105 height 24
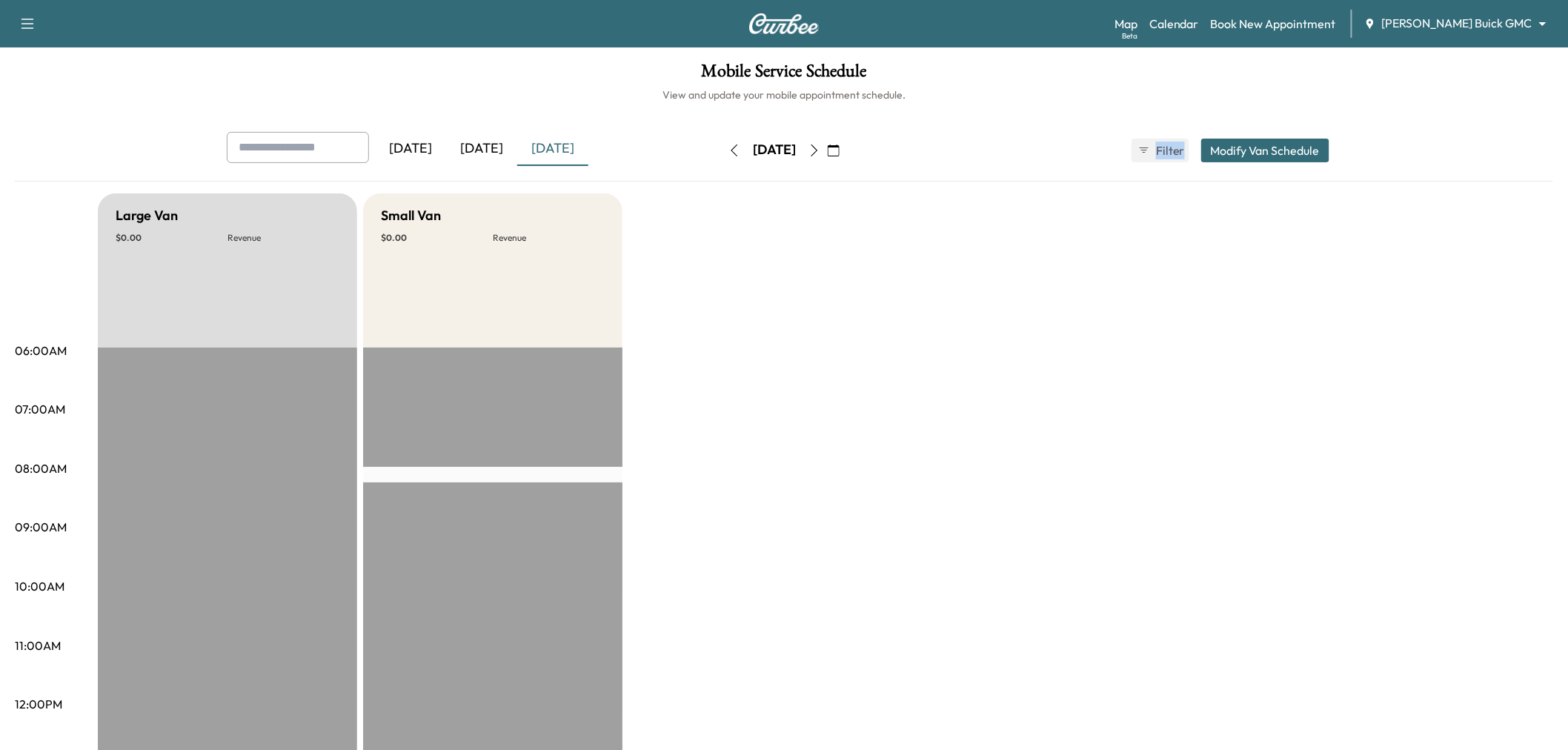
click at [820, 154] on icon "button" at bounding box center [815, 151] width 12 height 12
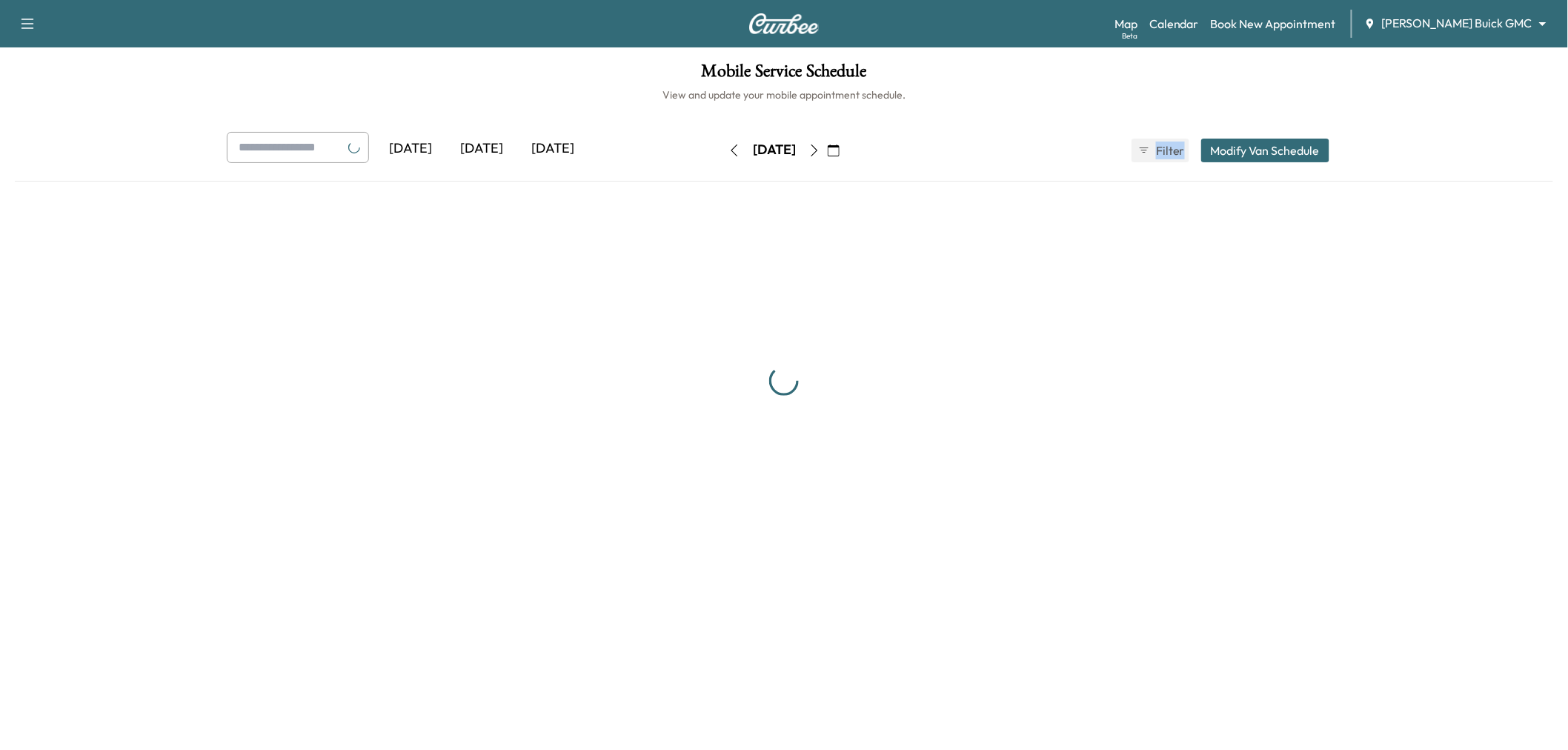
click at [827, 154] on button "button" at bounding box center [814, 150] width 25 height 24
type input "**"
type input "***"
type input "**"
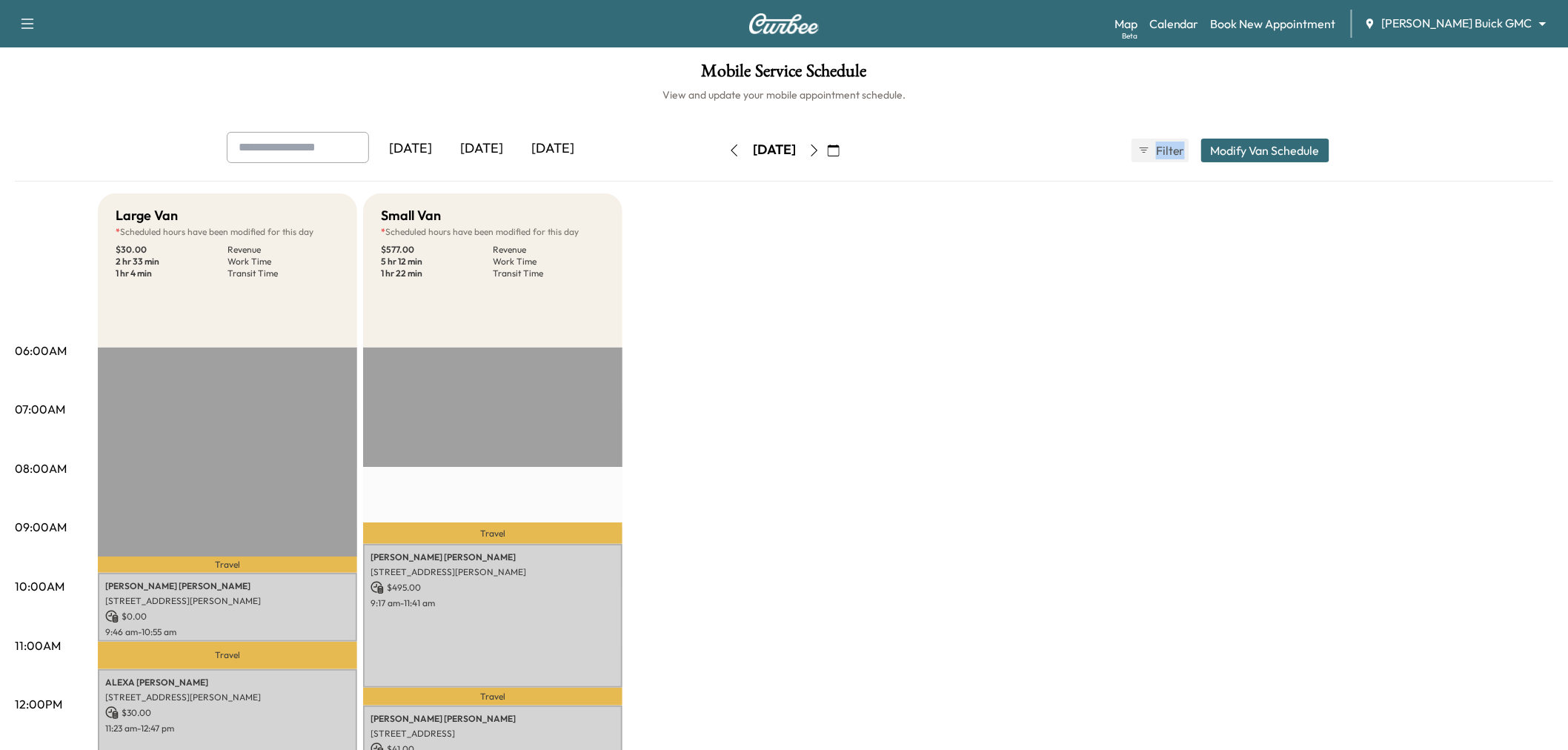
click at [1293, 160] on button "Modify Van Schedule" at bounding box center [1265, 150] width 128 height 24
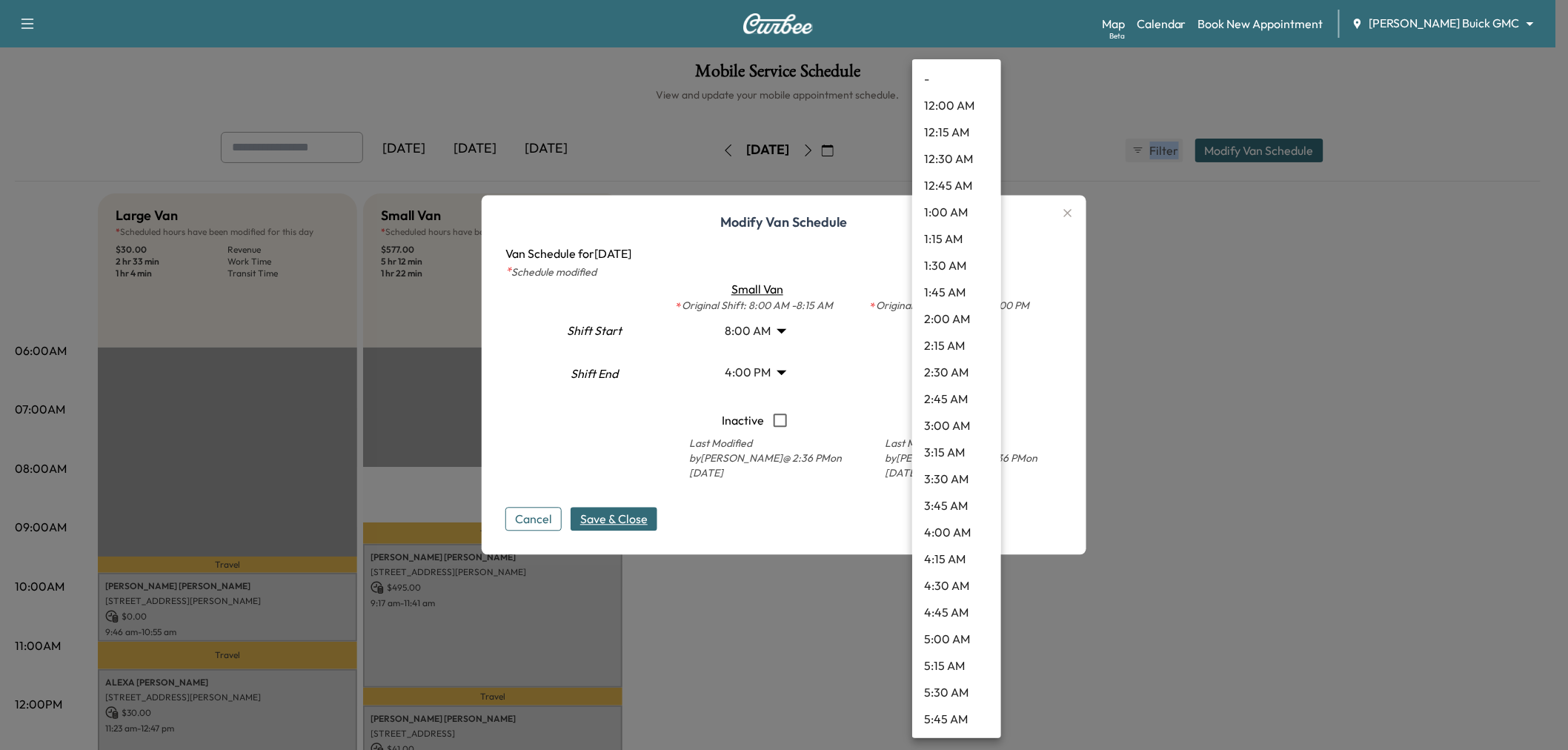
click at [957, 332] on body "Support Log Out Map Beta Calendar Book New Appointment [PERSON_NAME] Buick GMC …" at bounding box center [784, 375] width 1568 height 750
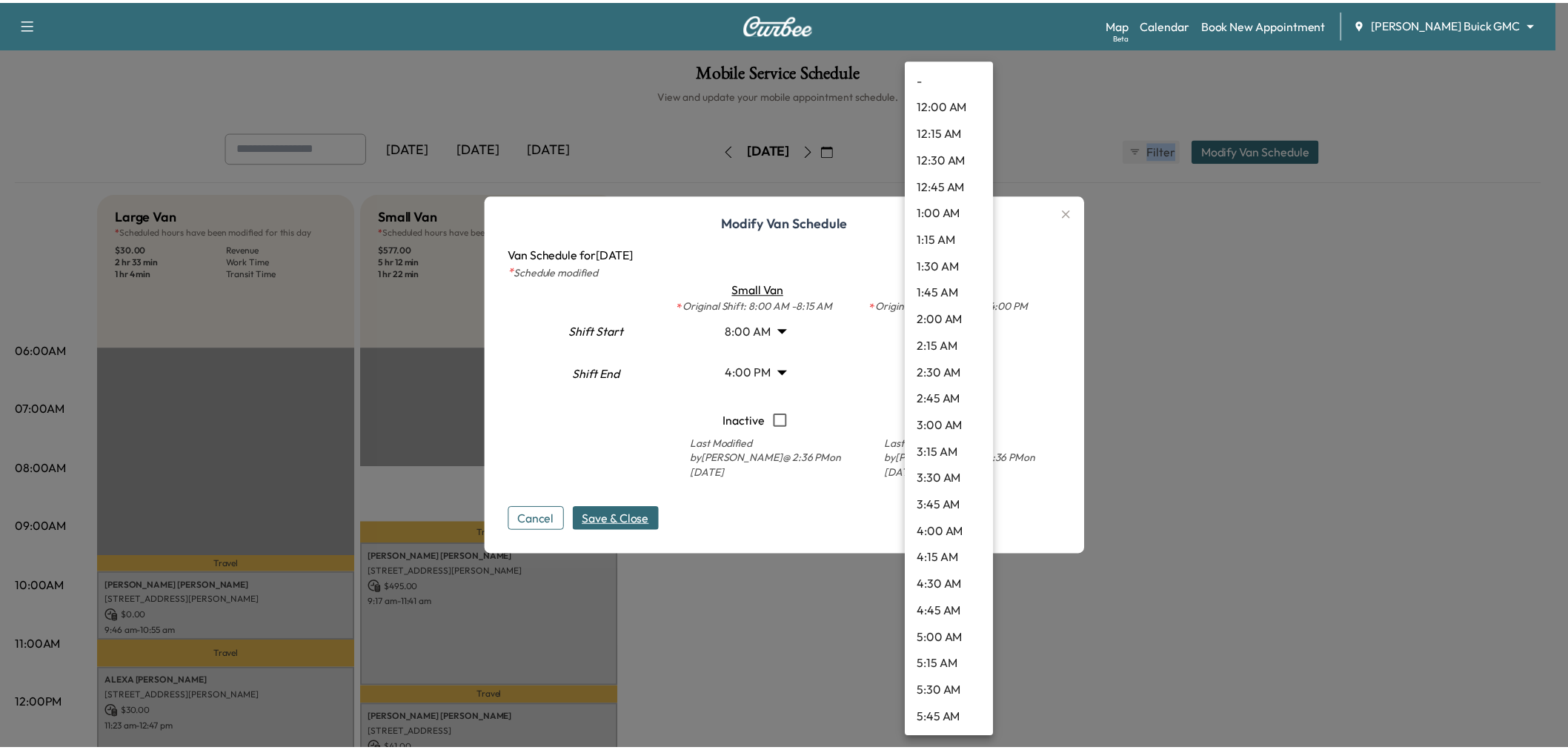
scroll to position [719, 0]
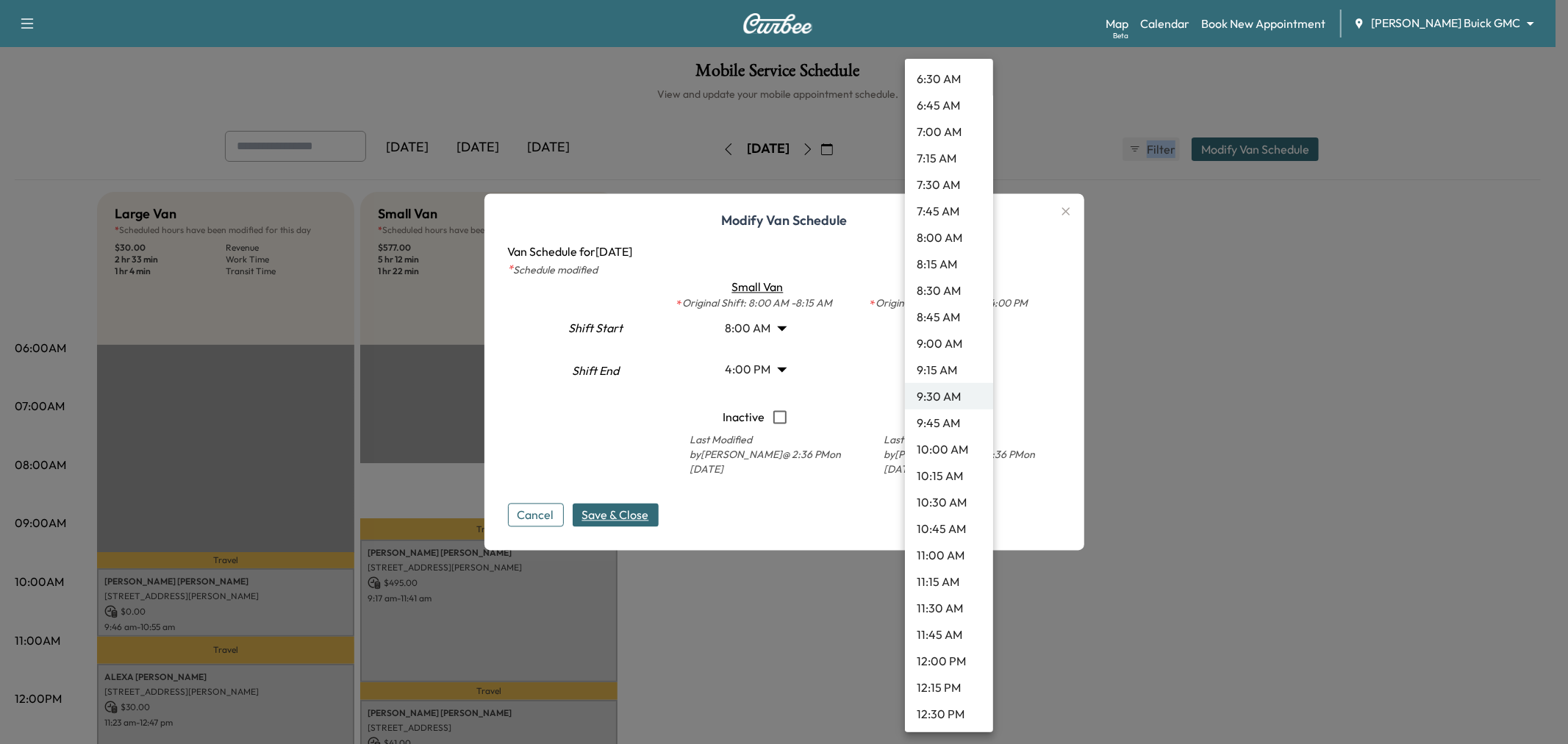
click at [956, 231] on li "8:00 AM" at bounding box center [949, 237] width 89 height 26
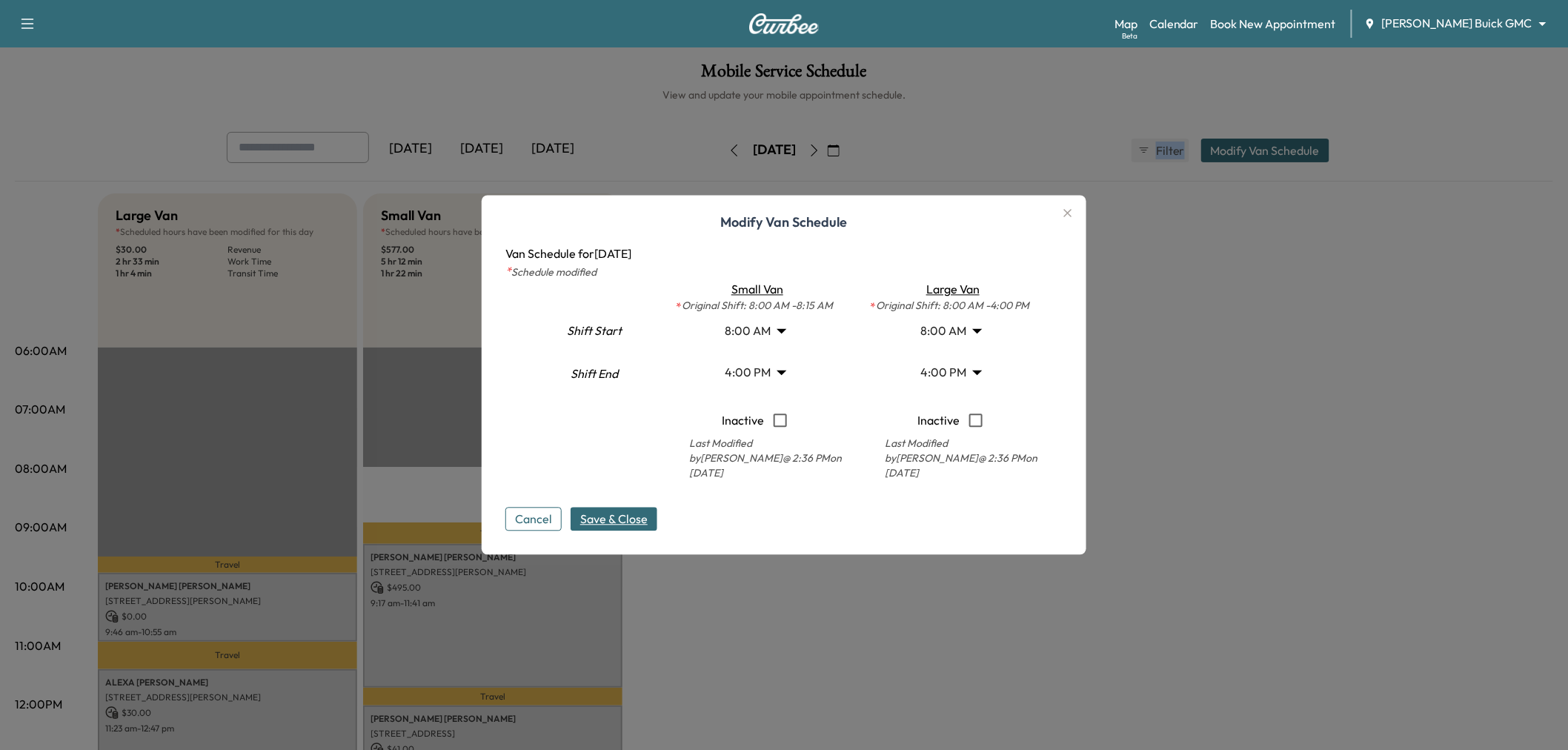
click at [631, 515] on span "Save & Close" at bounding box center [613, 519] width 67 height 18
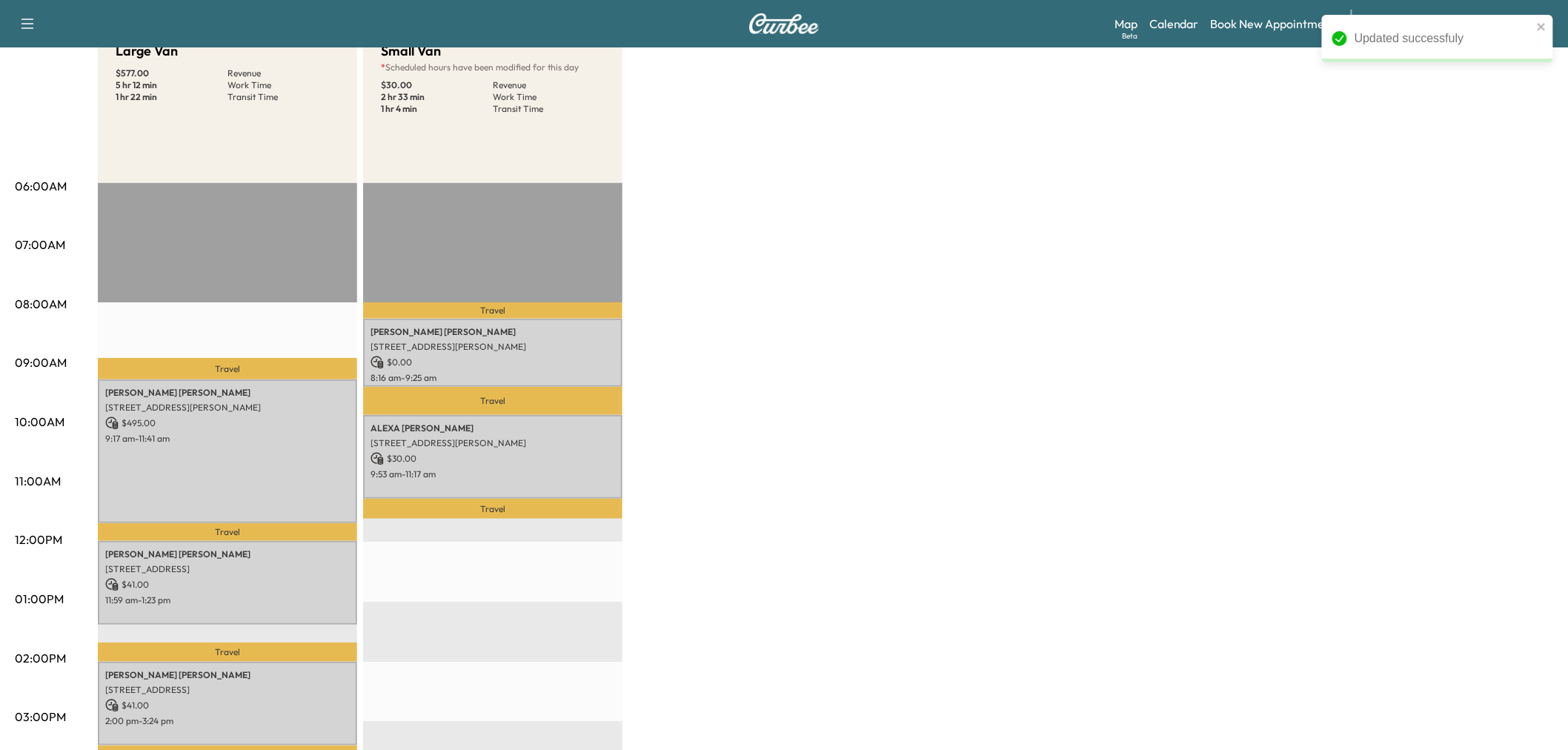
scroll to position [247, 0]
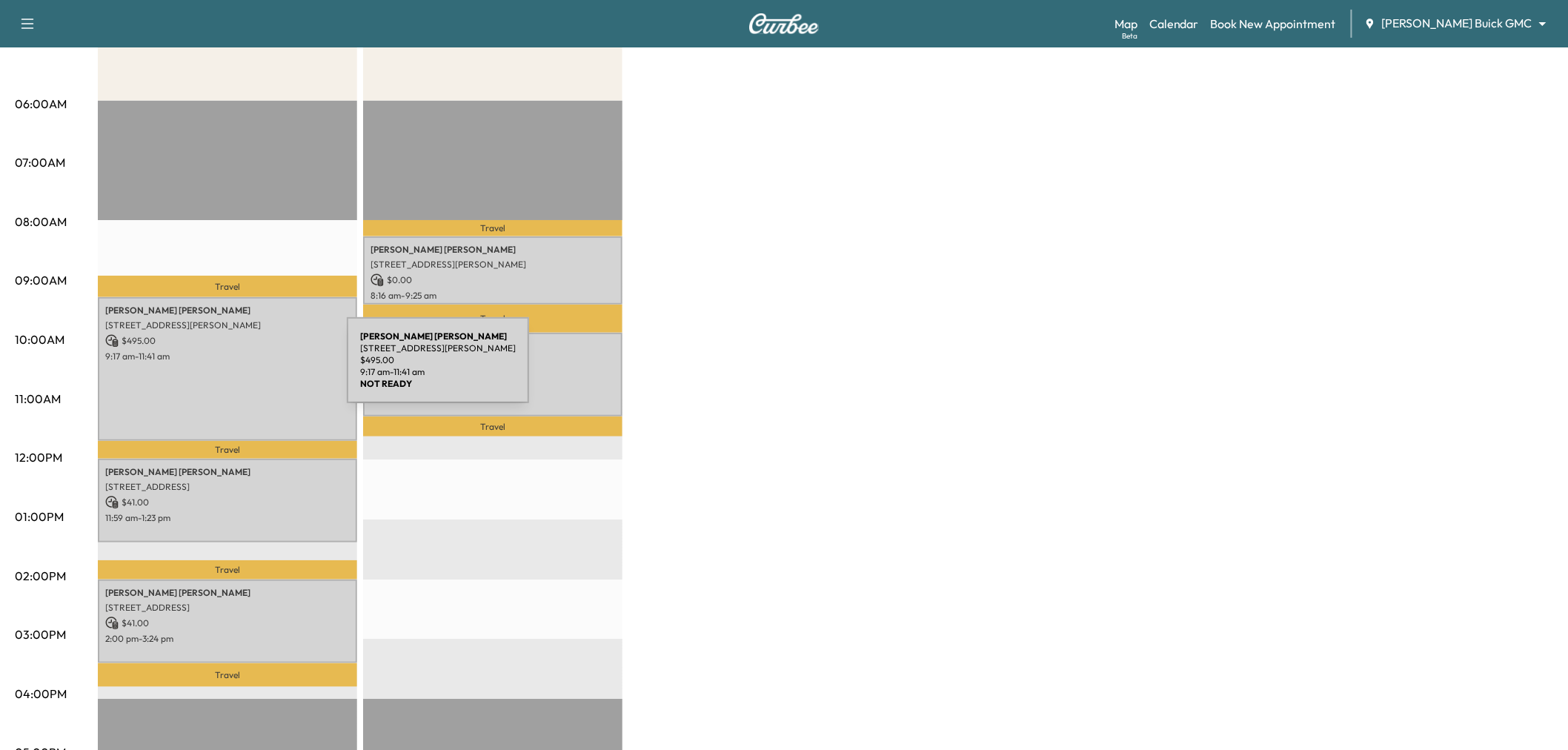
click at [235, 369] on div "[PERSON_NAME] [STREET_ADDRESS][PERSON_NAME] $ 495.00 9:17 am - 11:41 am" at bounding box center [228, 369] width 259 height 144
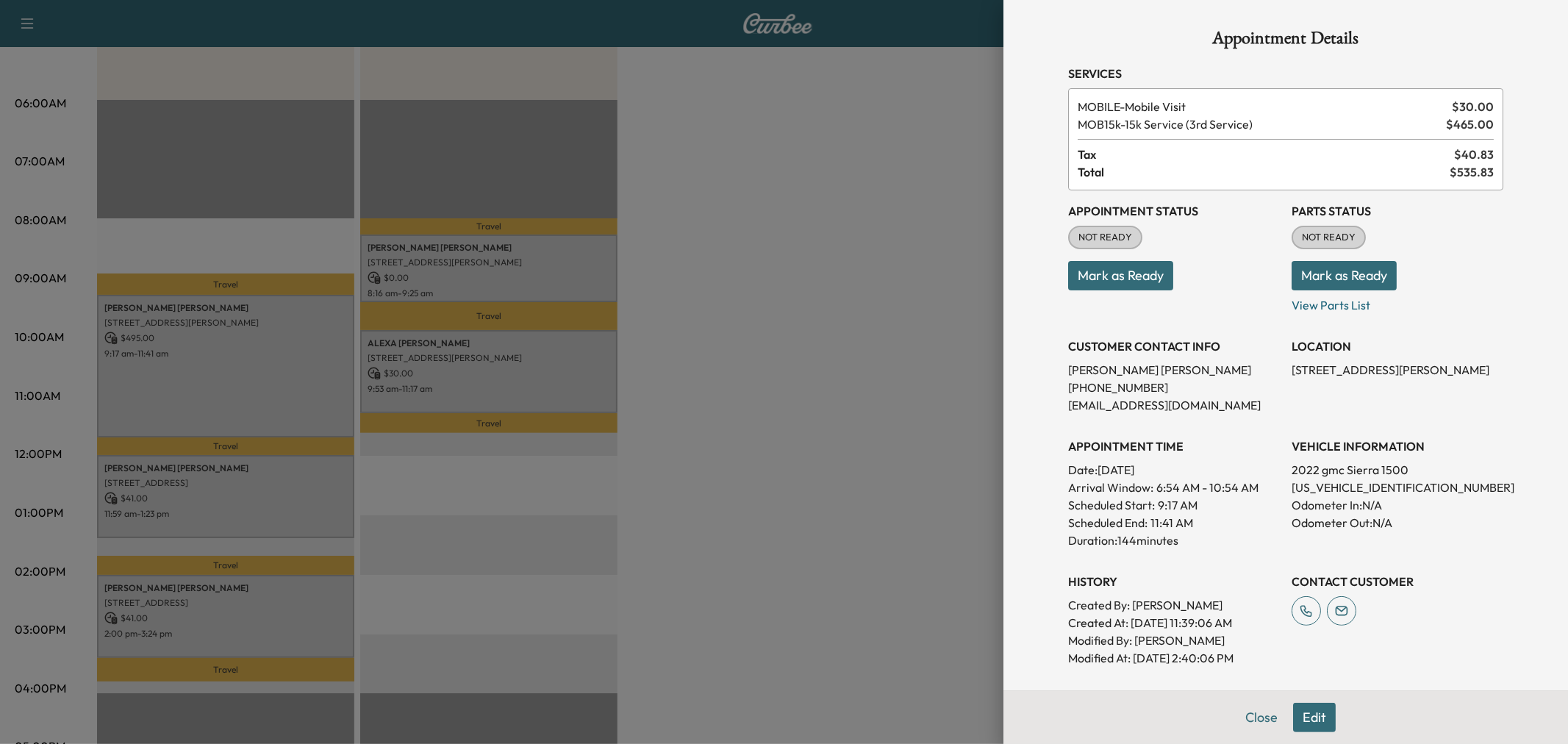
click at [798, 277] on div at bounding box center [784, 372] width 1568 height 744
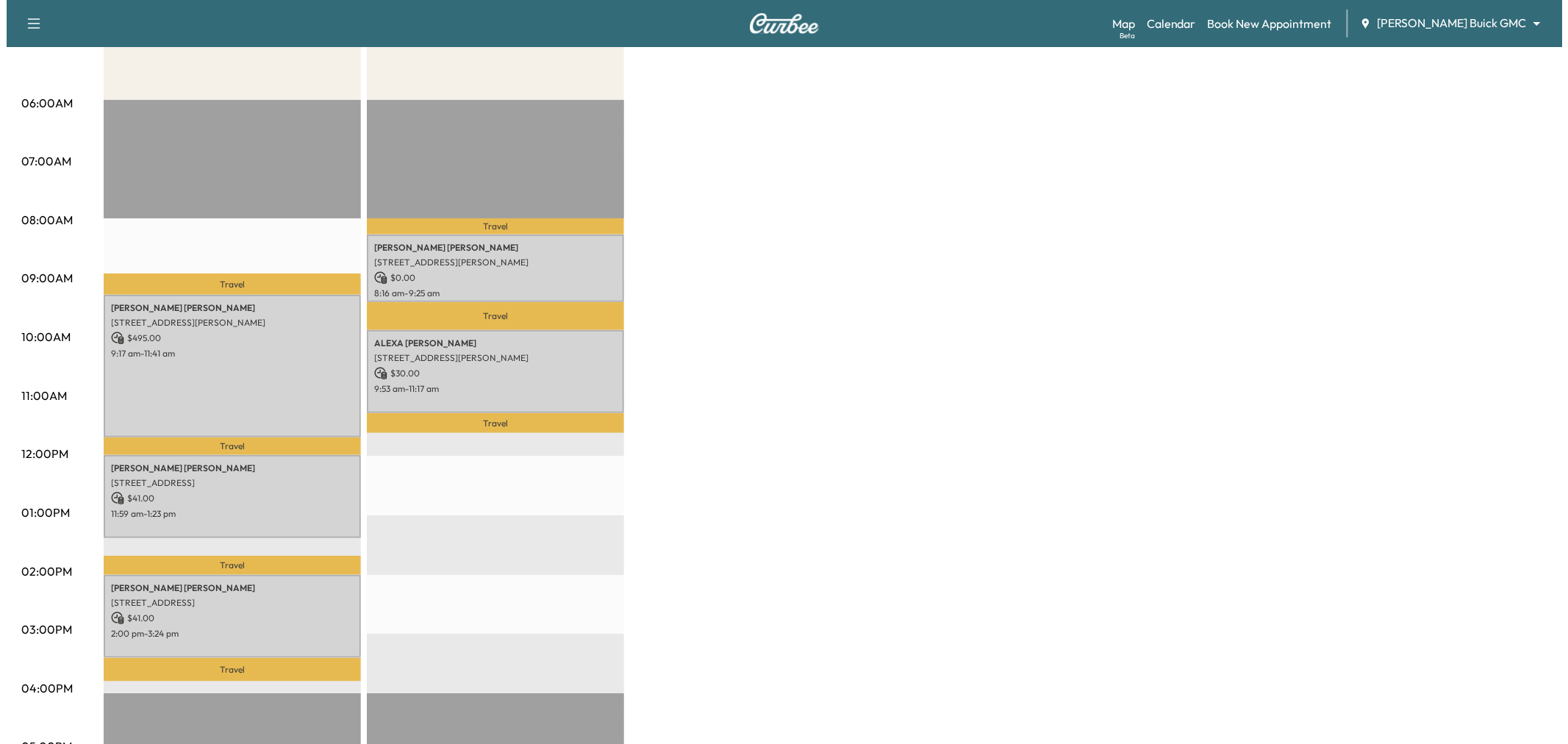
scroll to position [82, 0]
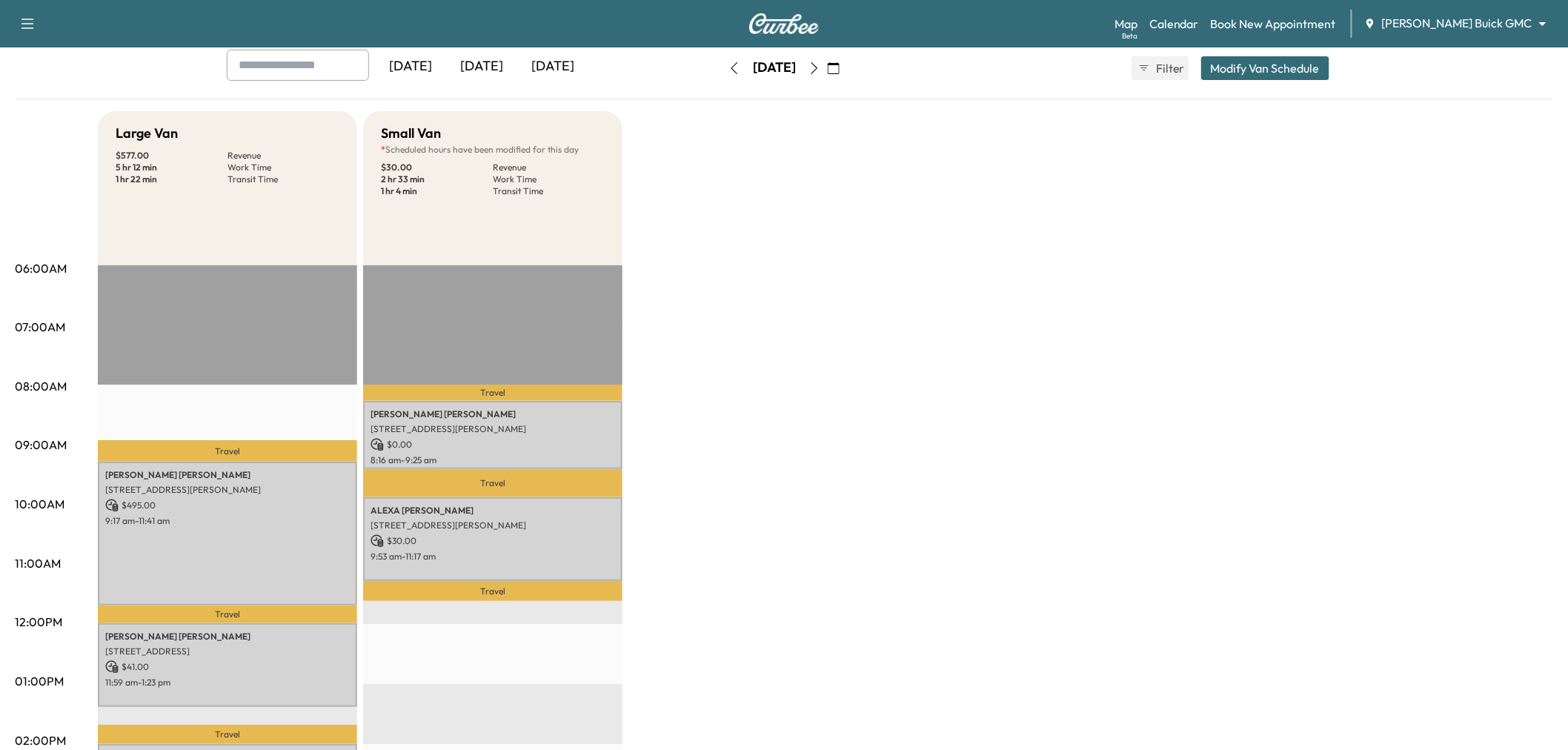
click at [1278, 73] on button "Modify Van Schedule" at bounding box center [1265, 67] width 128 height 24
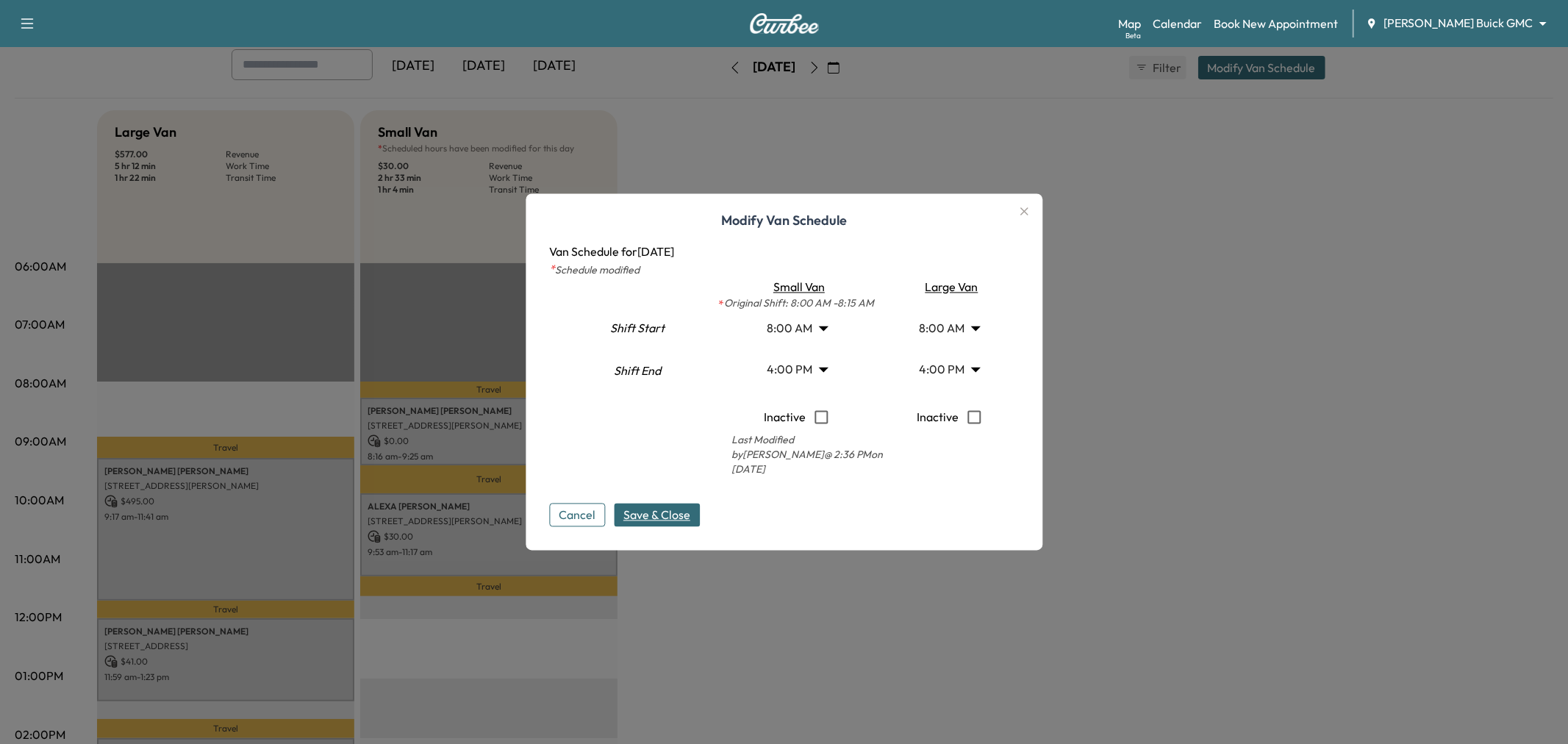
click at [961, 314] on body "Support Log Out Map Beta Calendar Book New Appointment [PERSON_NAME] Buick GMC …" at bounding box center [784, 290] width 1568 height 744
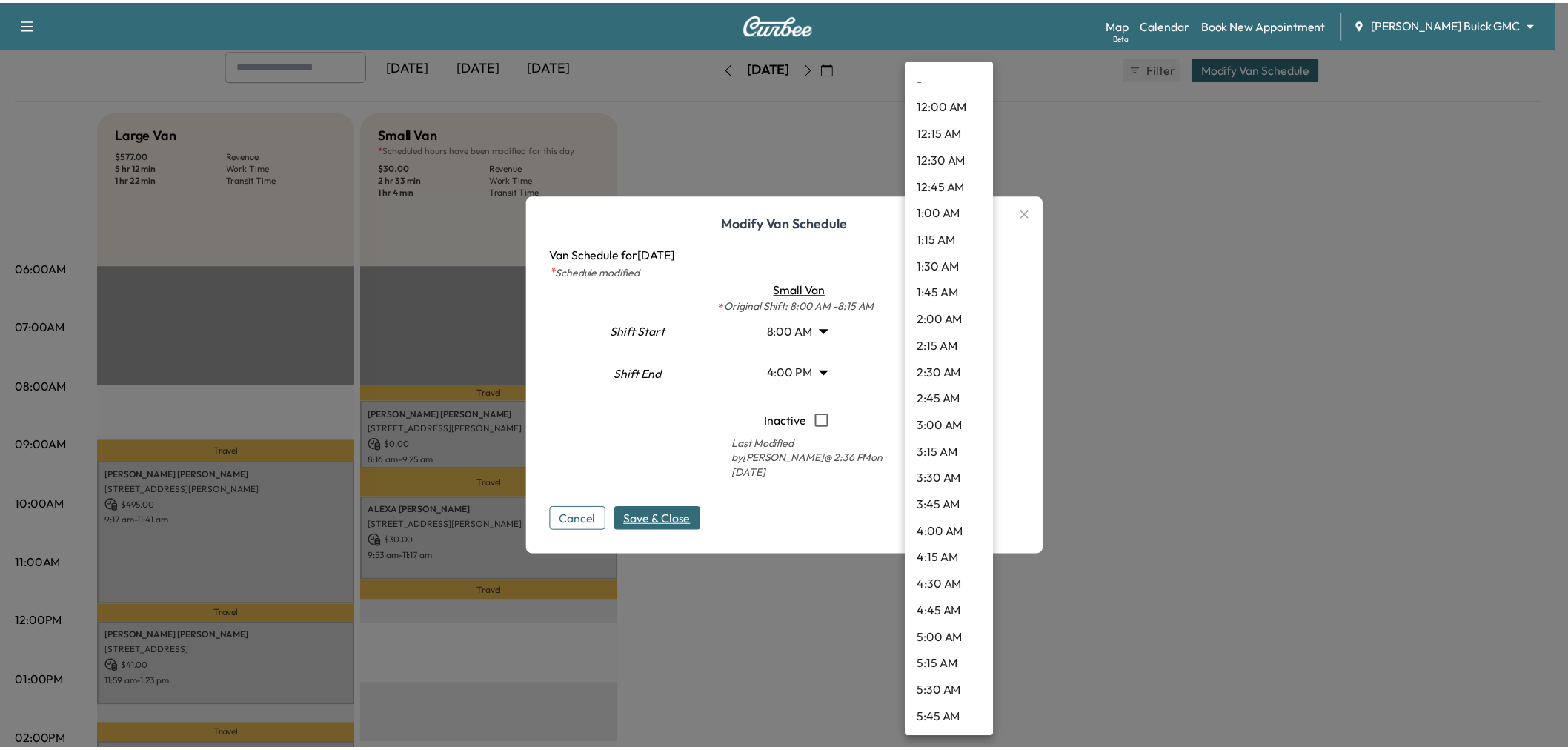
scroll to position [559, 0]
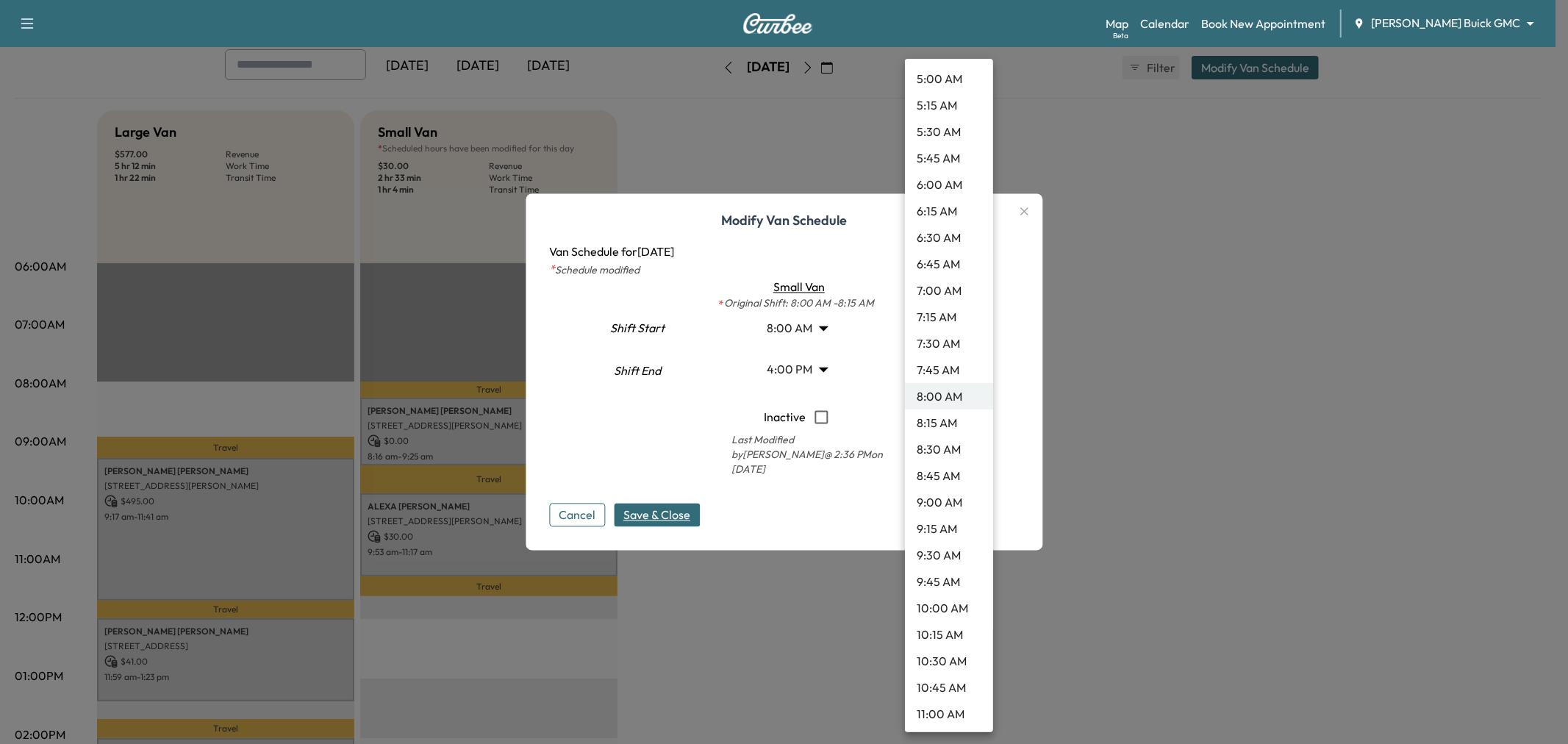
click at [951, 471] on li "8:45 AM" at bounding box center [949, 476] width 89 height 26
type input "****"
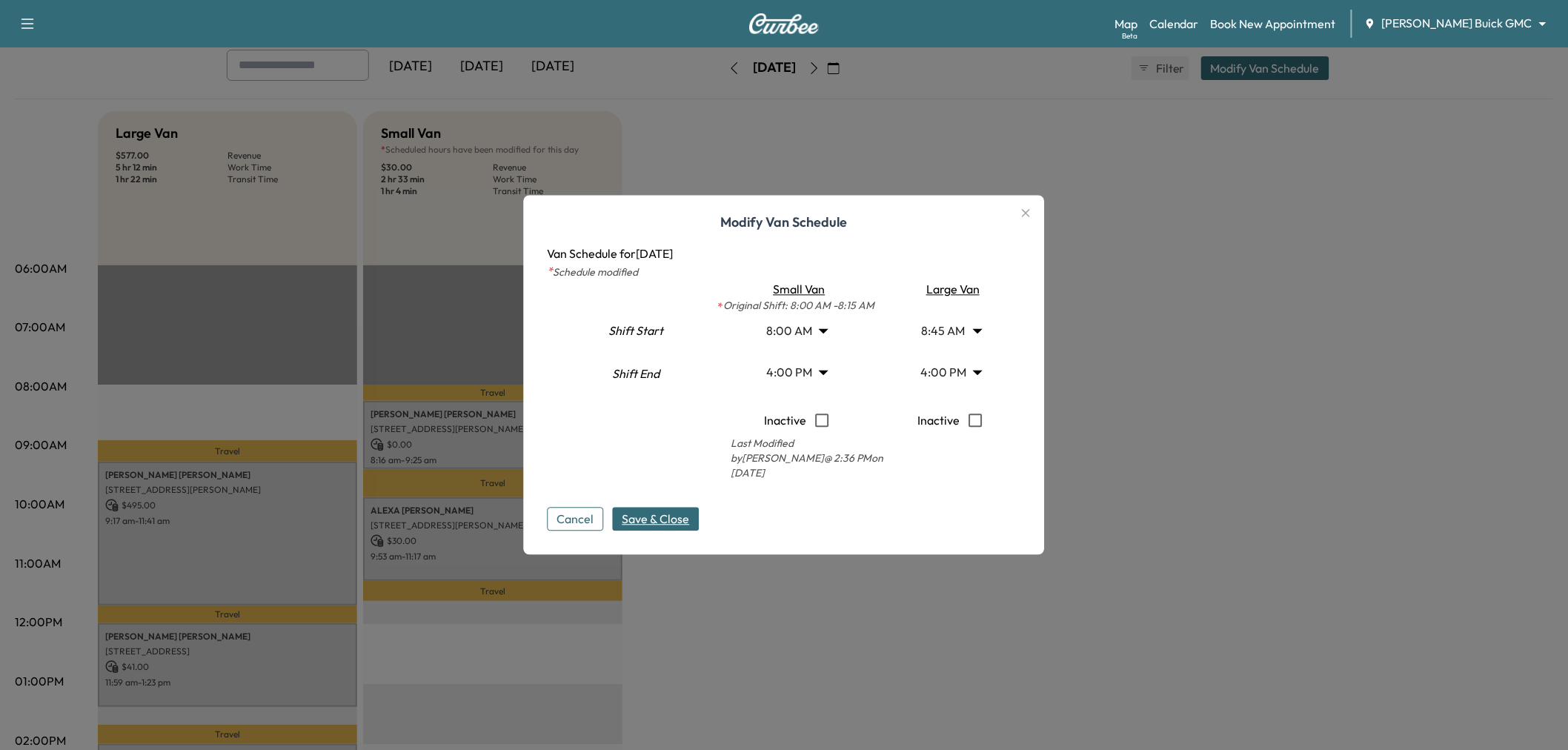
click at [657, 523] on span "Save & Close" at bounding box center [655, 519] width 67 height 18
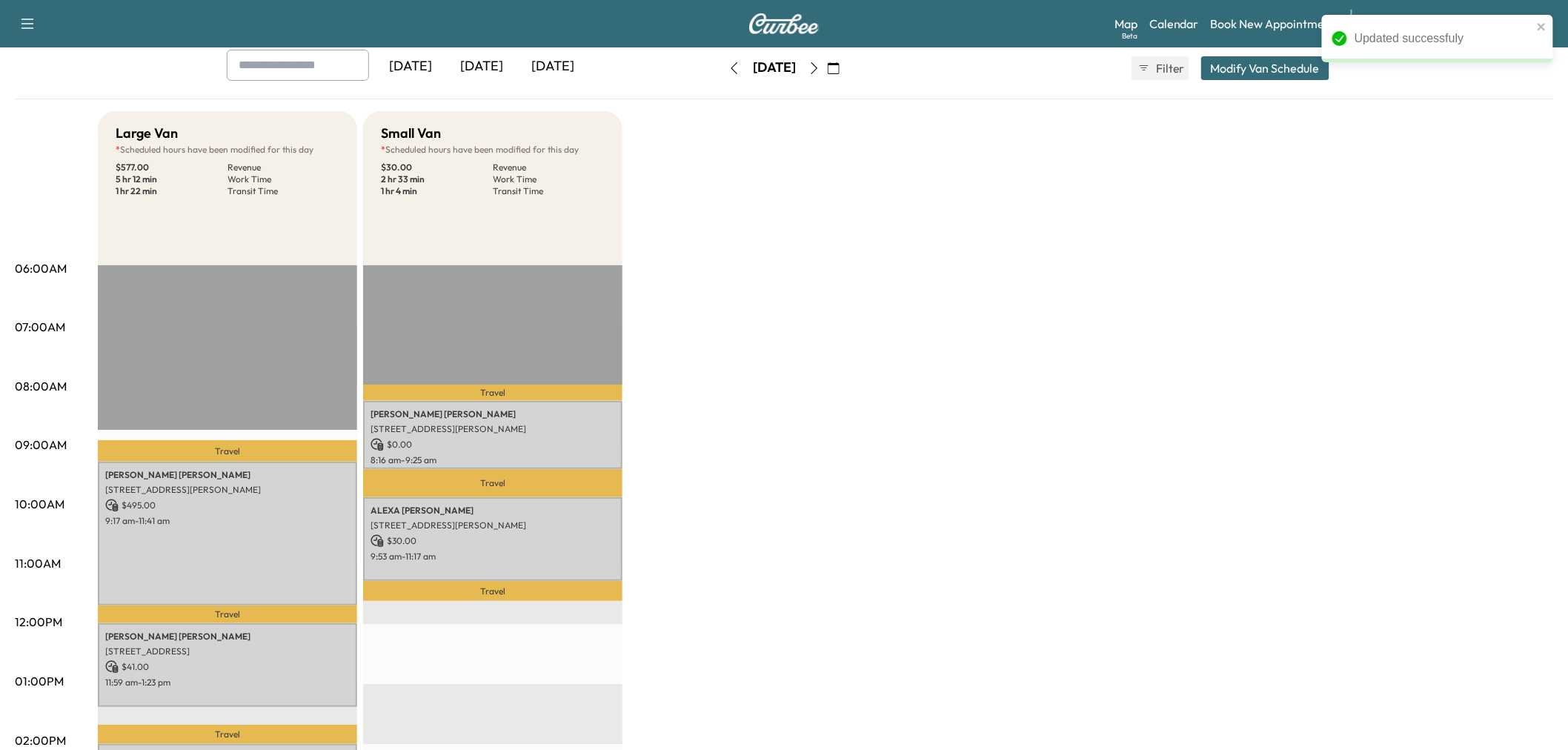
click at [820, 65] on icon "button" at bounding box center [815, 68] width 12 height 12
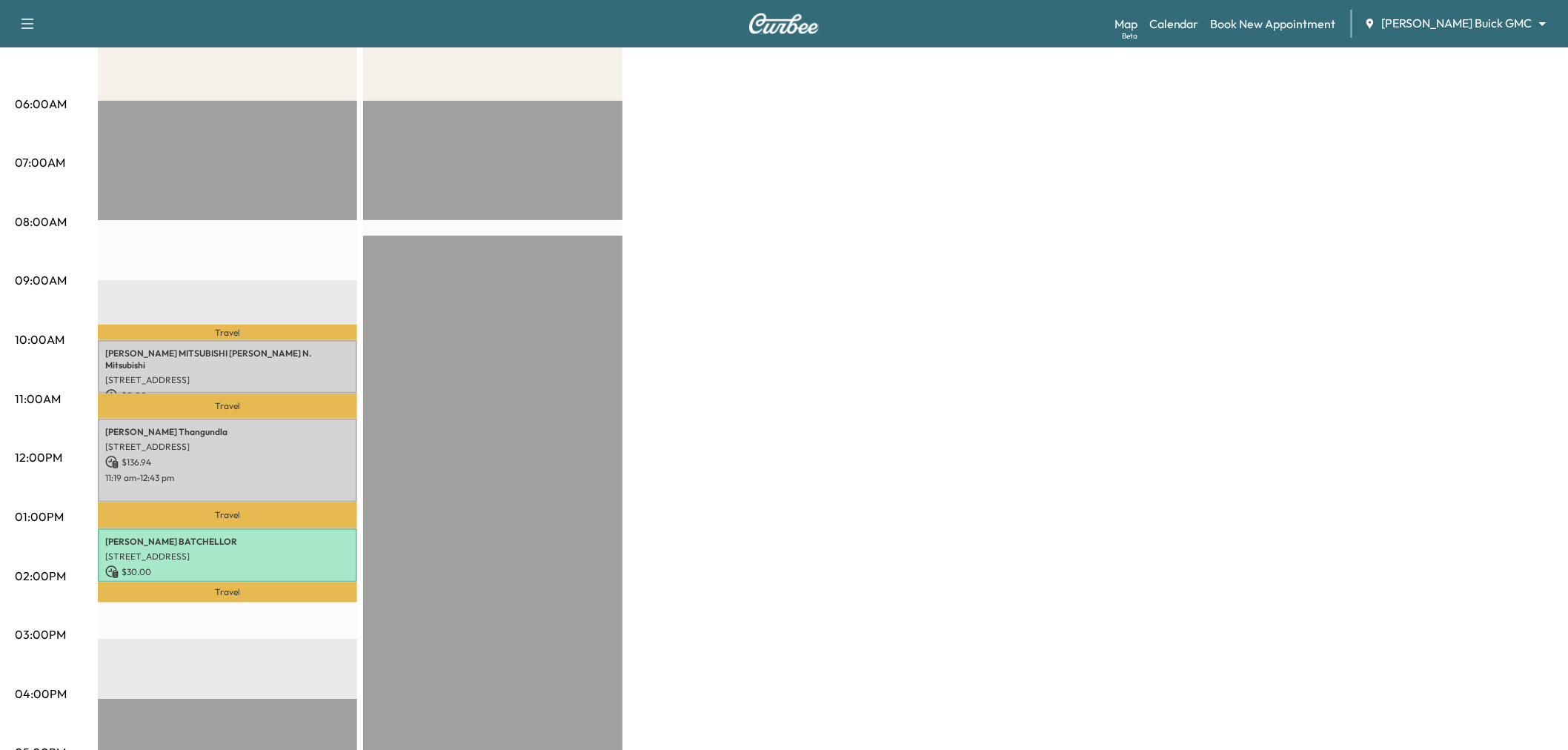
scroll to position [329, 0]
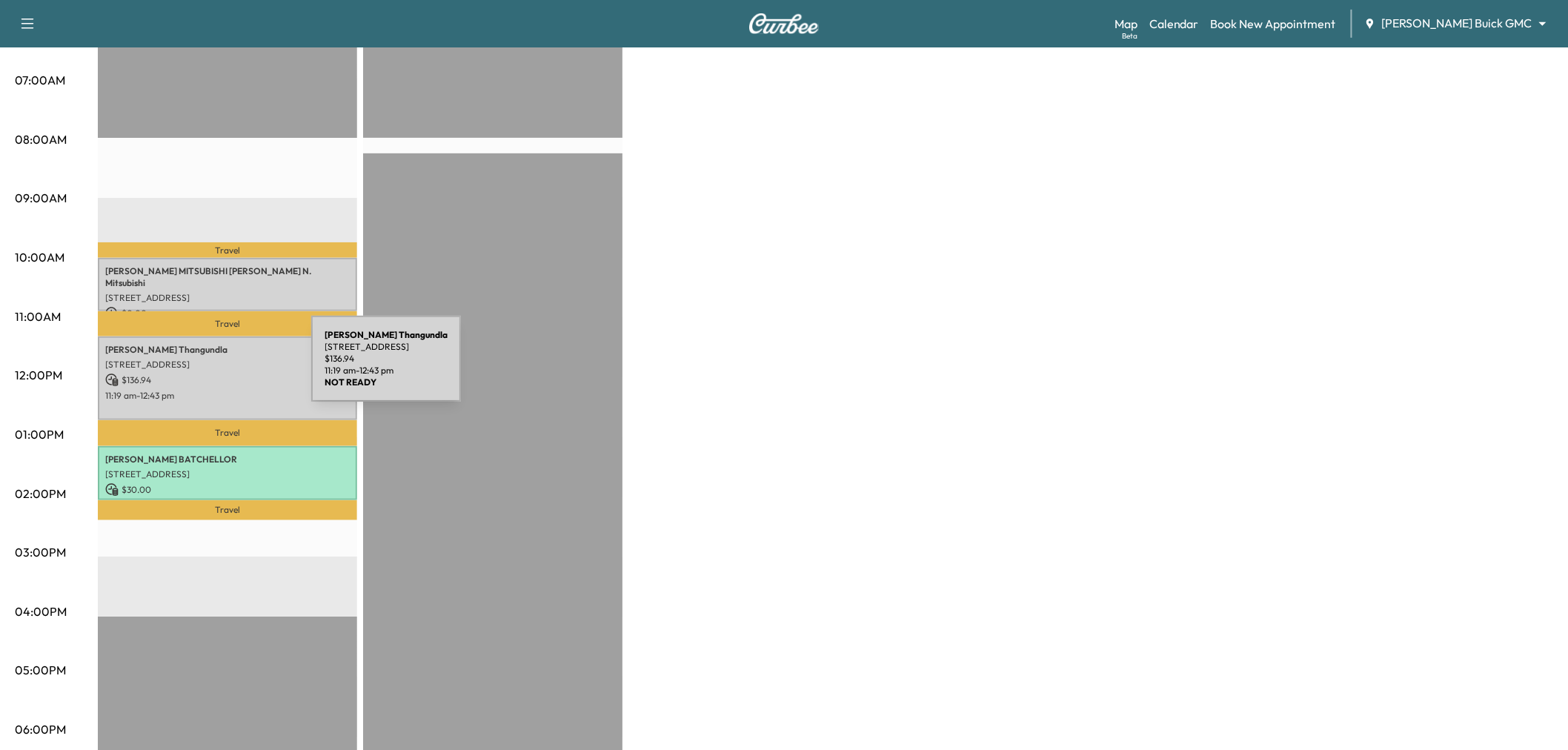
click at [200, 367] on div "[PERSON_NAME] [STREET_ADDRESS], us $ 136.94 11:19 am - 12:43 pm" at bounding box center [228, 378] width 259 height 84
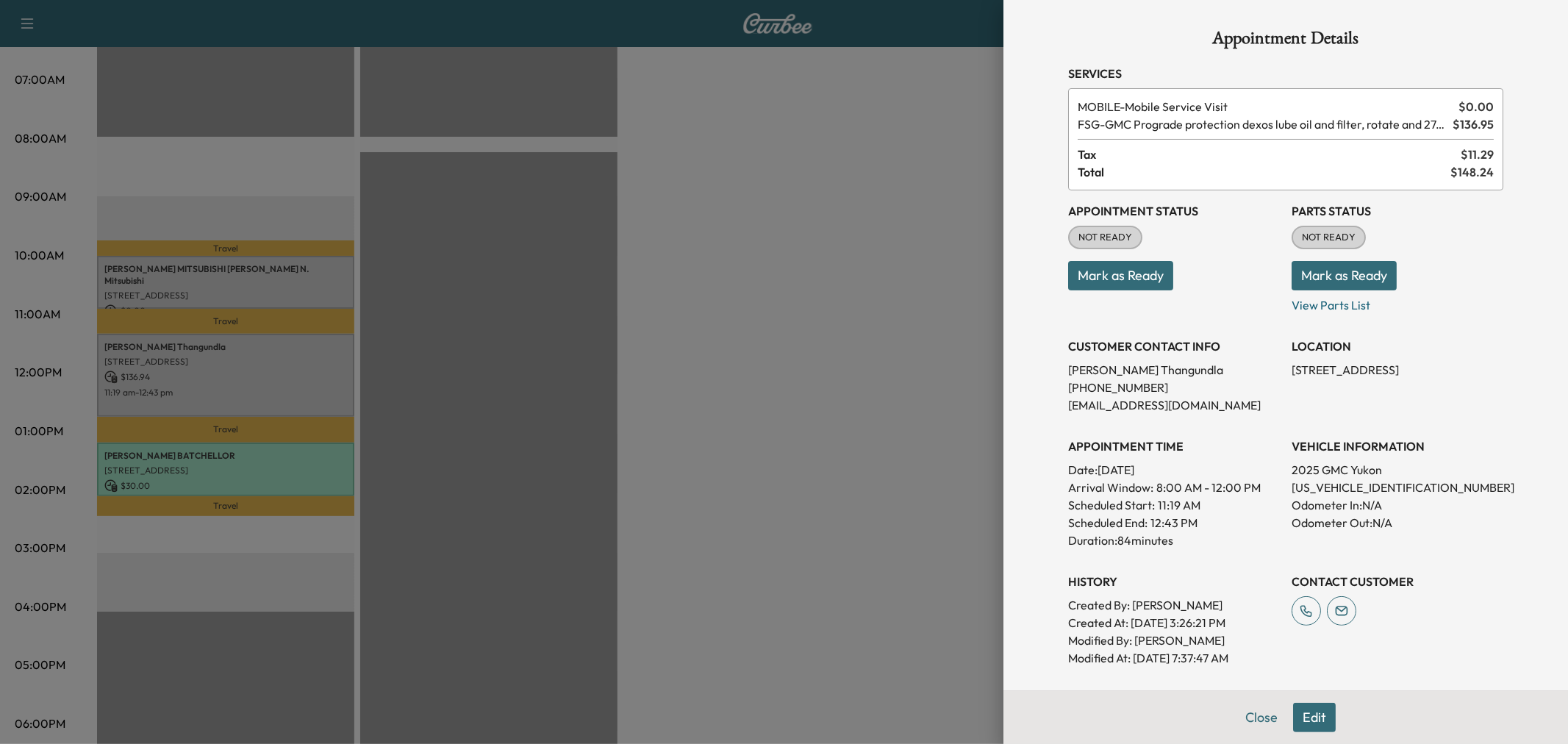
click at [842, 276] on div at bounding box center [784, 372] width 1568 height 744
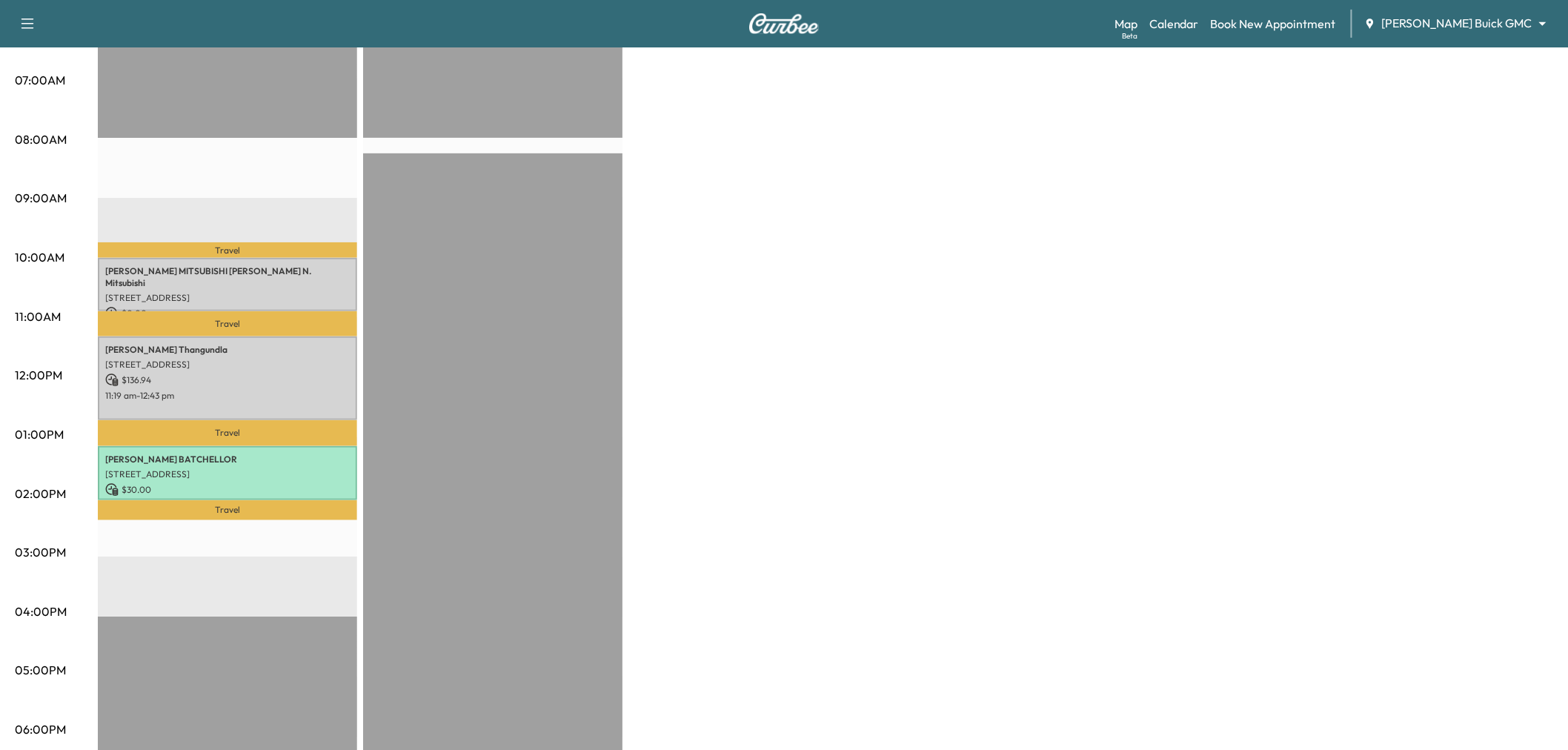
scroll to position [82, 0]
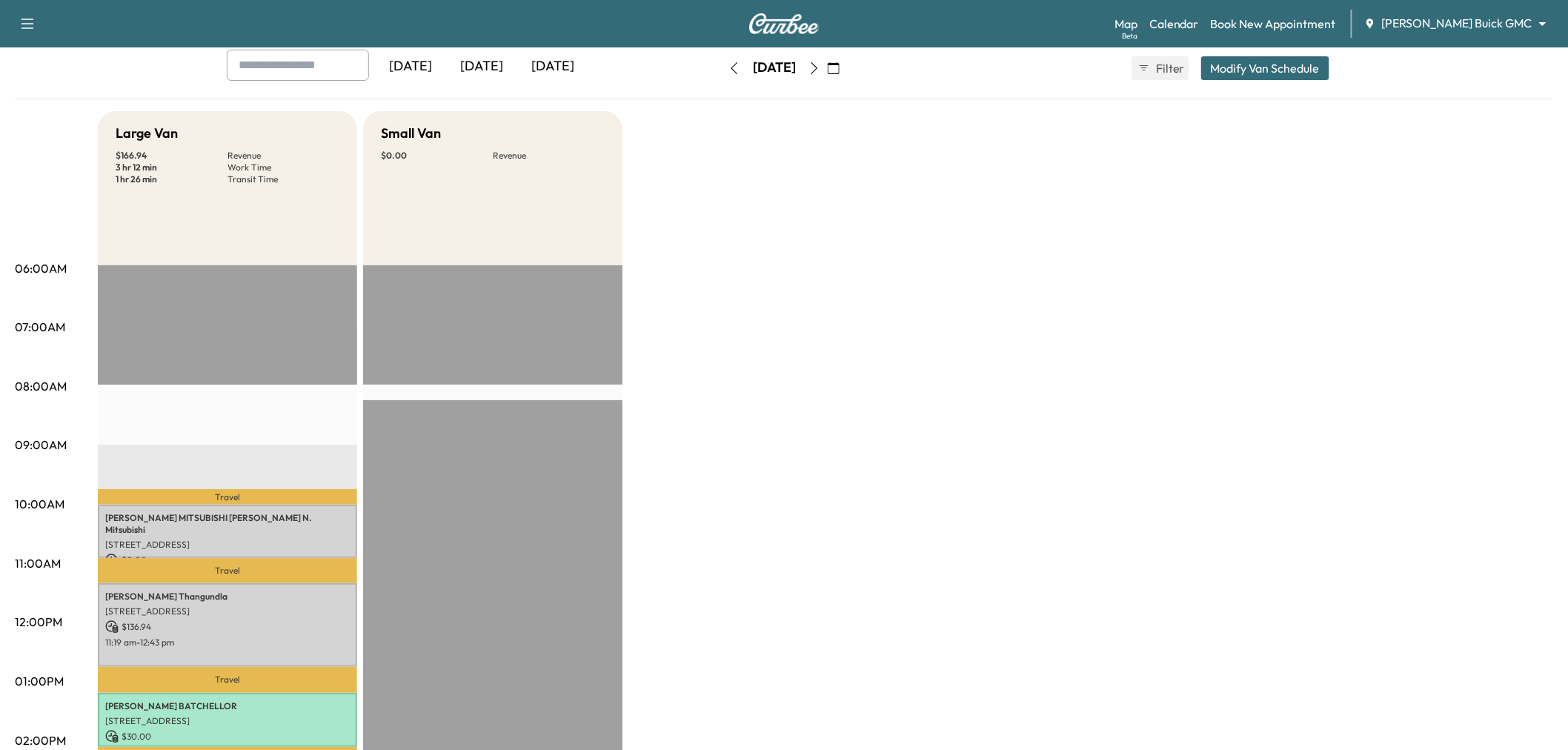
click at [820, 72] on icon "button" at bounding box center [815, 68] width 12 height 12
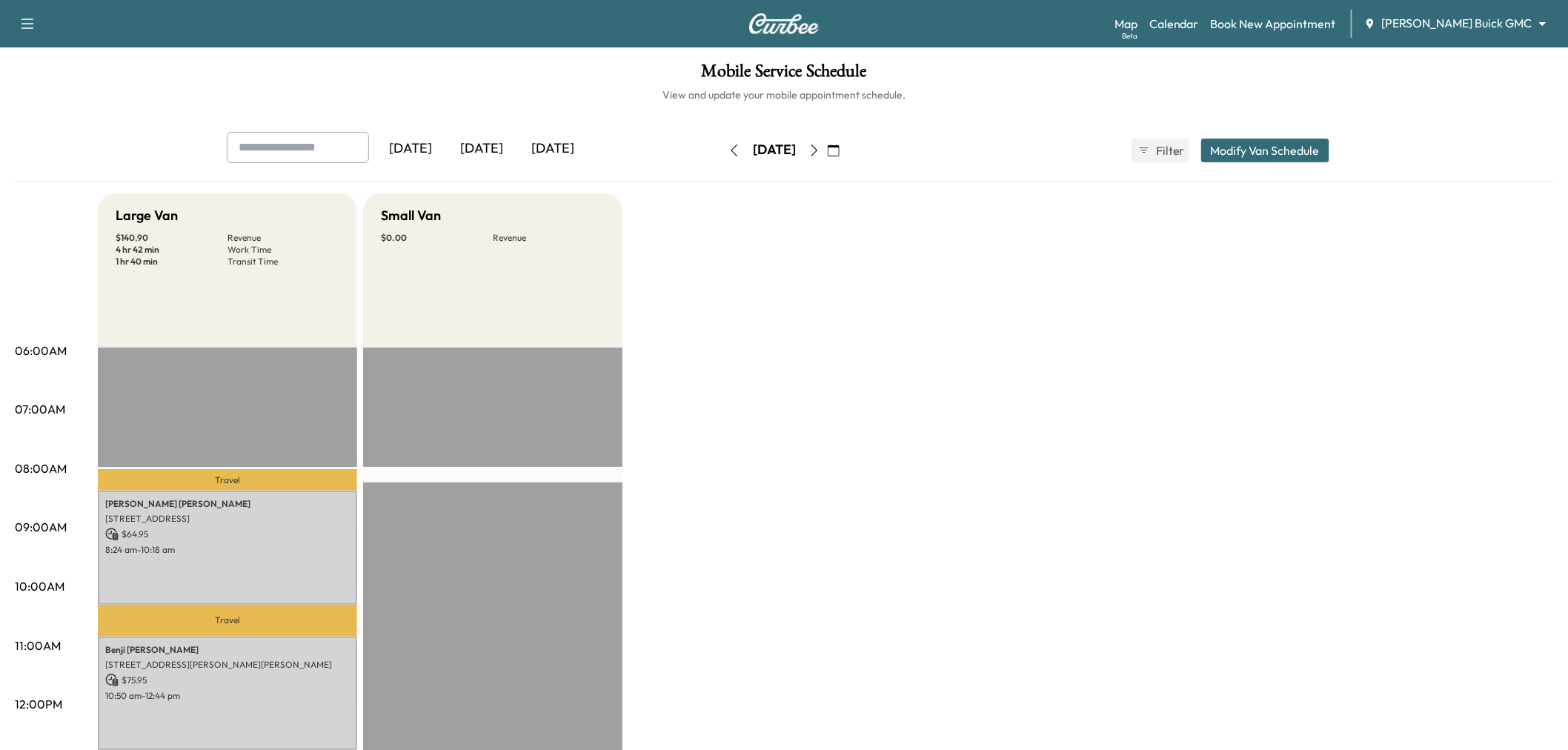
click at [728, 151] on icon "button" at bounding box center [734, 151] width 12 height 12
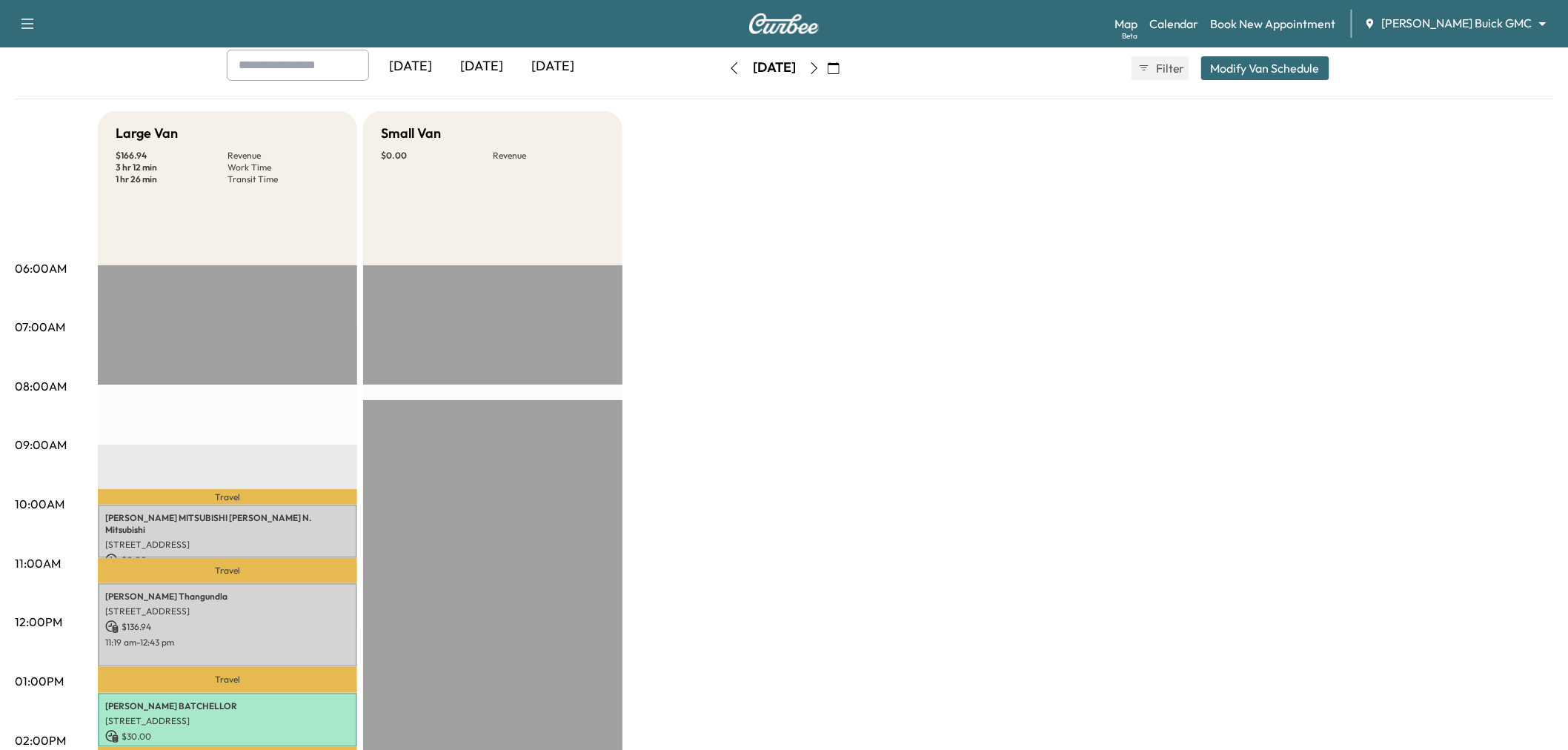
scroll to position [329, 0]
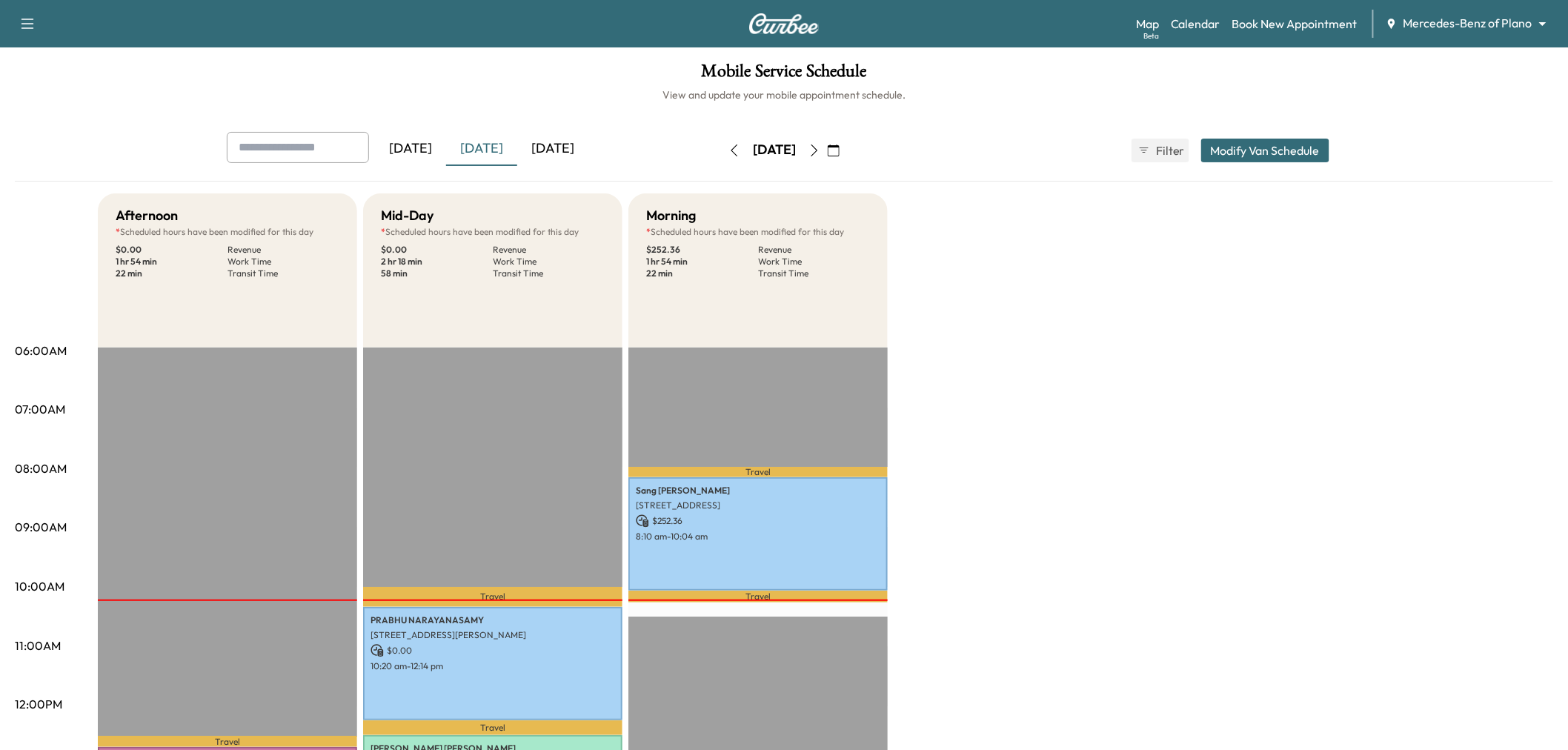
click at [820, 153] on icon "button" at bounding box center [815, 151] width 12 height 12
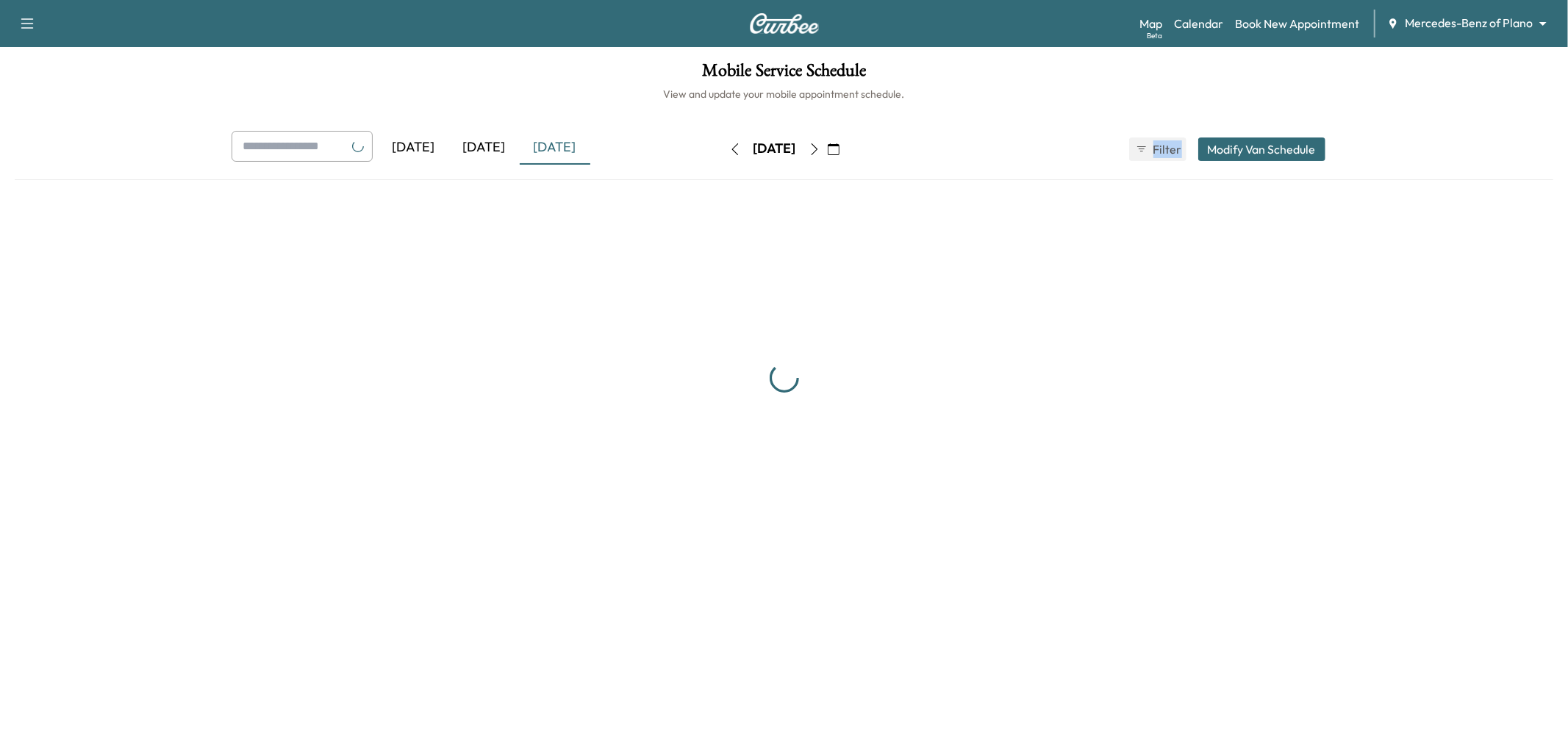
click at [827, 152] on div "[DATE]" at bounding box center [774, 148] width 104 height 23
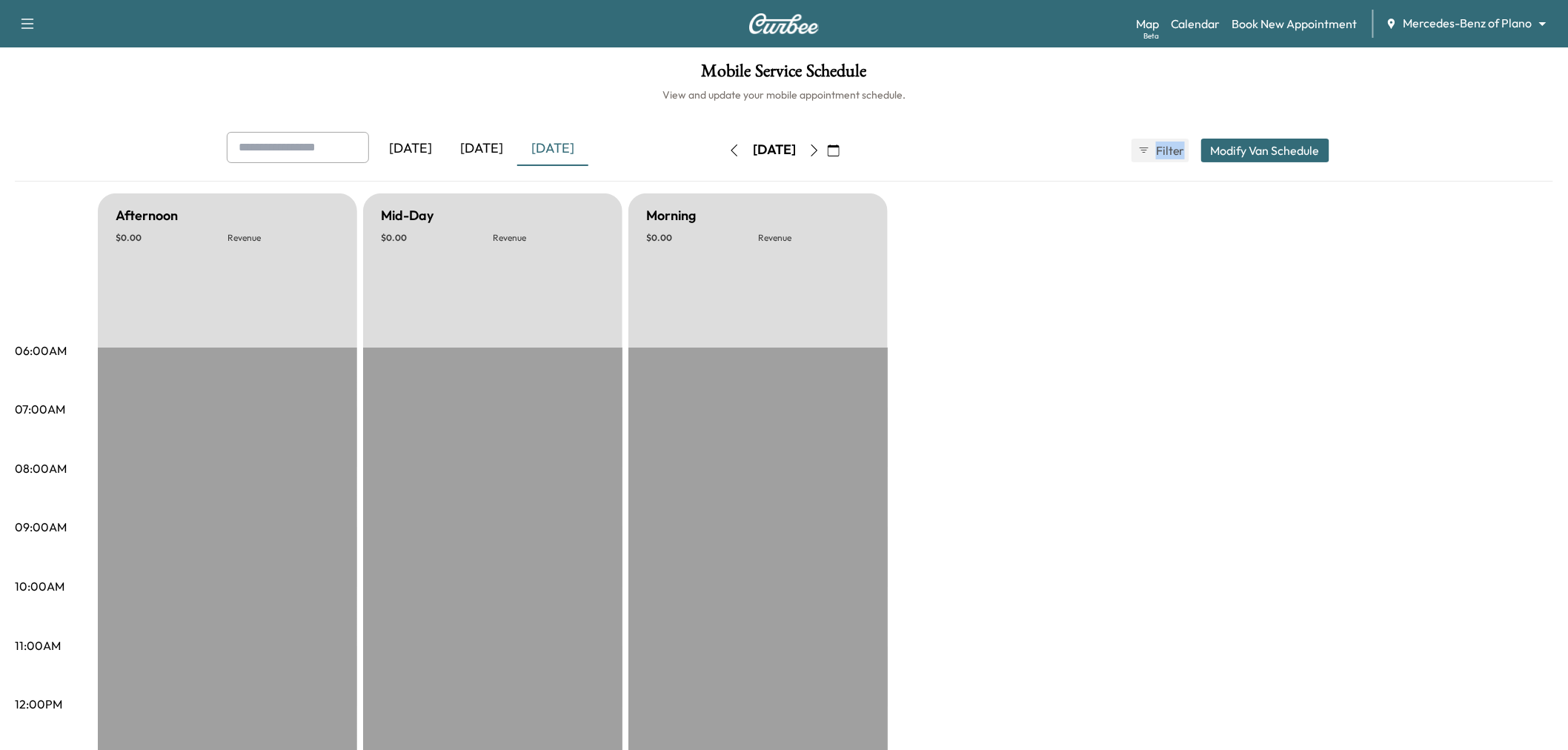
click at [820, 152] on icon "button" at bounding box center [815, 151] width 12 height 12
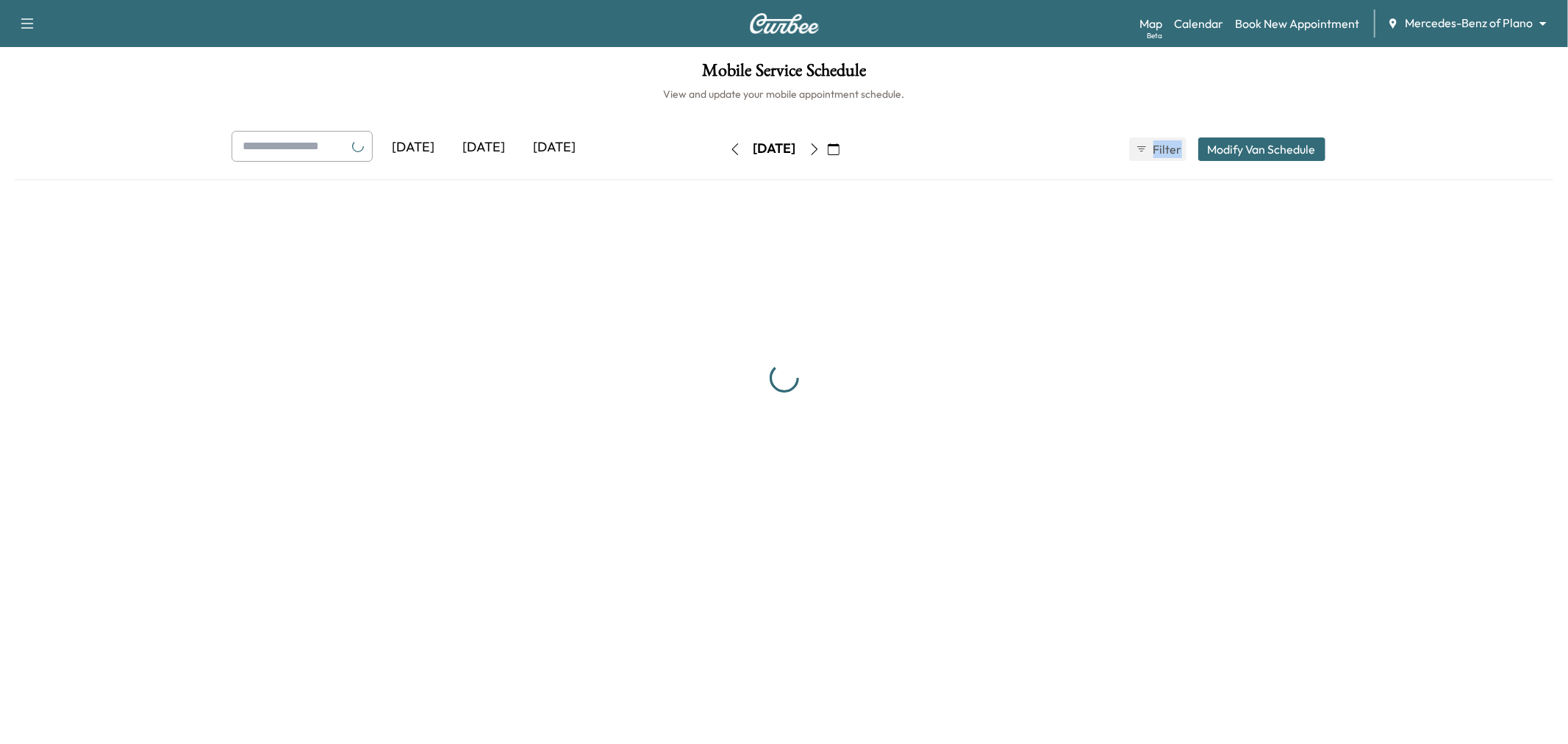
click at [820, 151] on icon "button" at bounding box center [814, 149] width 12 height 12
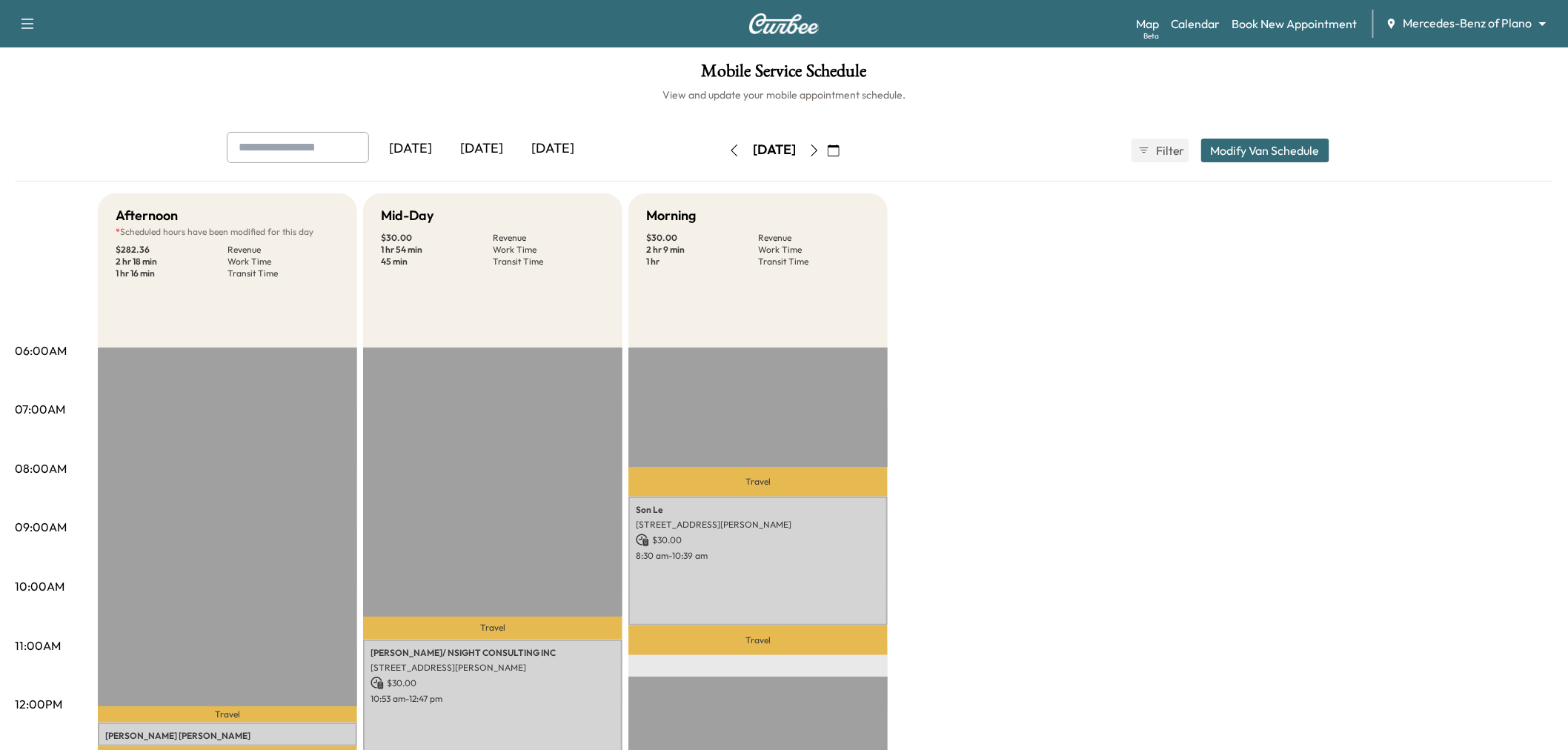
click at [1042, 441] on div "Afternoon * Scheduled hours have been modified for this day $ 282.36 Revenue 2 …" at bounding box center [825, 749] width 1455 height 1111
click at [1091, 492] on div "Afternoon * Scheduled hours have been modified for this day $ 282.36 Revenue 2 …" at bounding box center [825, 749] width 1455 height 1111
